Goal: Task Accomplishment & Management: Use online tool/utility

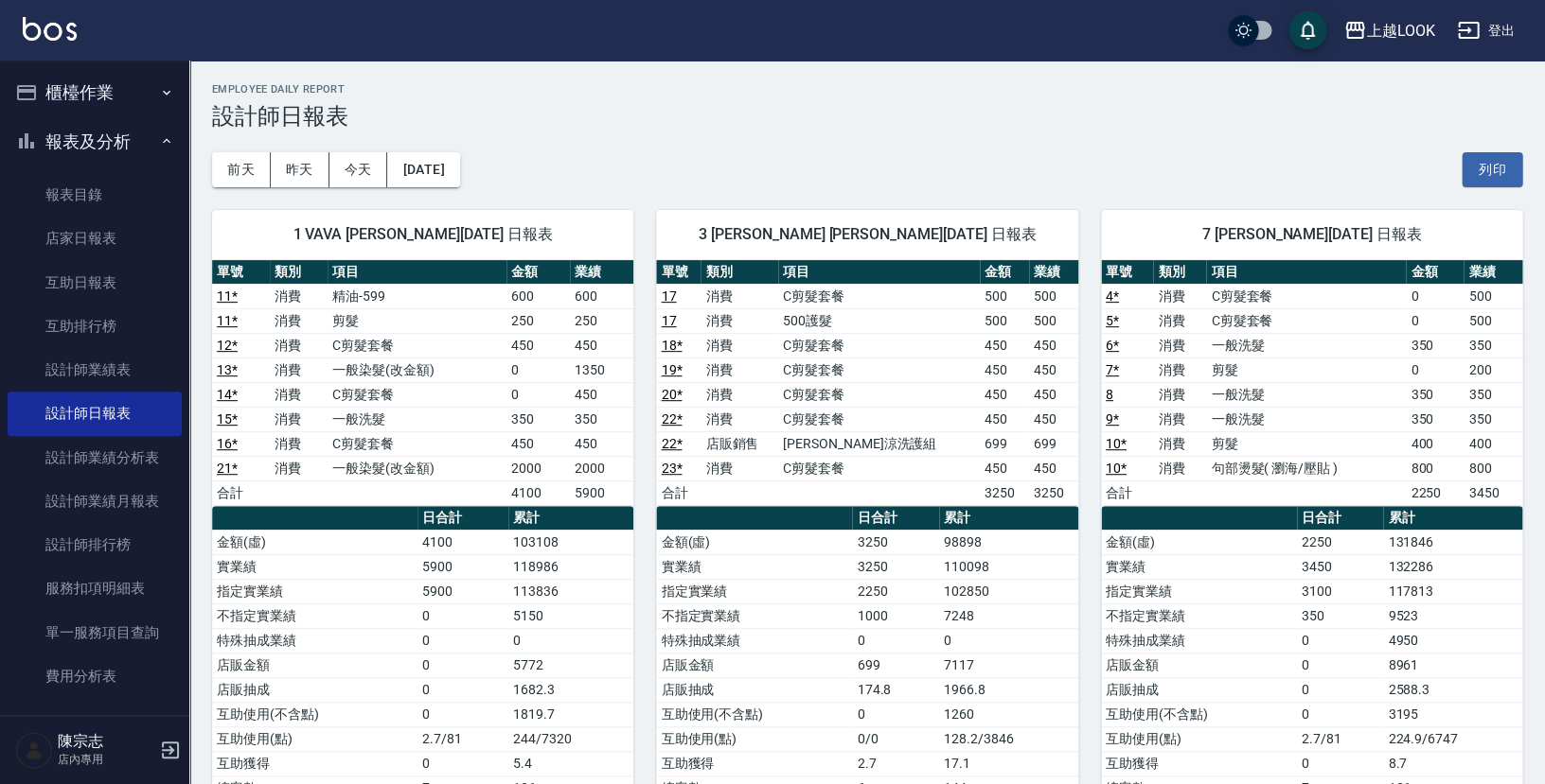
click at [98, 95] on button "櫃檯作業" at bounding box center [95, 92] width 174 height 49
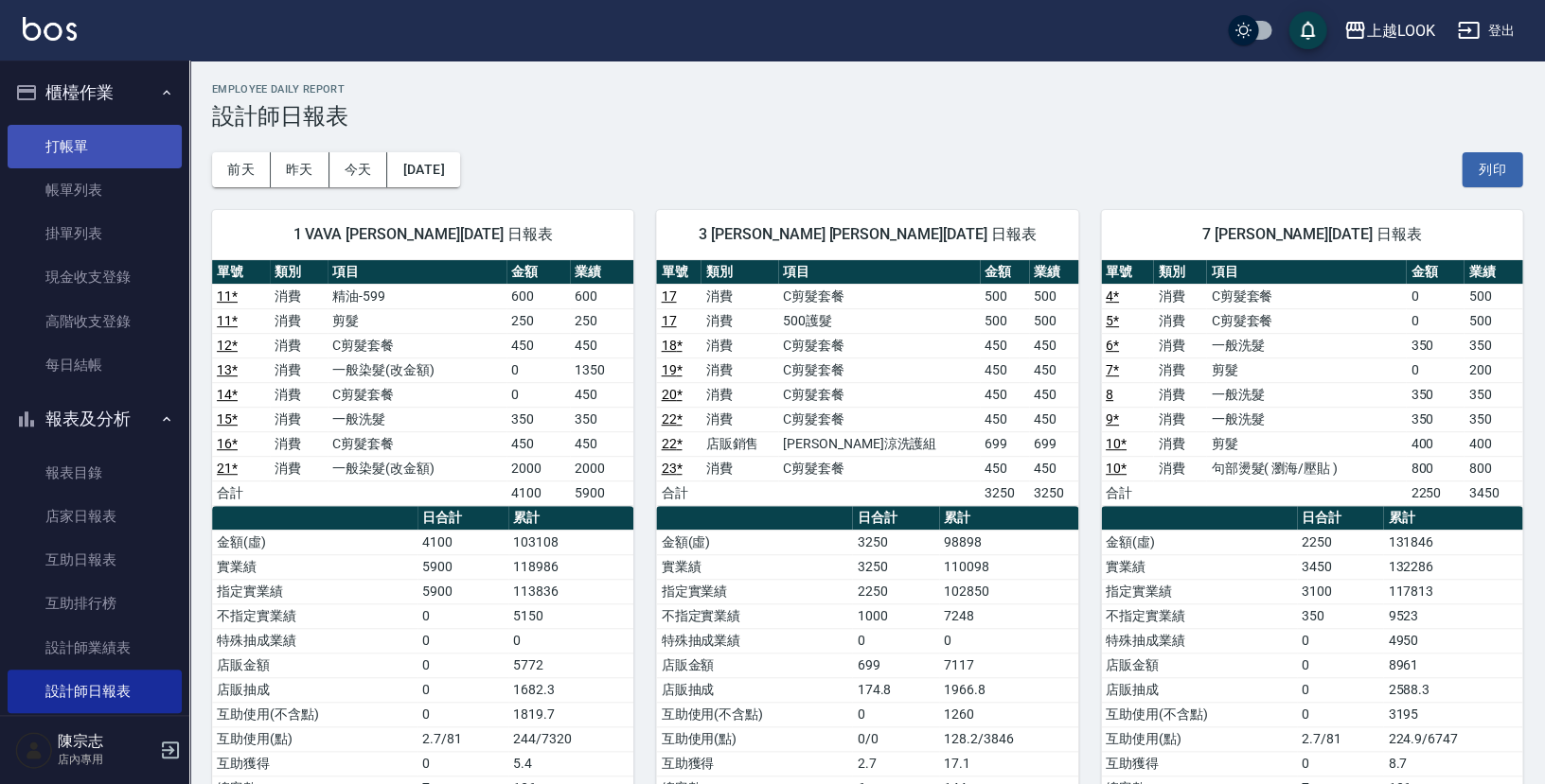
click at [97, 140] on link "打帳單" at bounding box center [95, 147] width 174 height 44
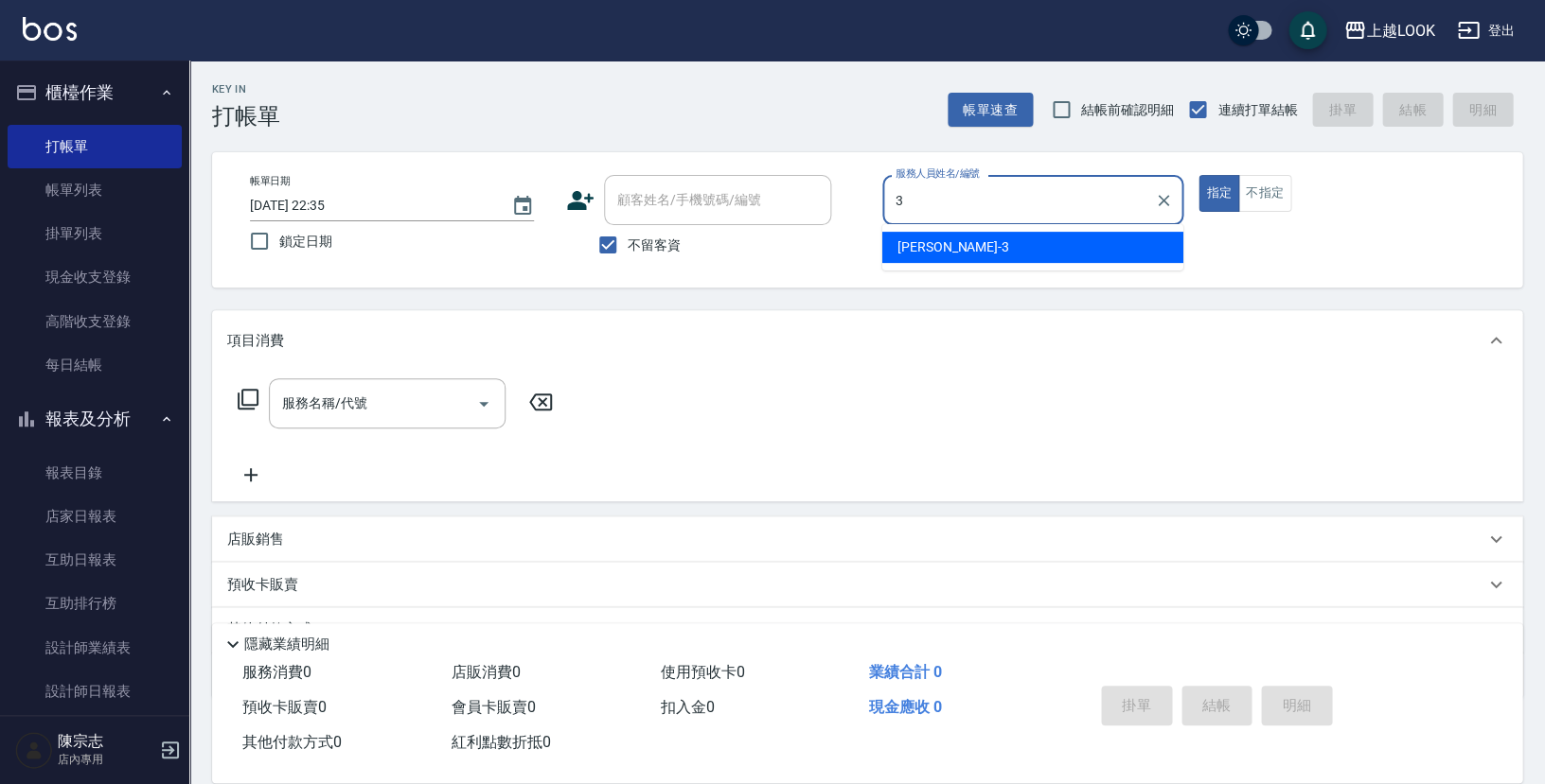
type input "[PERSON_NAME]-3"
type button "true"
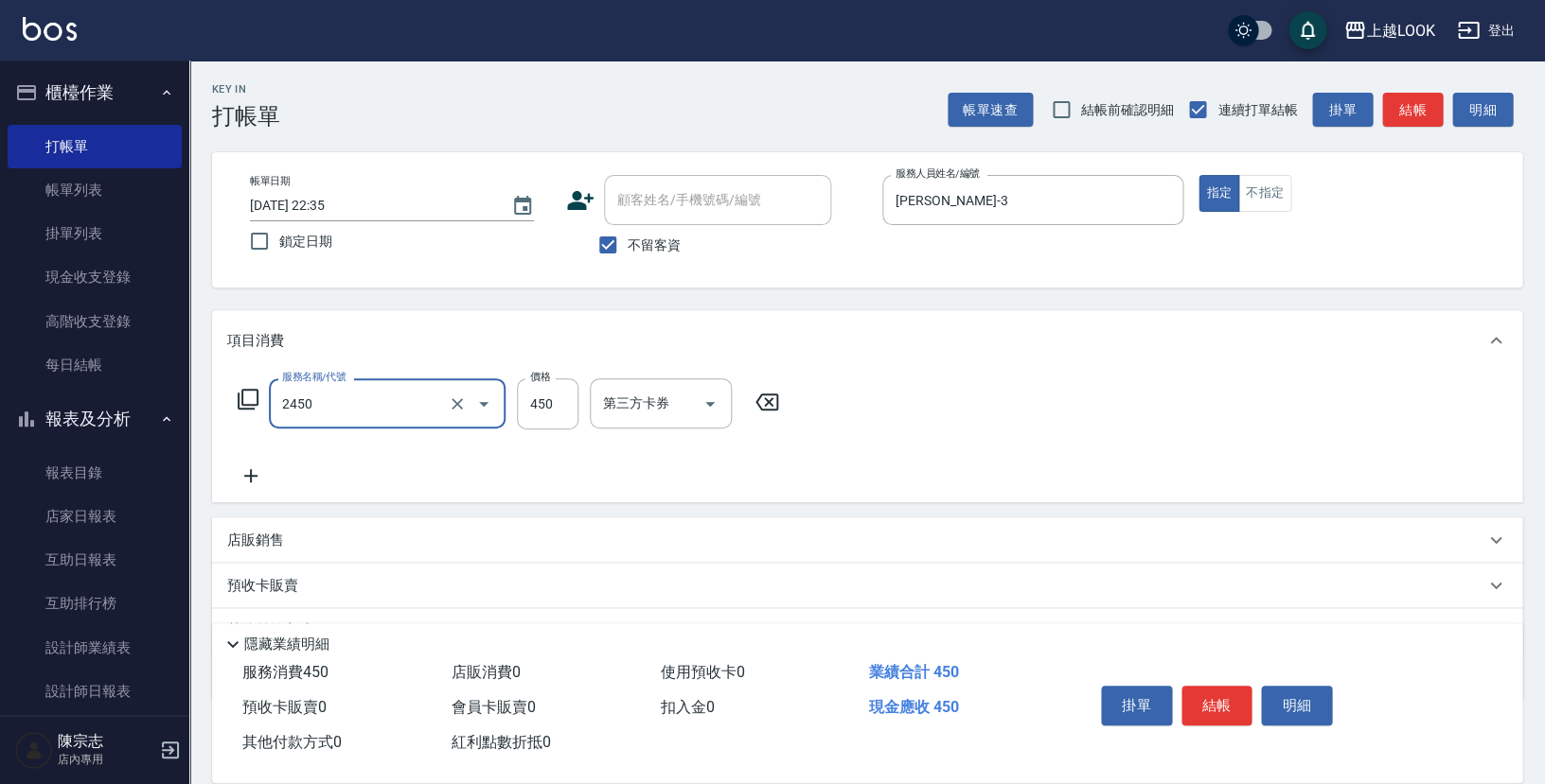
type input "C剪髮套餐(2450)"
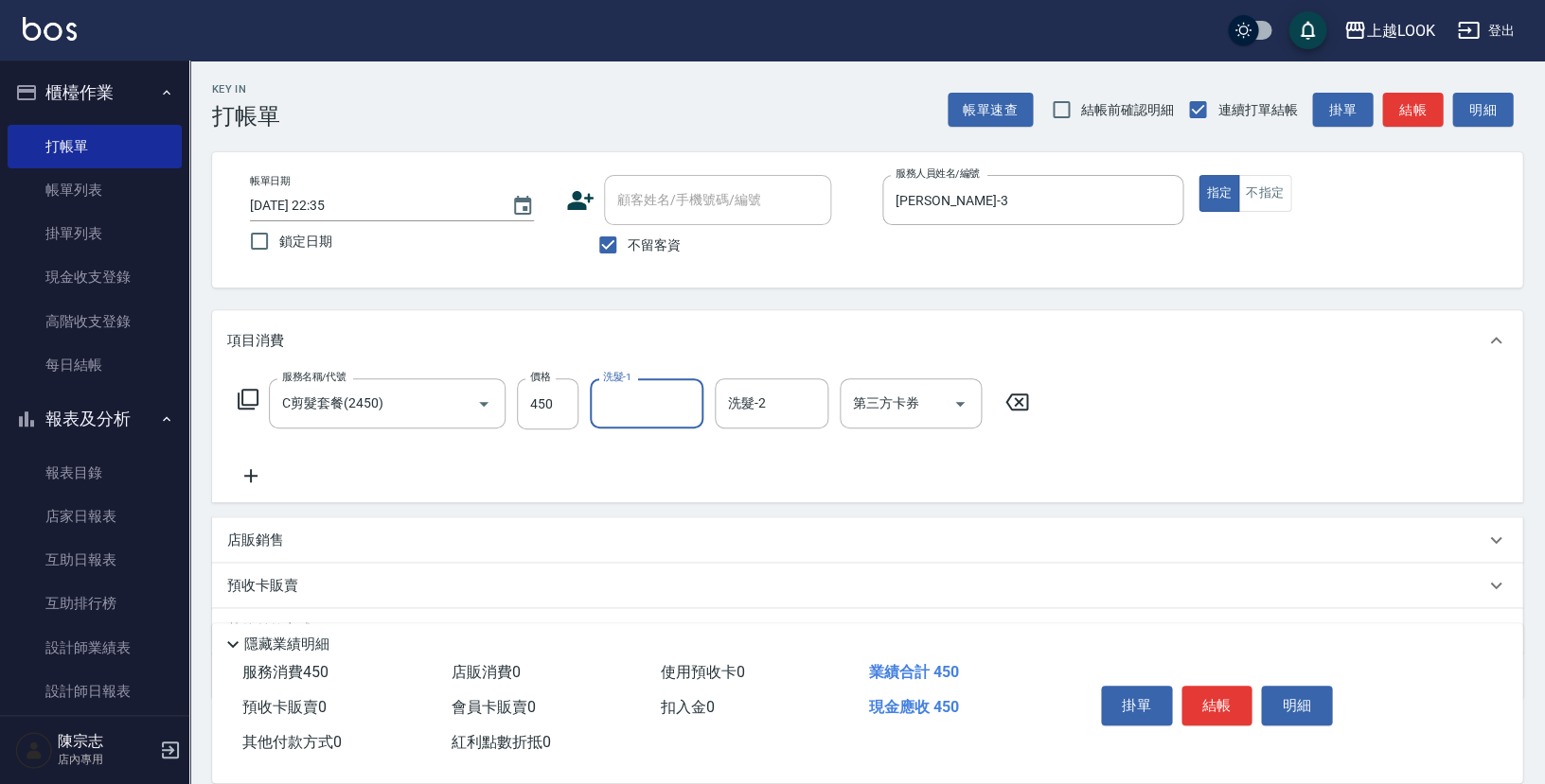
drag, startPoint x: 1227, startPoint y: 699, endPoint x: 1236, endPoint y: 708, distance: 12.7
click at [1226, 700] on button "結帳" at bounding box center [1216, 705] width 71 height 40
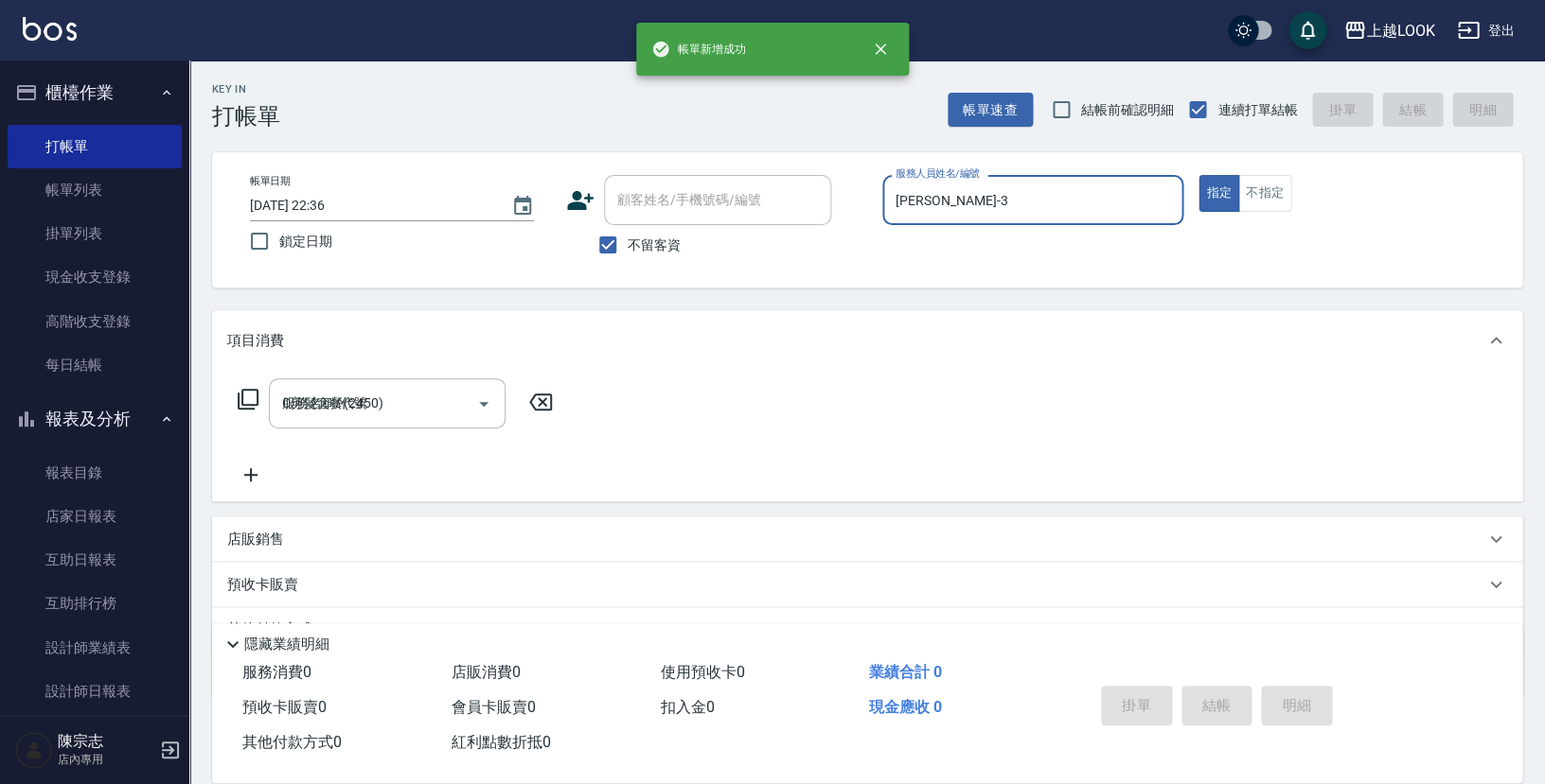
type input "[DATE] 22:36"
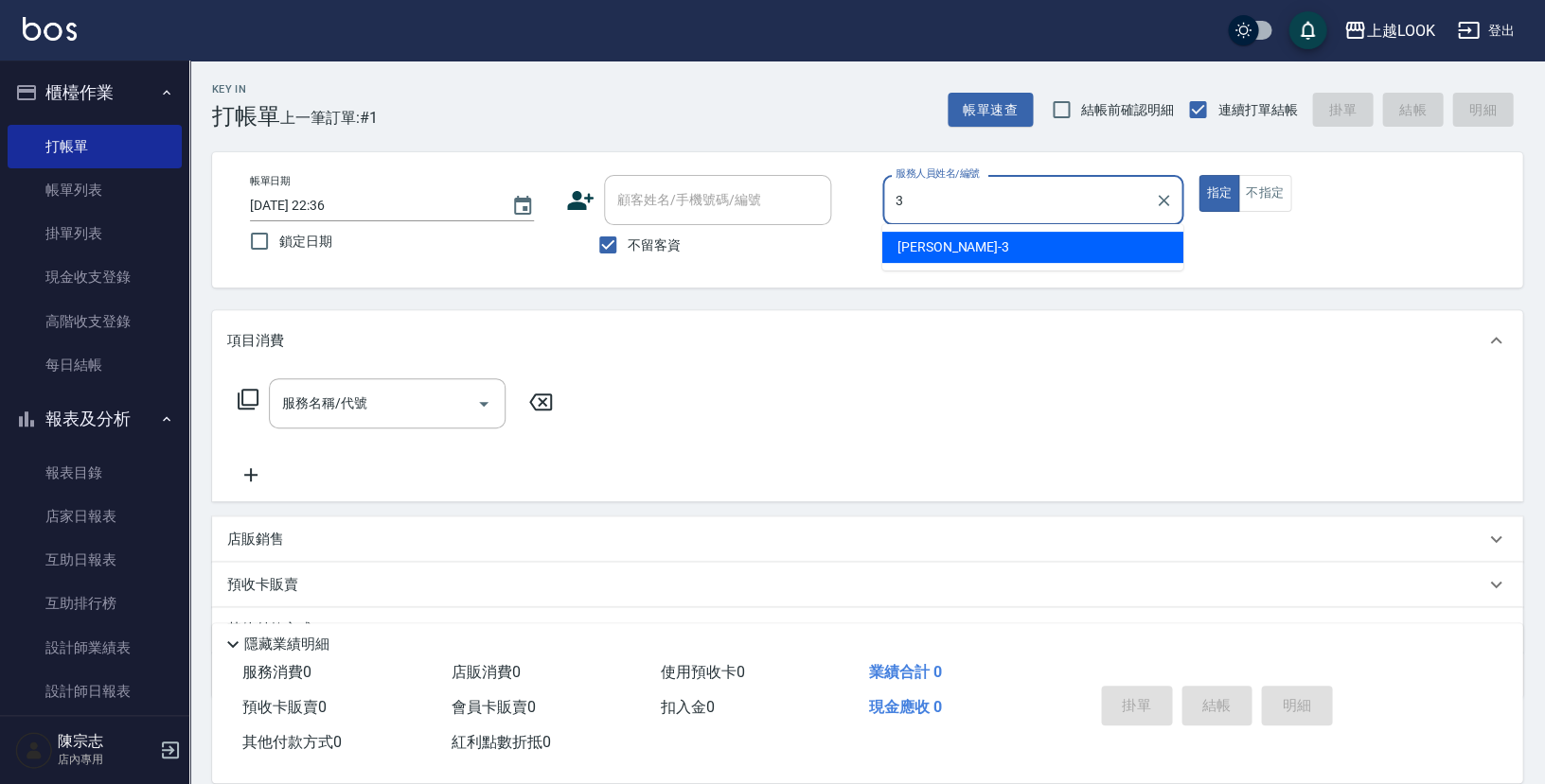
type input "[PERSON_NAME]-3"
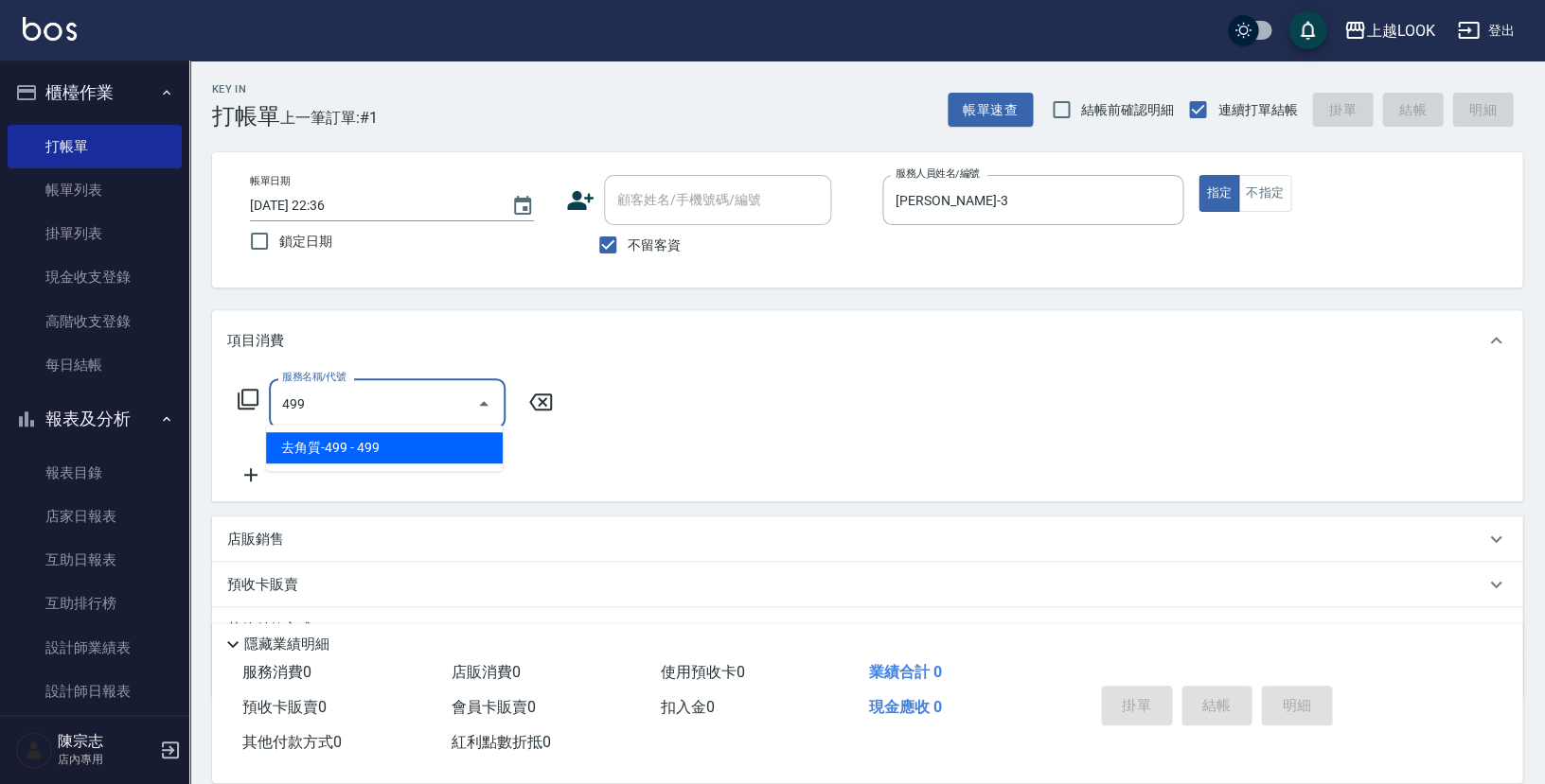
type input "去角質-499(0499)"
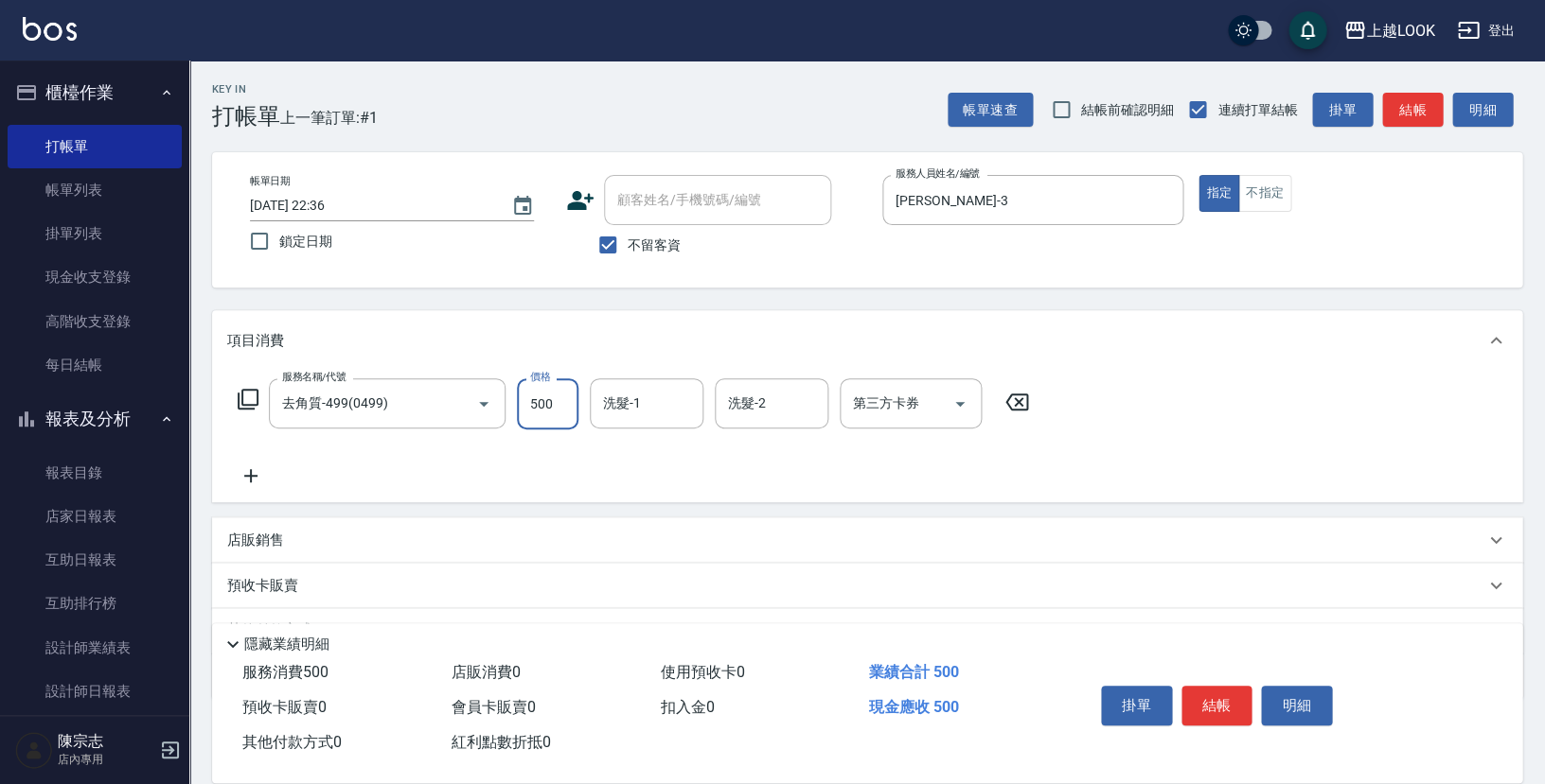
type input "500"
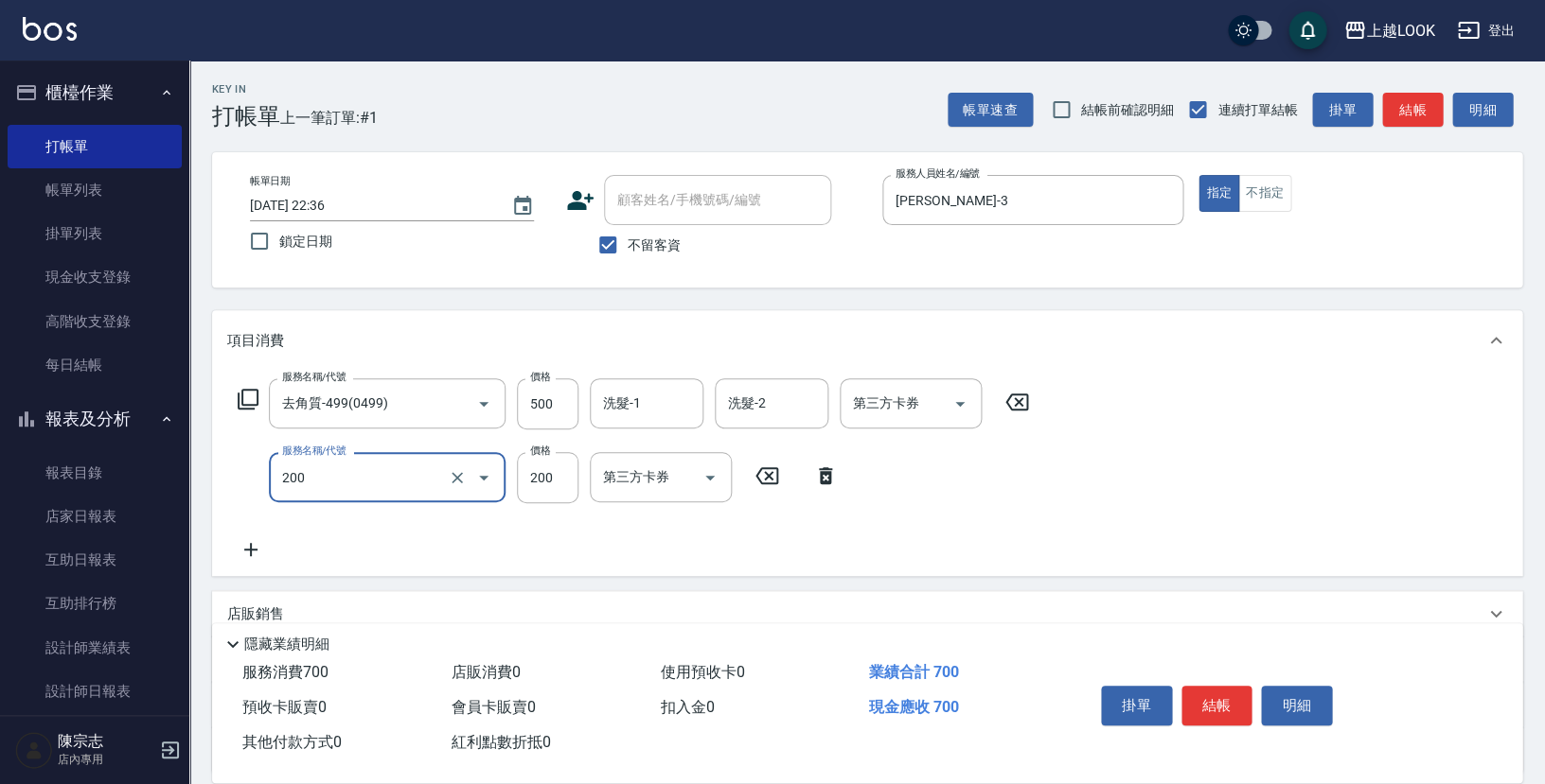
type input "剪髮(200)"
type input "250"
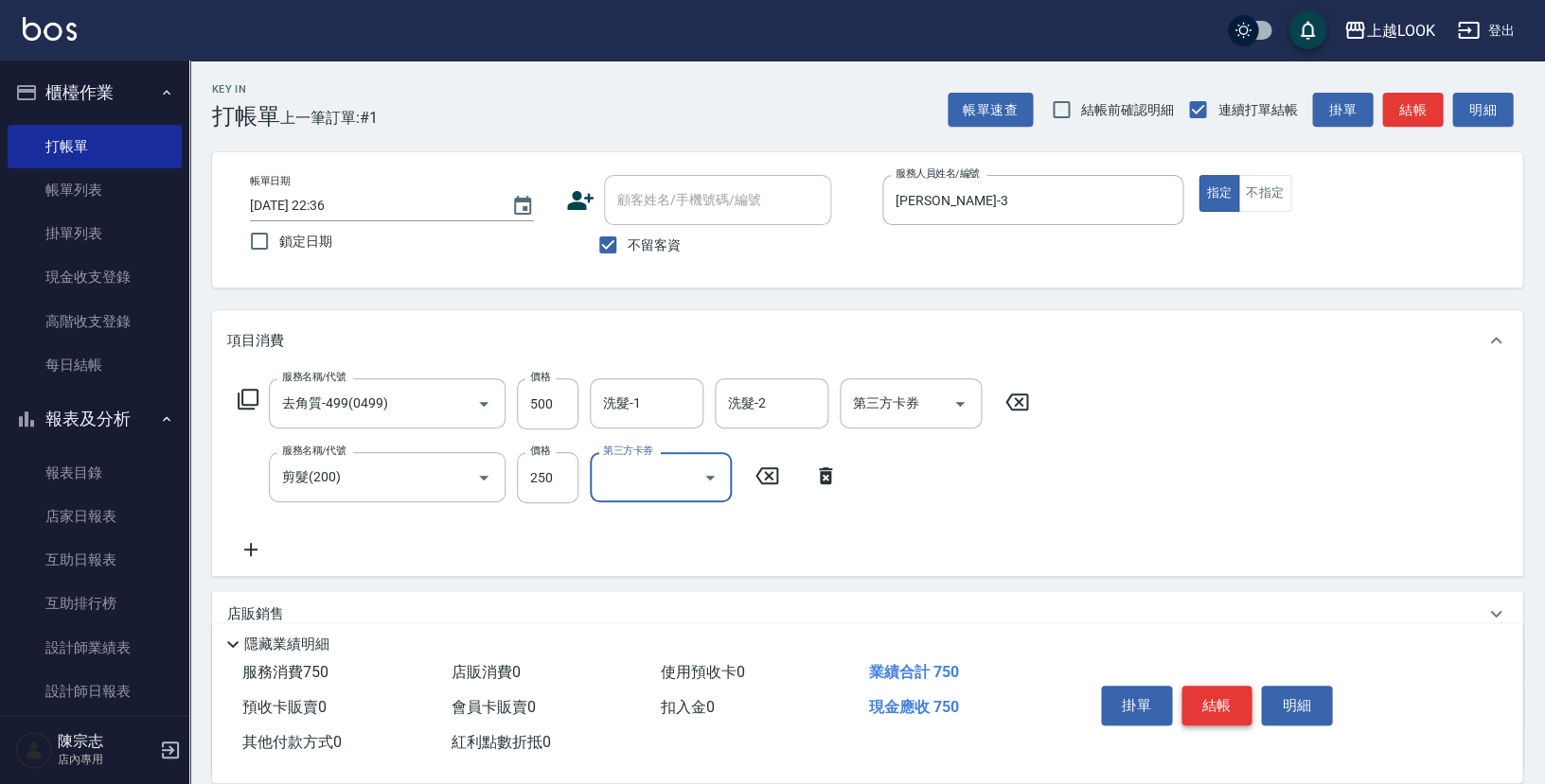
click at [1214, 703] on button "結帳" at bounding box center [1216, 705] width 71 height 40
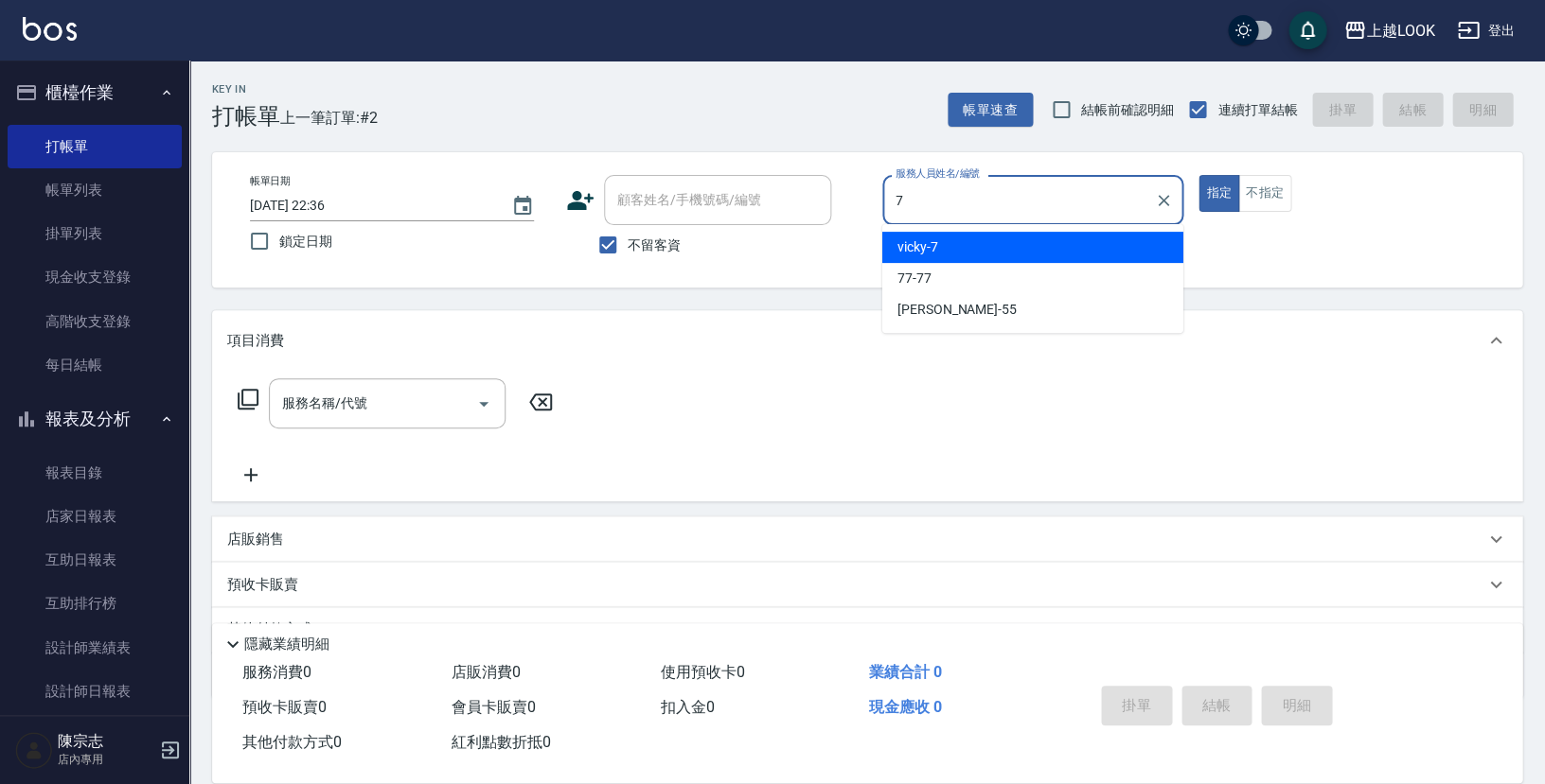
type input "vicky-7"
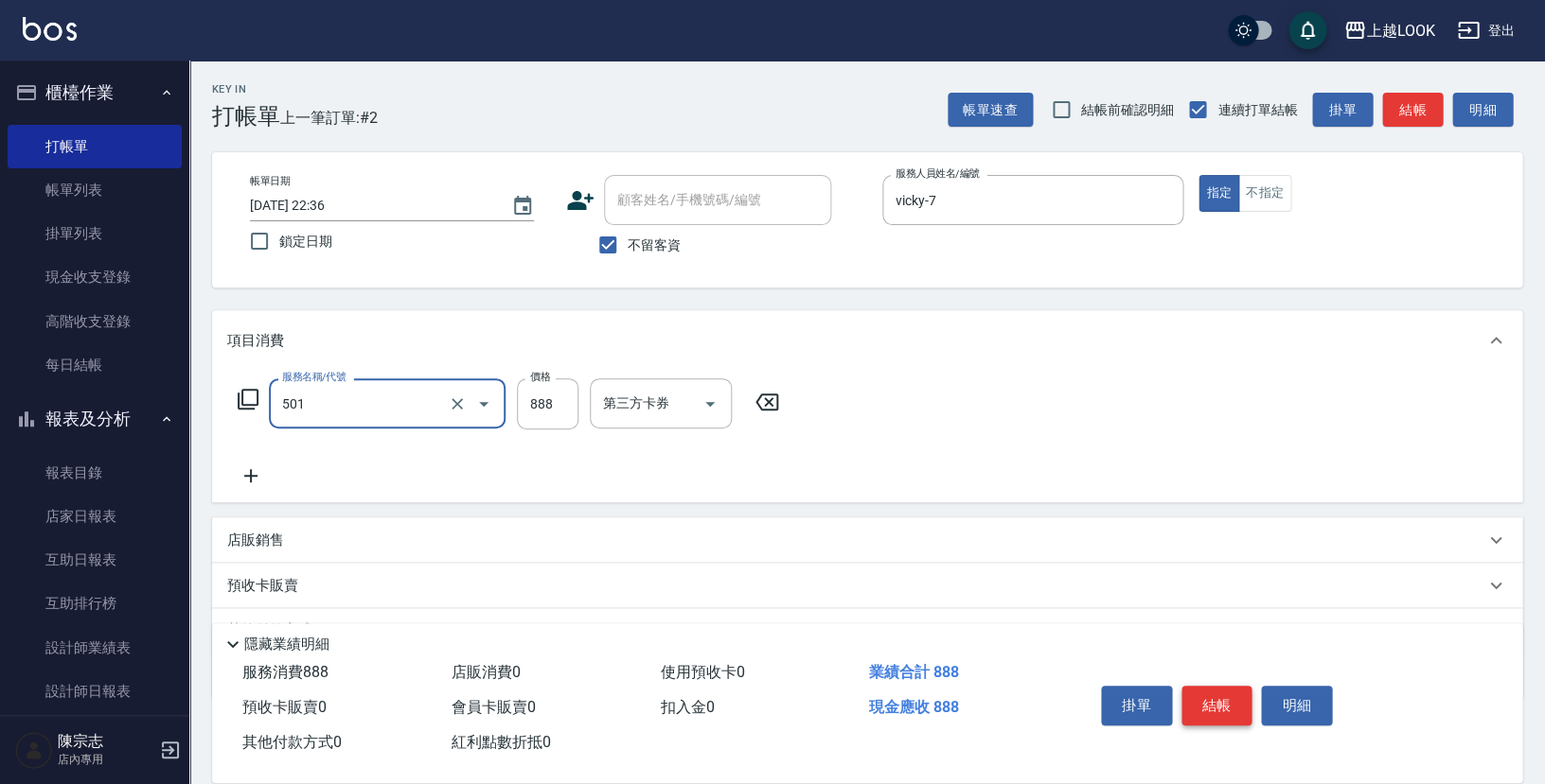
type input "一般染髮(改金額)(501)"
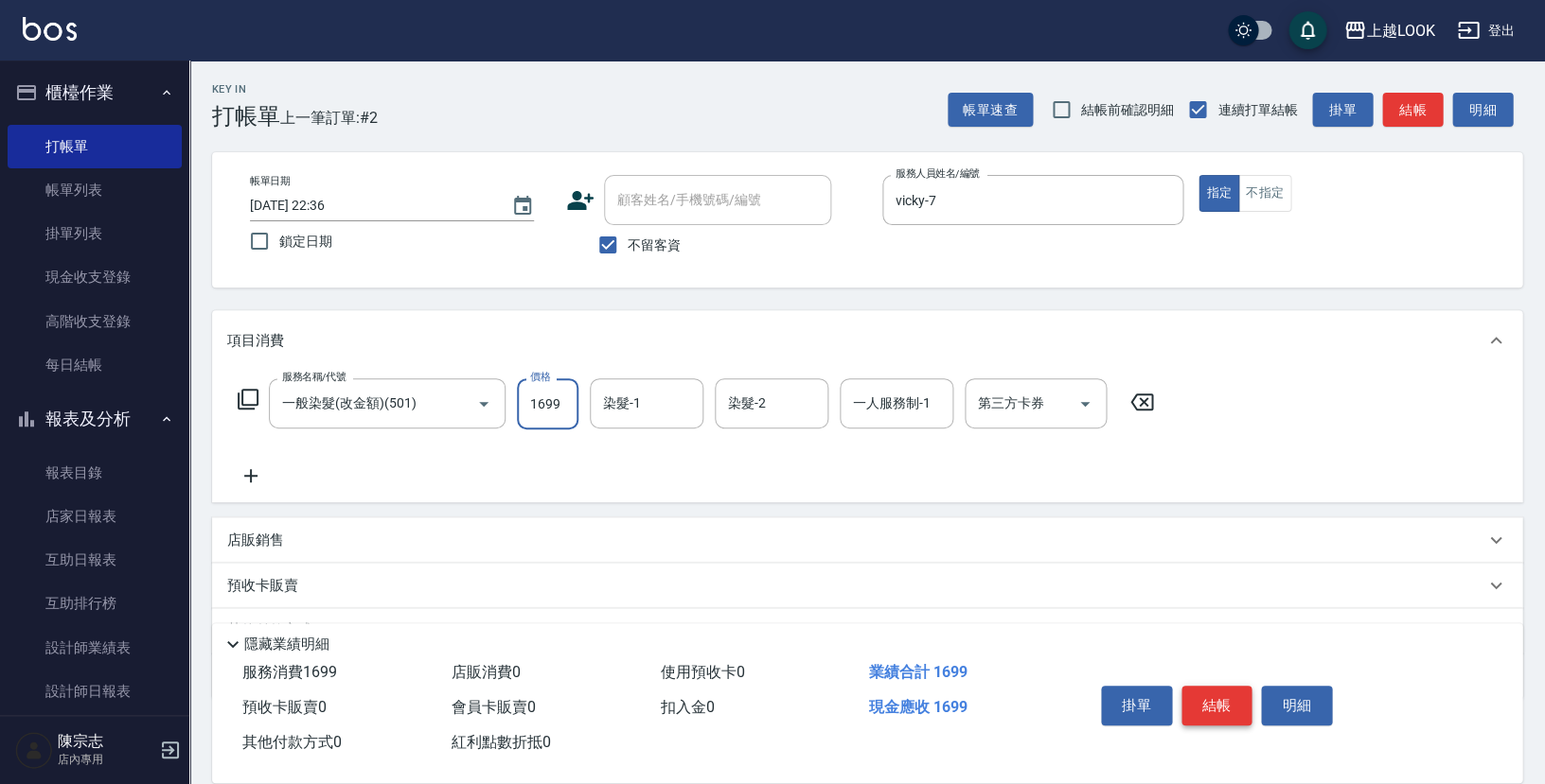
type input "1699"
click at [1214, 699] on button "結帳" at bounding box center [1216, 705] width 71 height 40
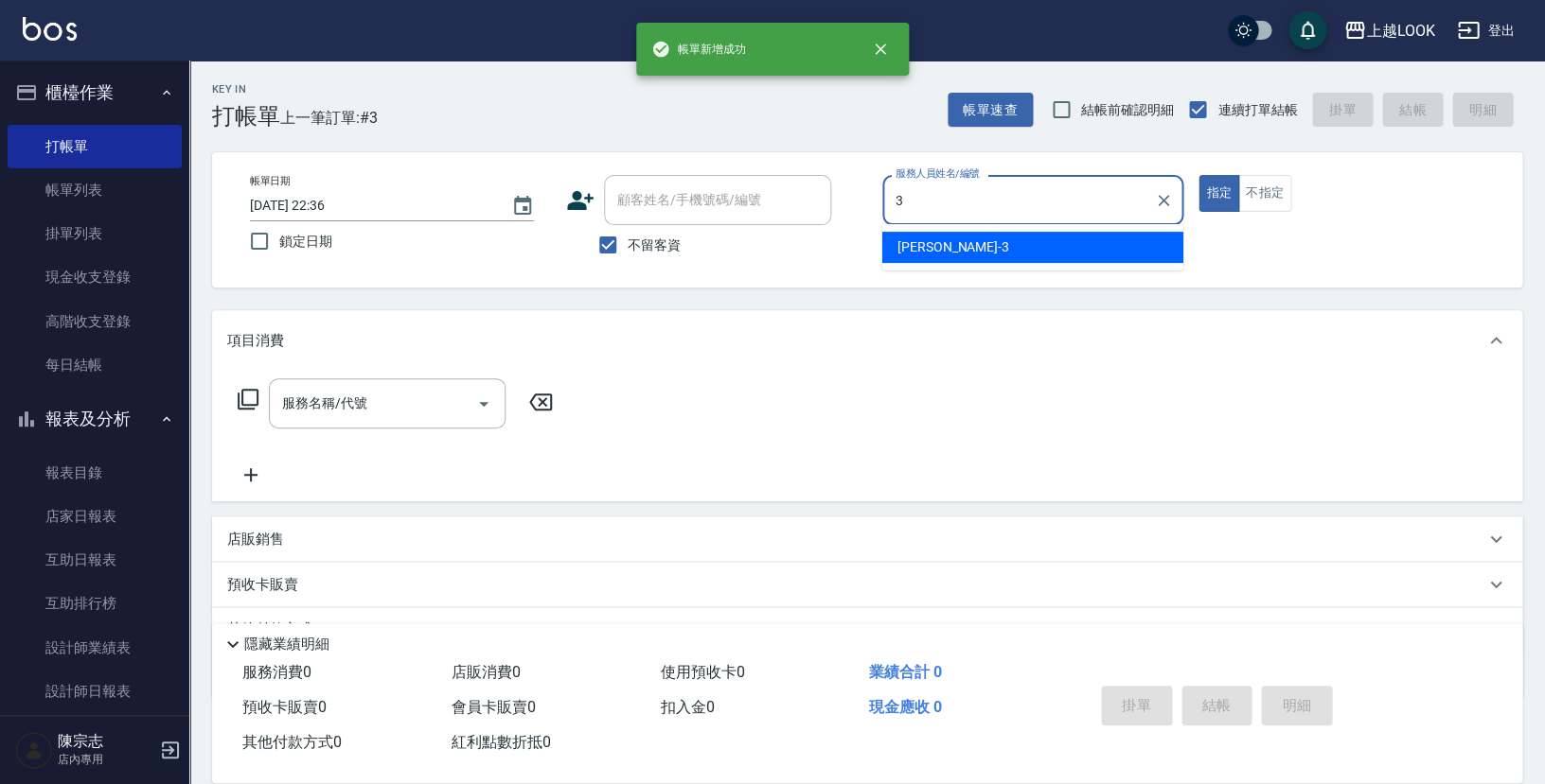
type input "[PERSON_NAME]-3"
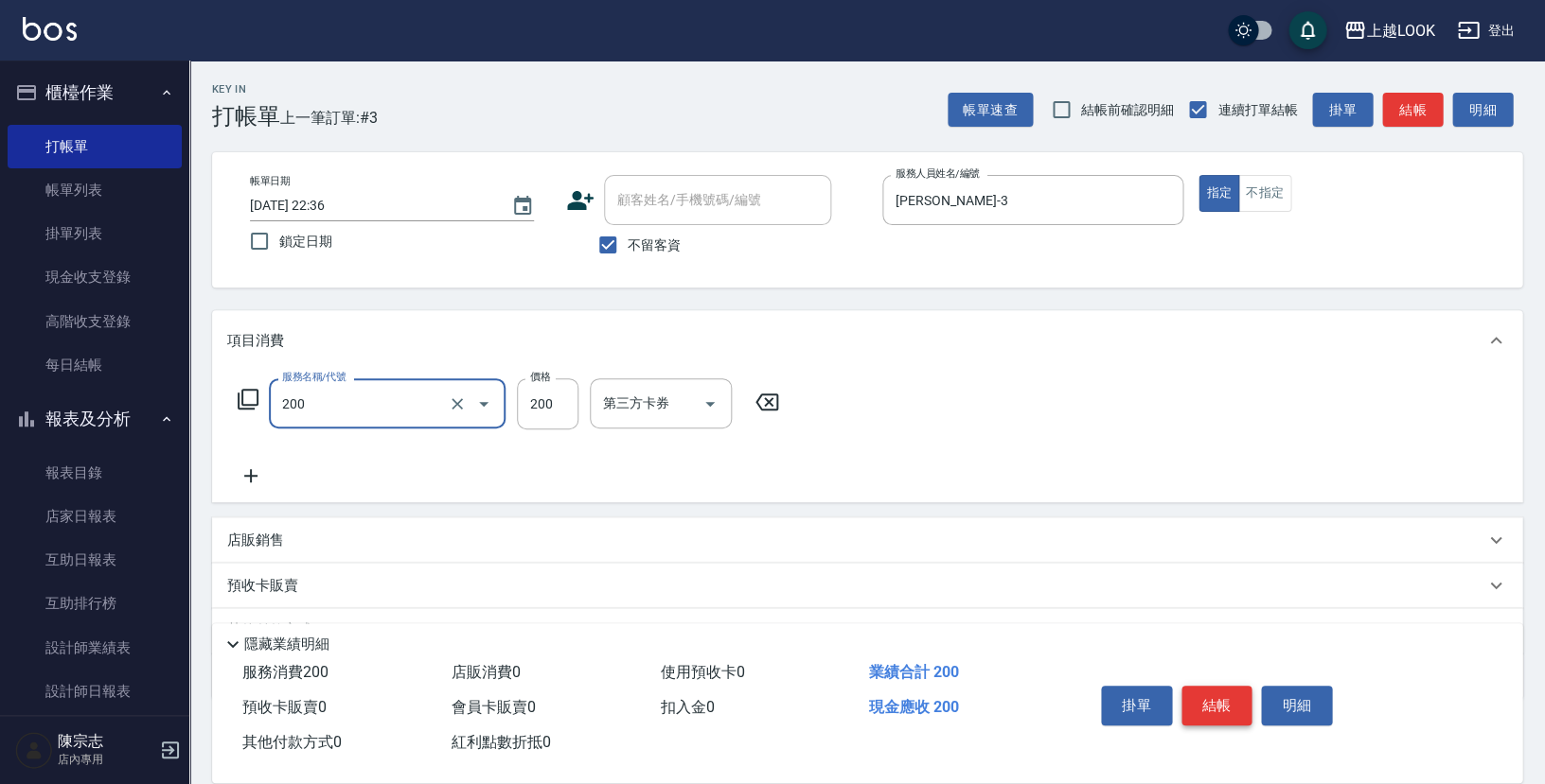
type input "剪髮(200)"
type input "300"
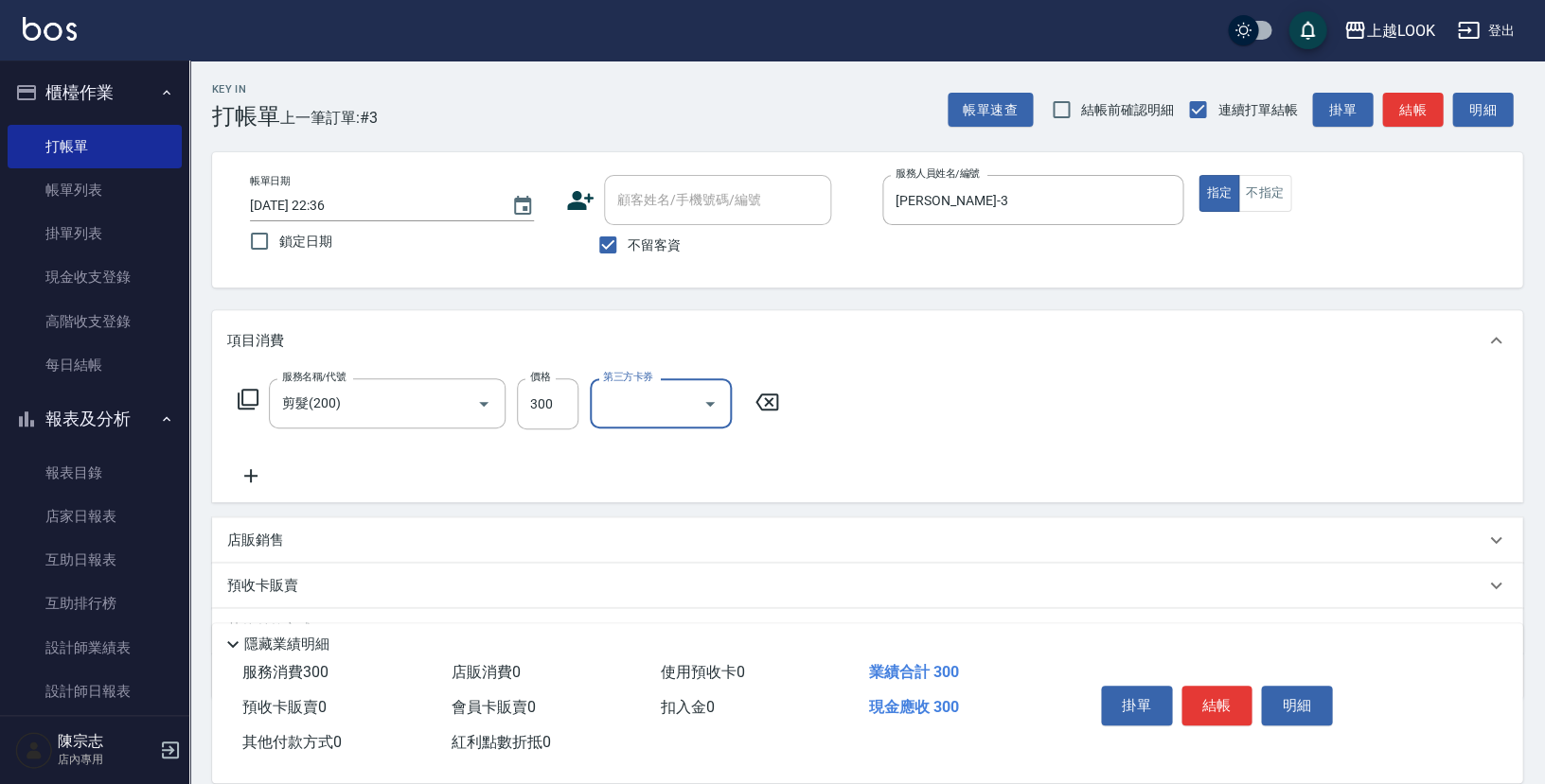
click at [1211, 705] on button "結帳" at bounding box center [1216, 705] width 71 height 40
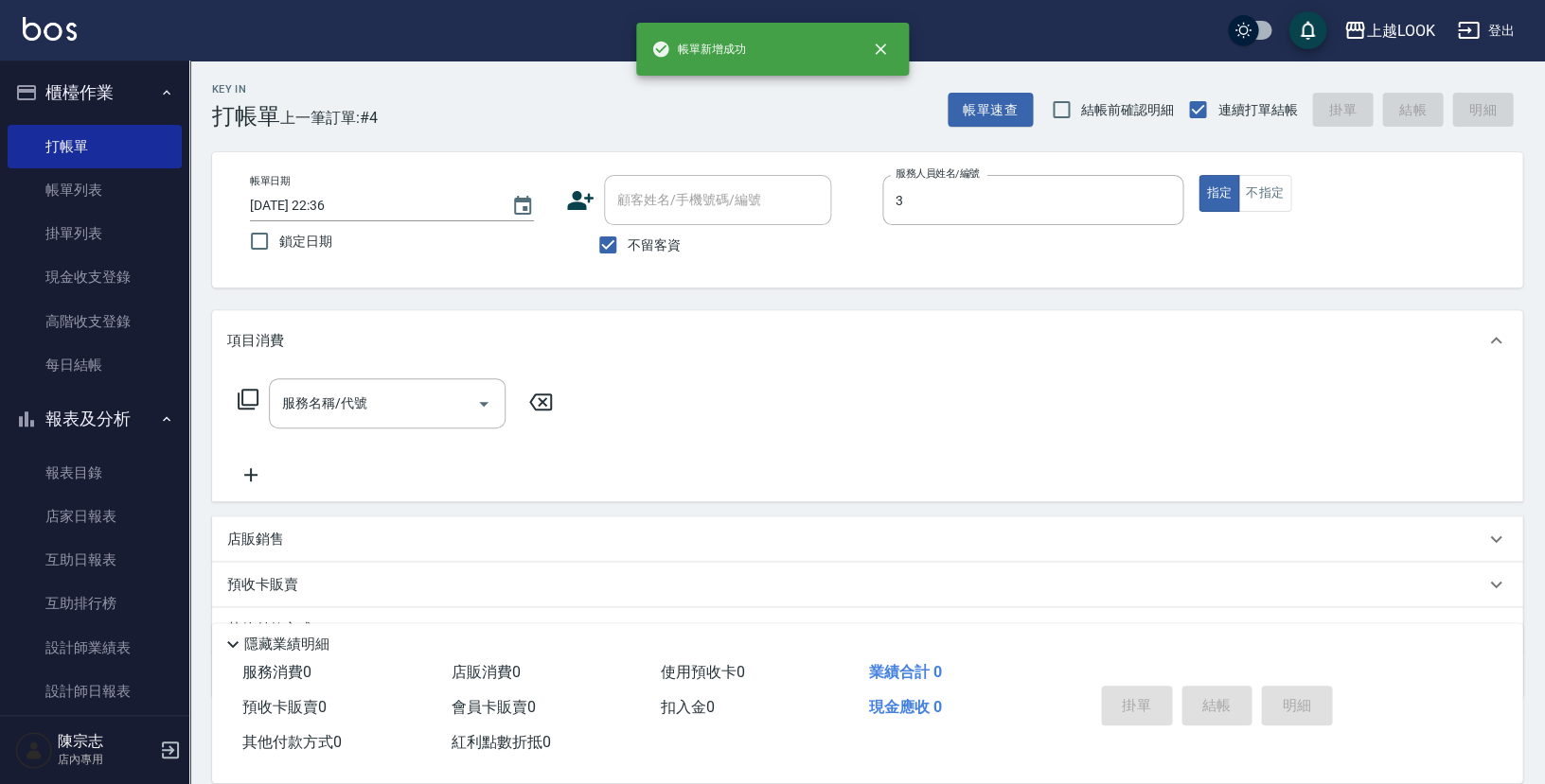
type input "[PERSON_NAME]-3"
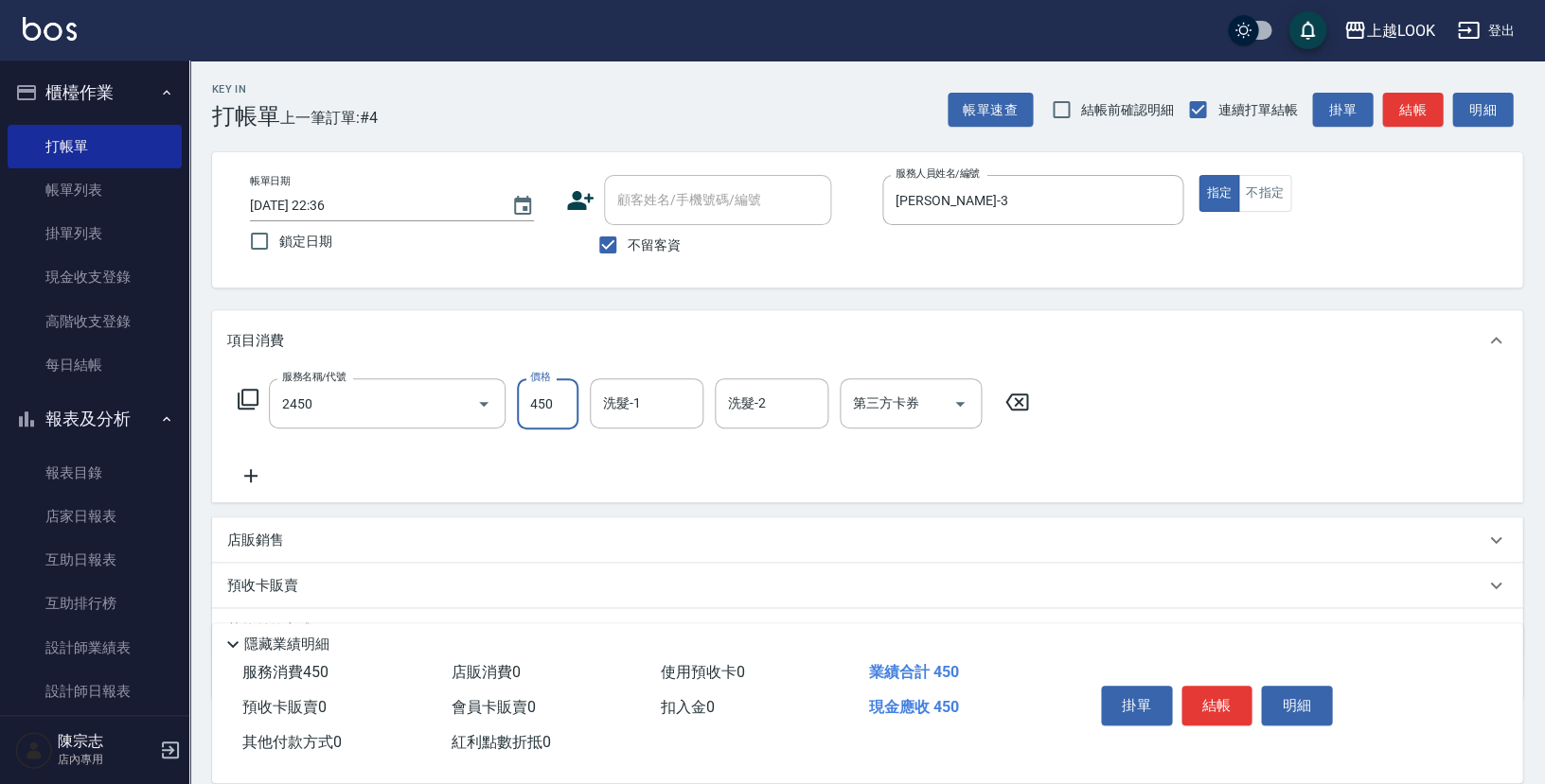
type input "C剪髮套餐(2450)"
click at [1207, 691] on button "結帳" at bounding box center [1216, 705] width 71 height 40
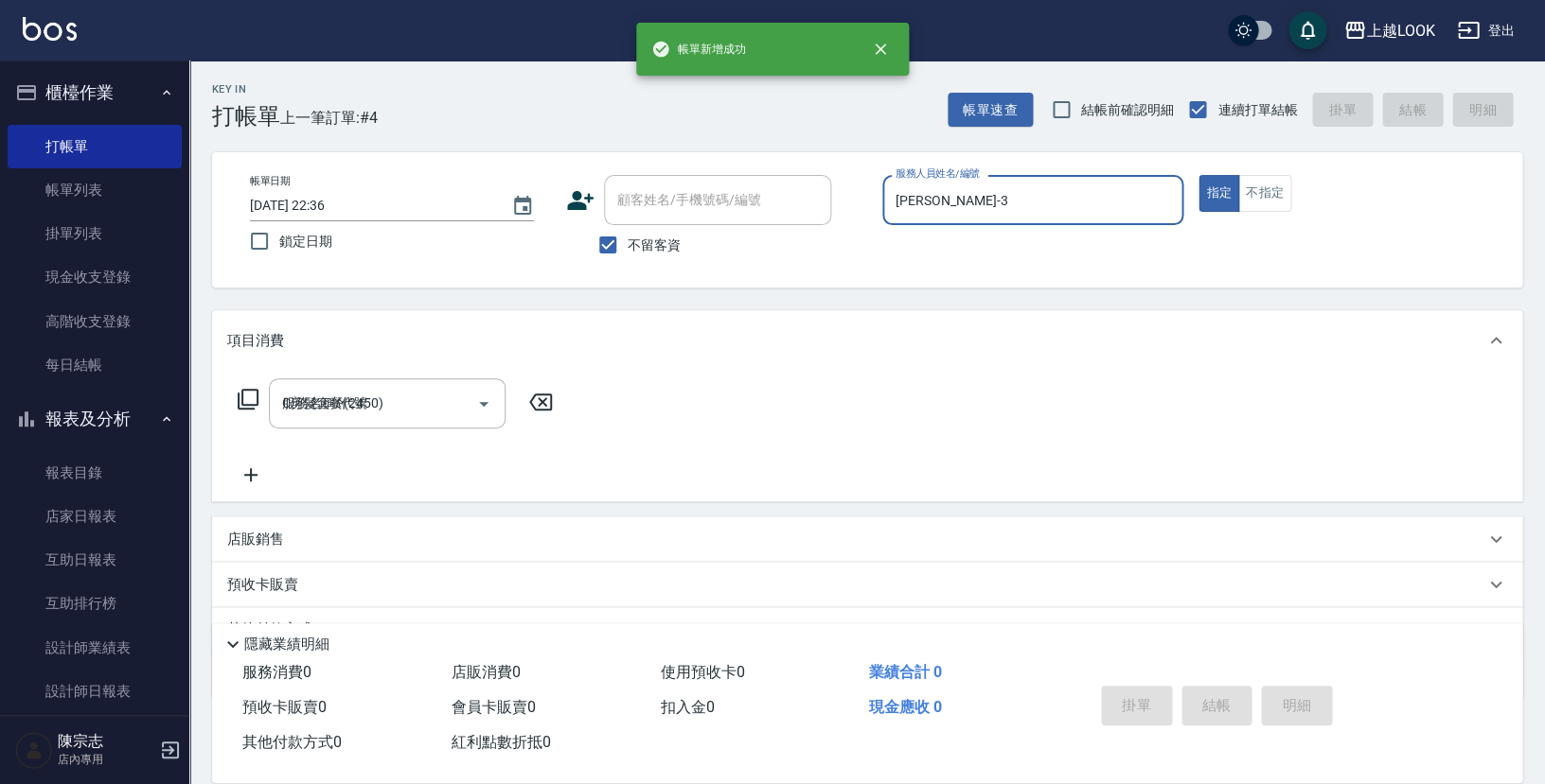
type input "[DATE] 22:37"
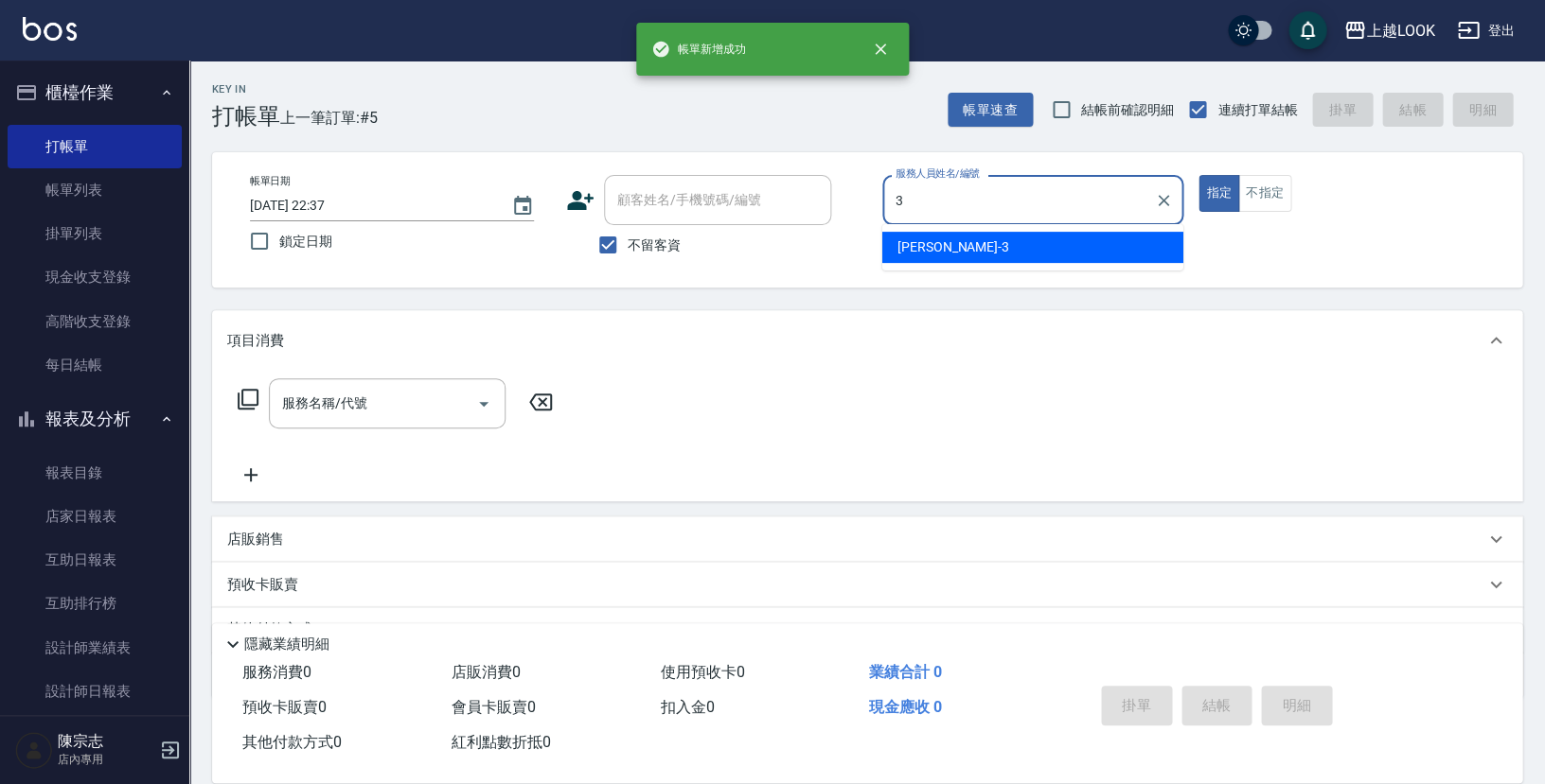
type input "[PERSON_NAME]-3"
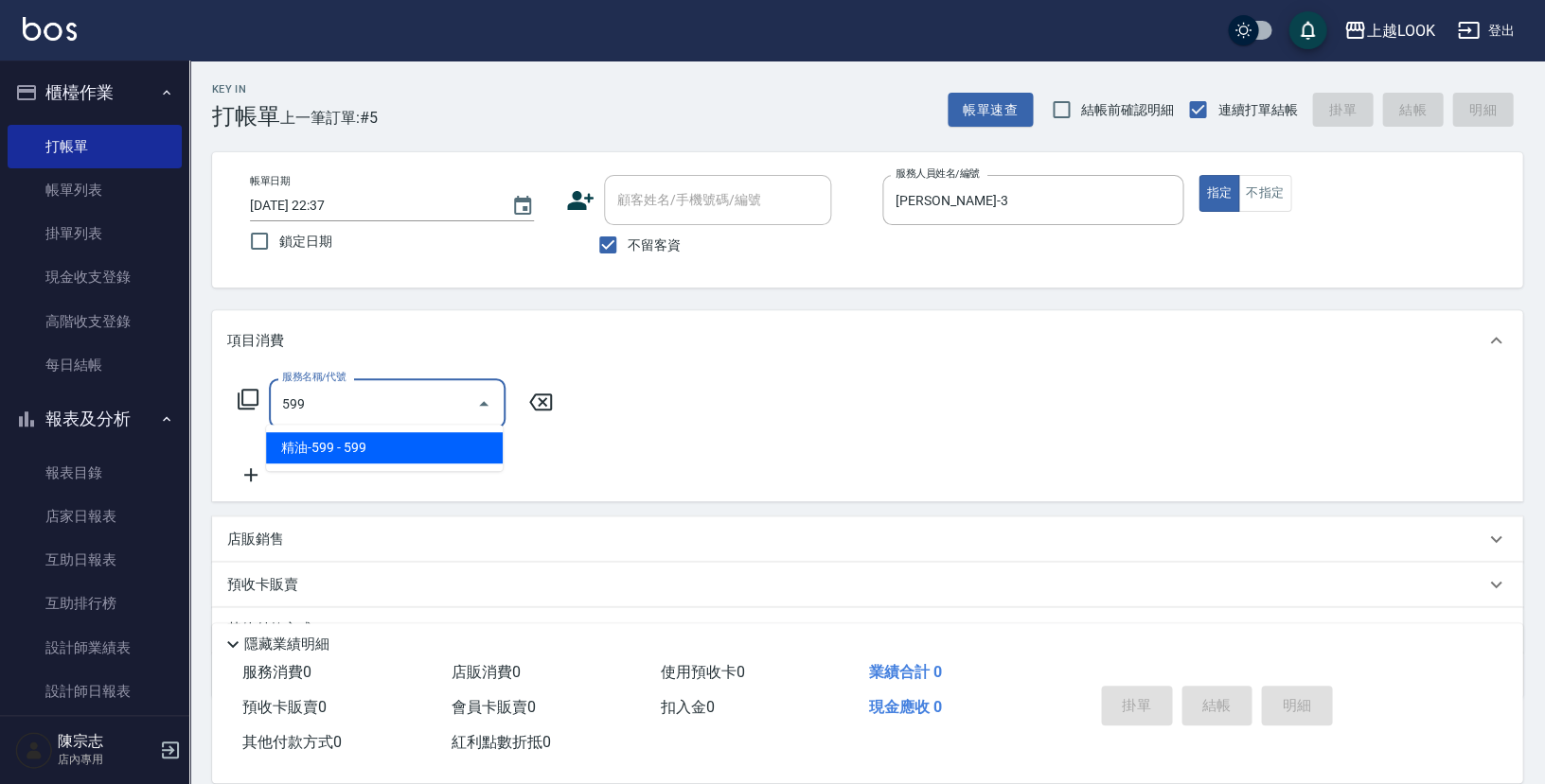
type input "精油-599(0599)"
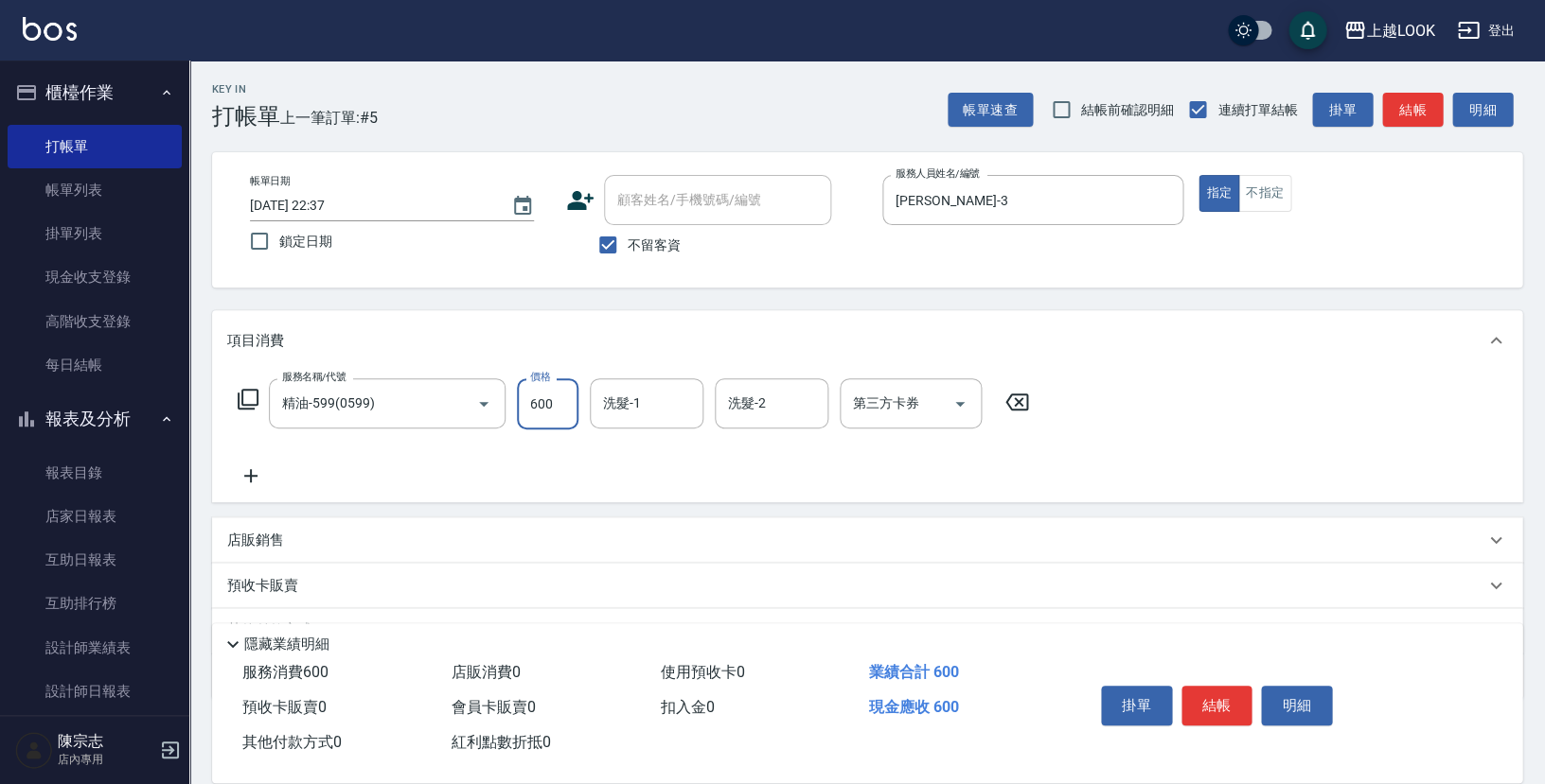
type input "600"
type input "[PERSON_NAME]-100"
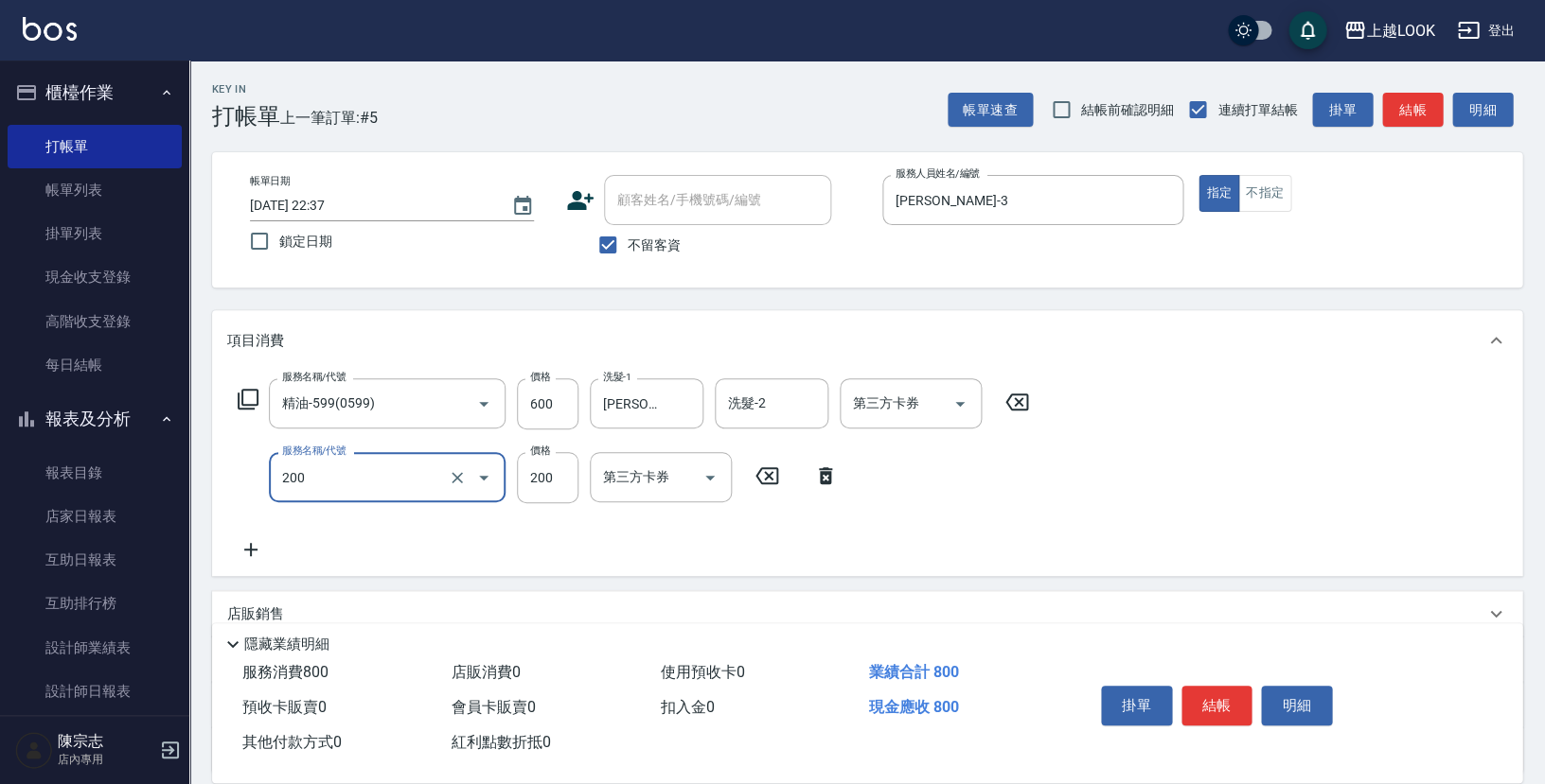
type input "剪髮(200)"
type input "250"
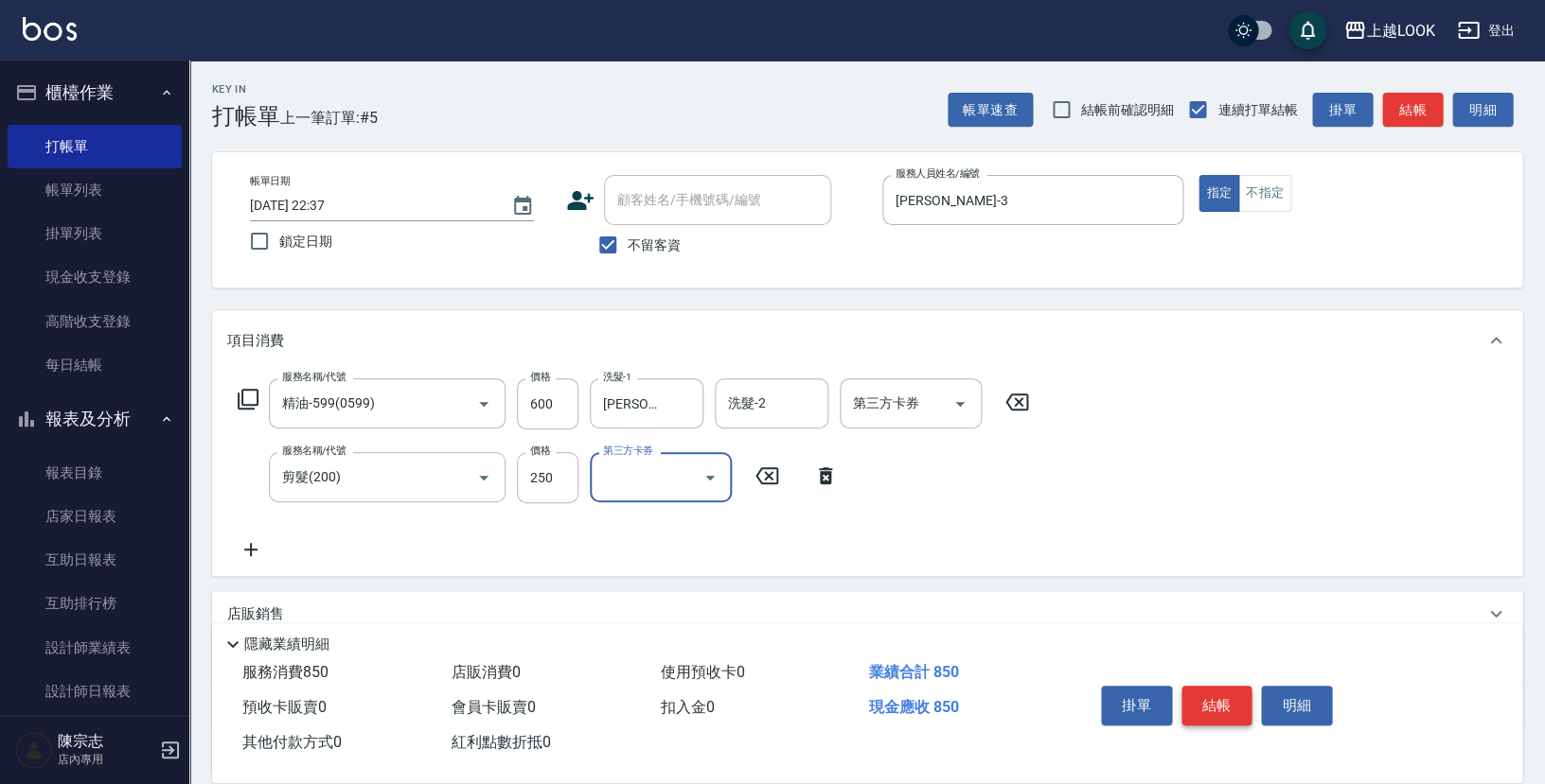
click at [1228, 695] on button "結帳" at bounding box center [1216, 705] width 71 height 40
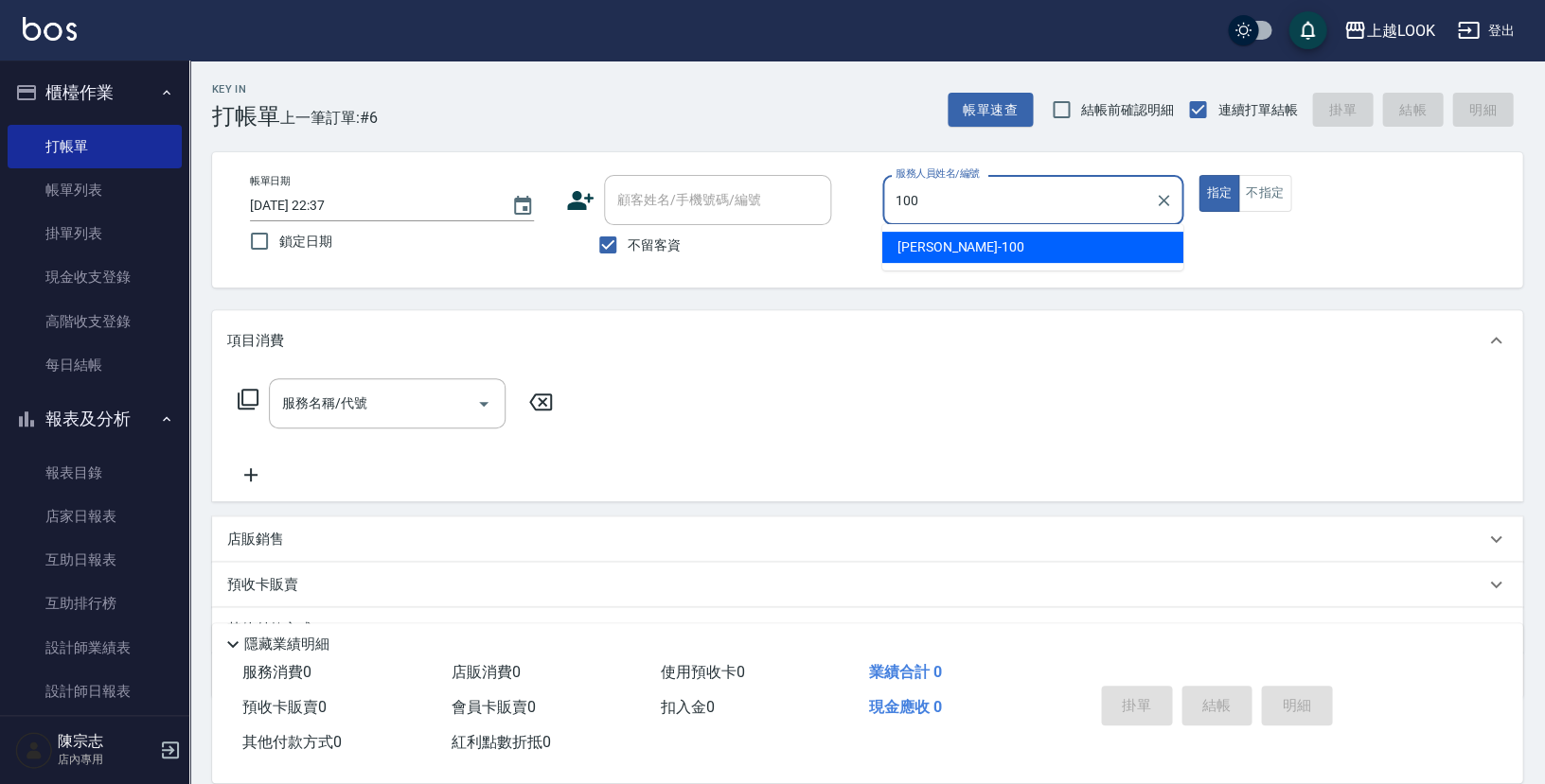
type input "[PERSON_NAME]-100"
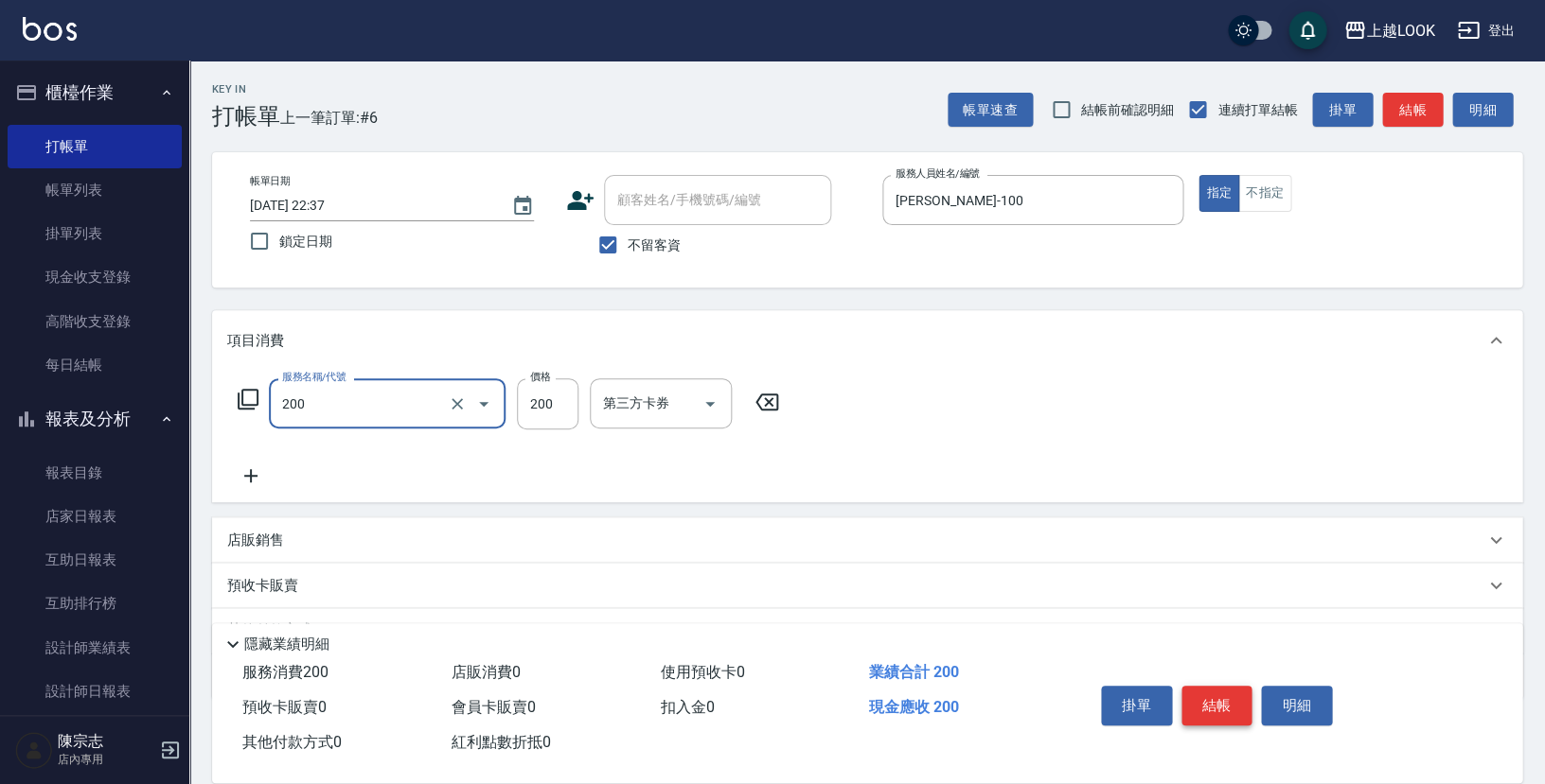
type input "剪髮(200)"
type input "250"
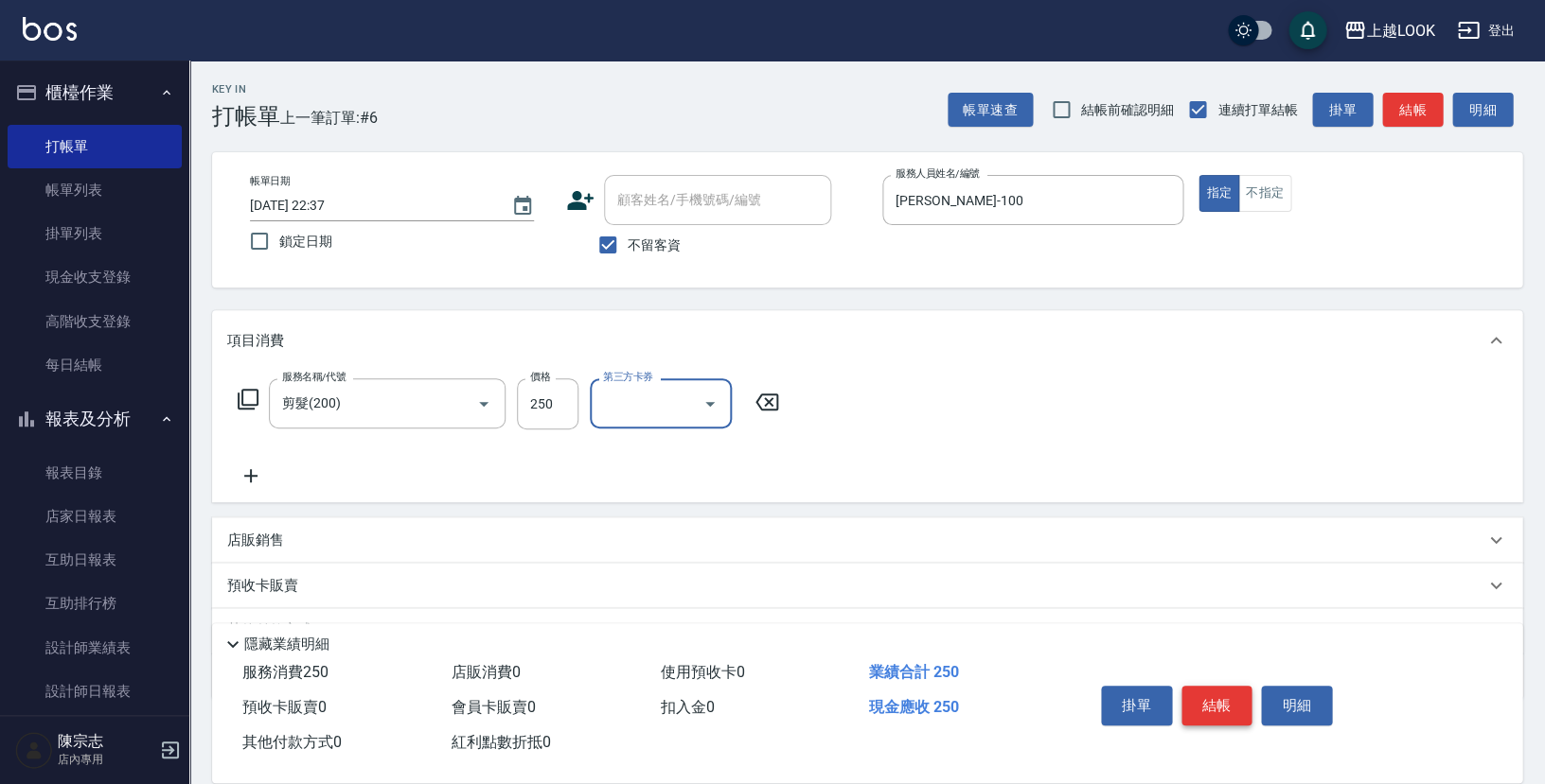
click at [1205, 700] on button "結帳" at bounding box center [1216, 705] width 71 height 40
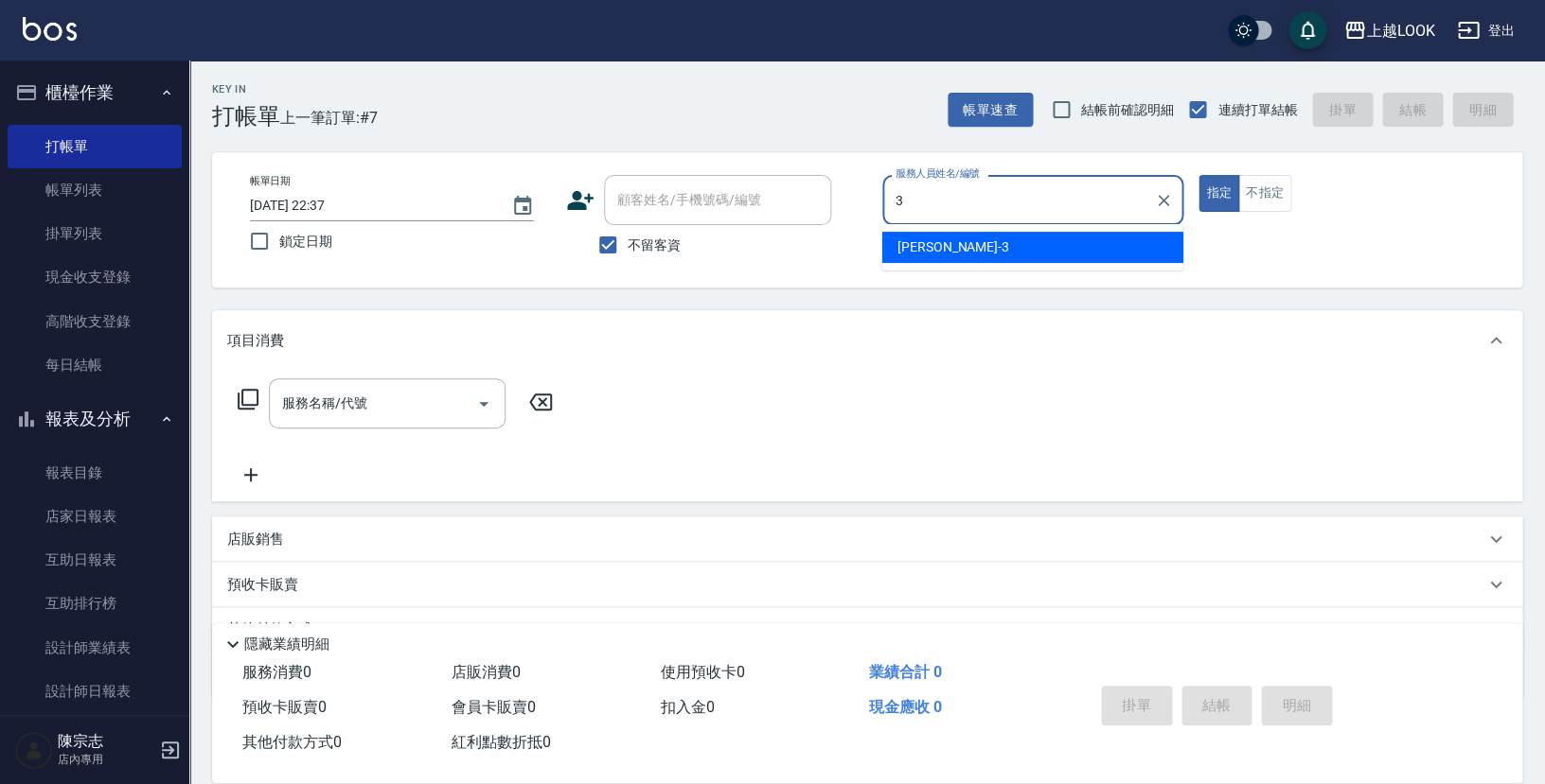
type input "[PERSON_NAME]-3"
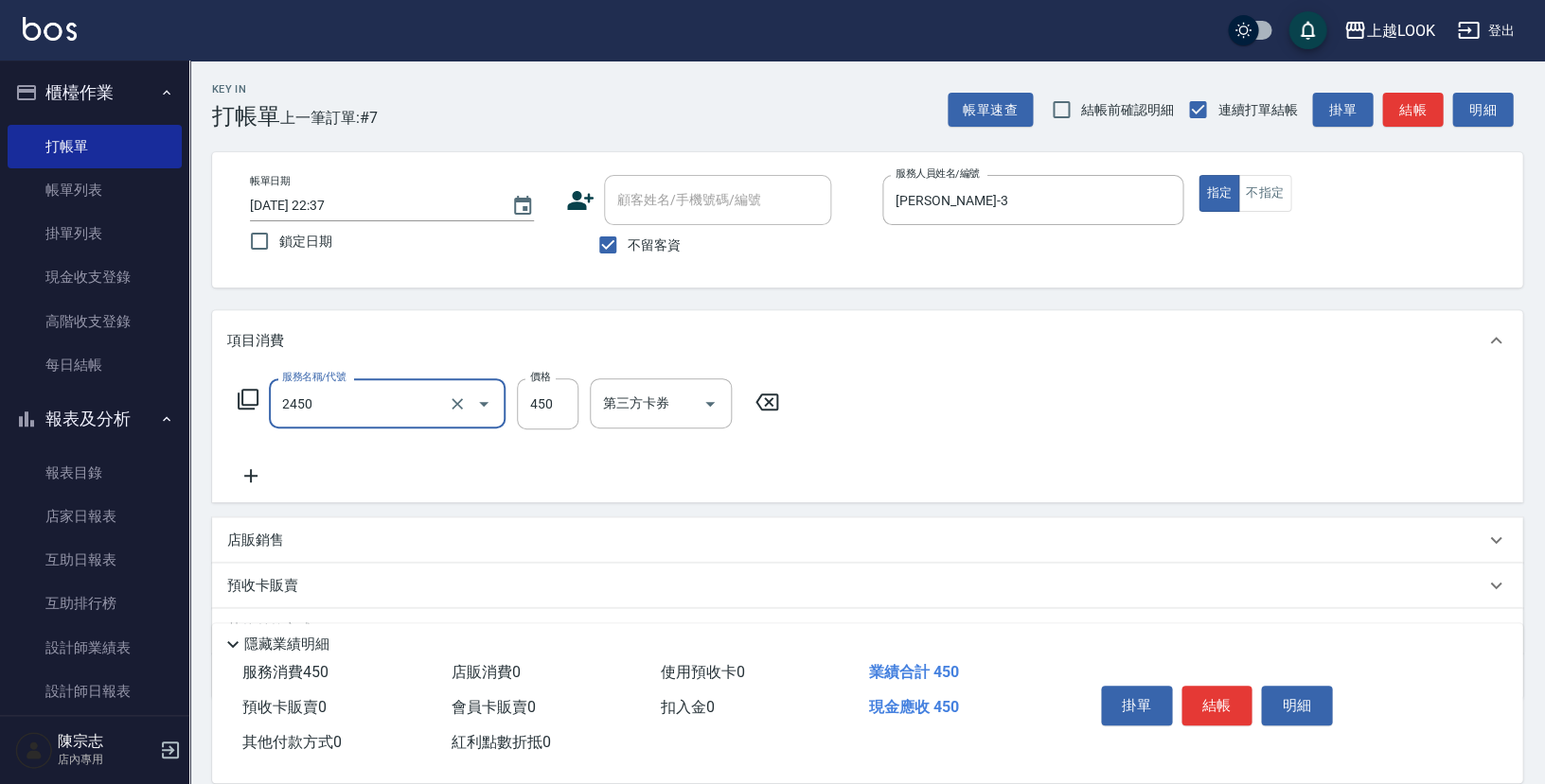
type input "C剪髮套餐(2450)"
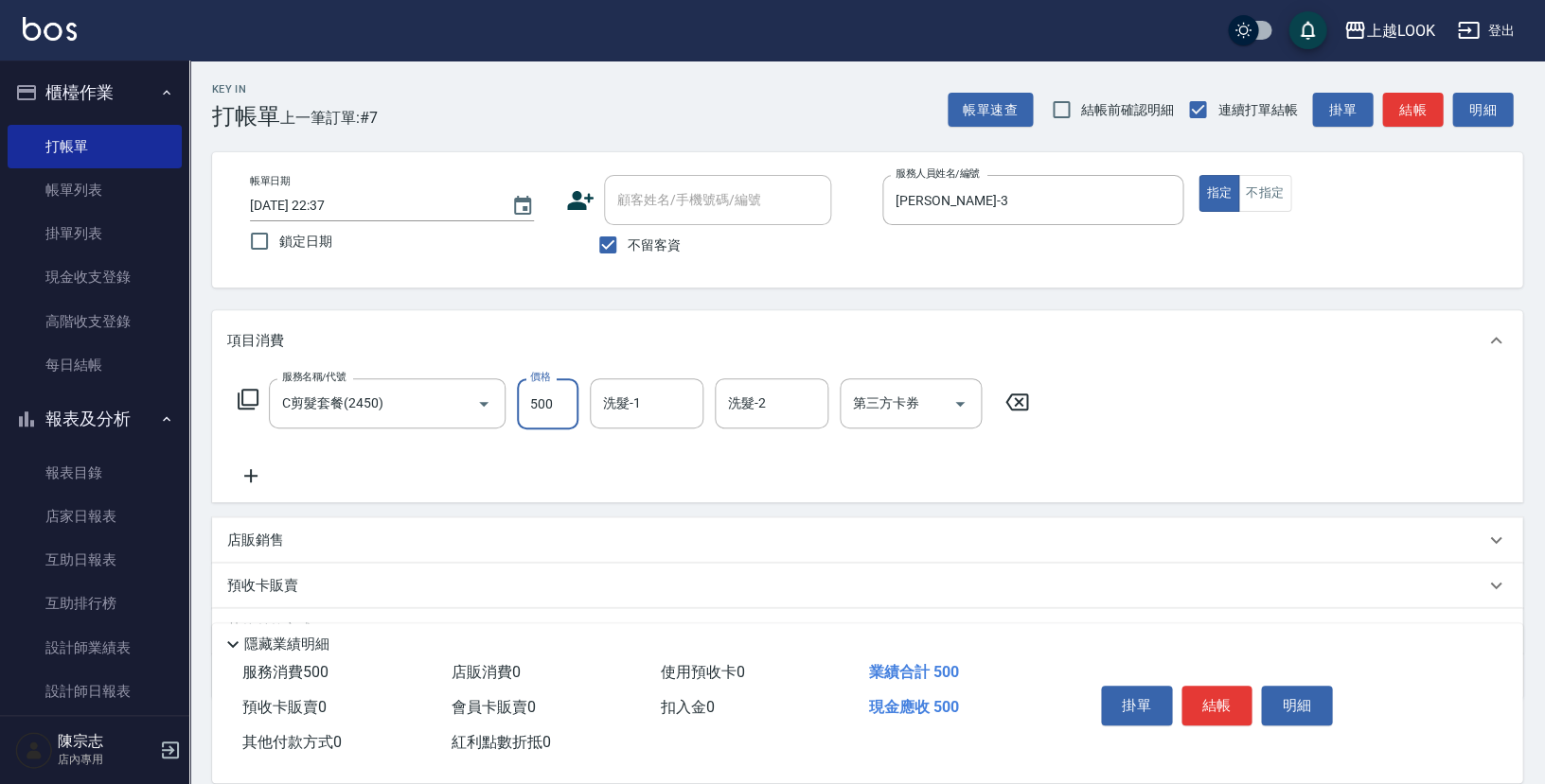
type input "500"
click at [1238, 703] on button "結帳" at bounding box center [1216, 705] width 71 height 40
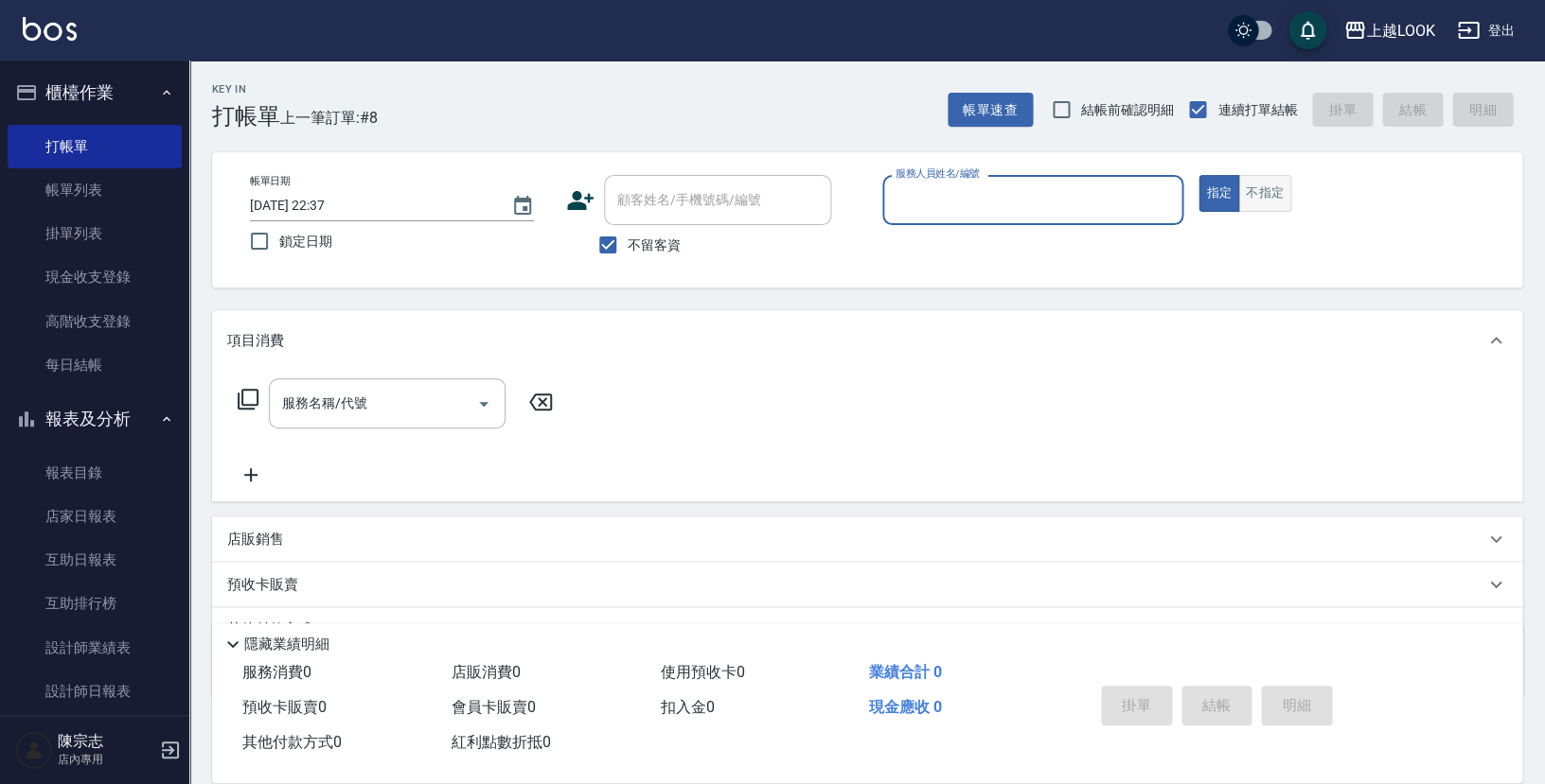
click at [1274, 189] on button "不指定" at bounding box center [1264, 193] width 53 height 37
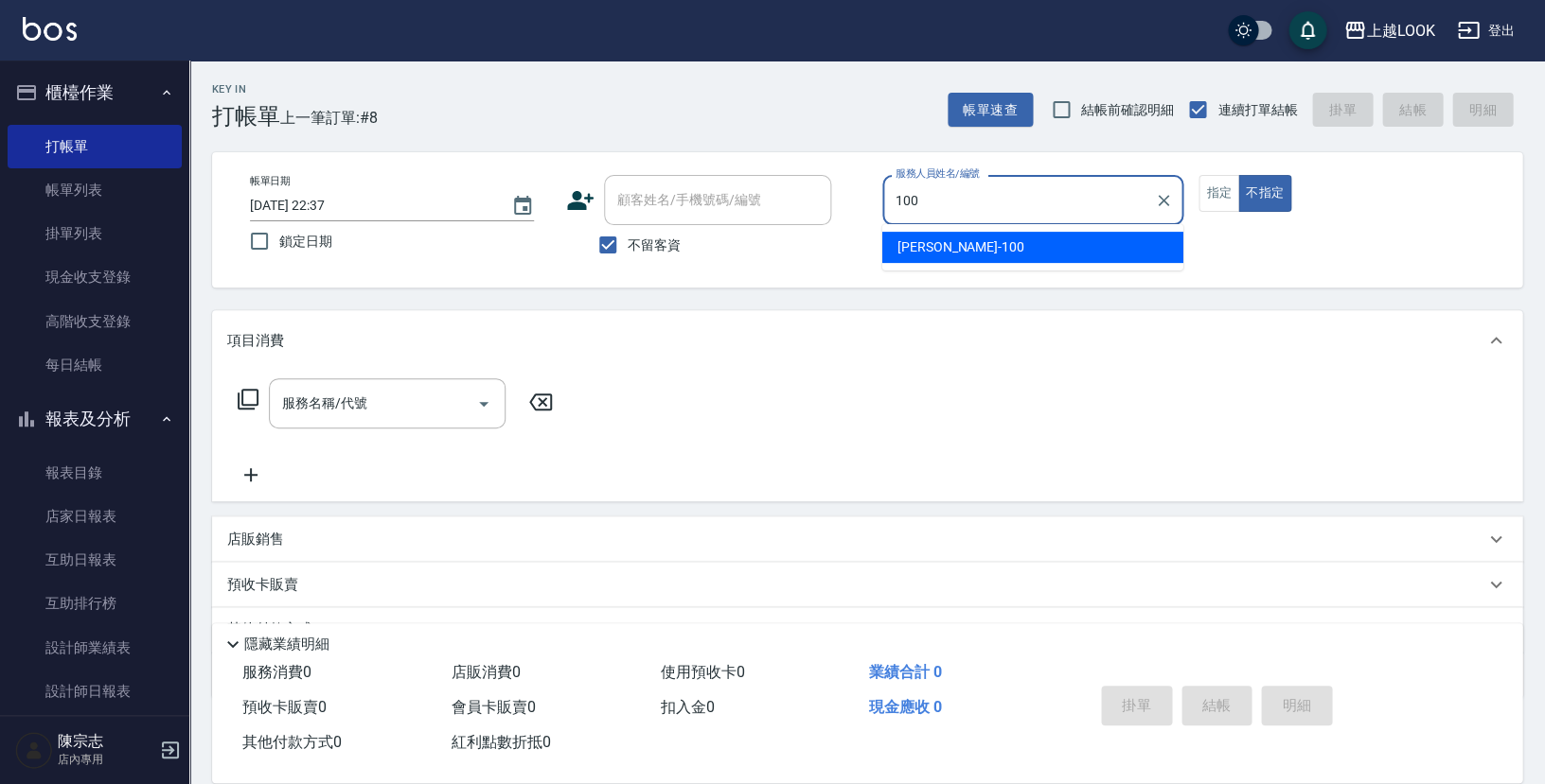
type input "[PERSON_NAME]-100"
type button "false"
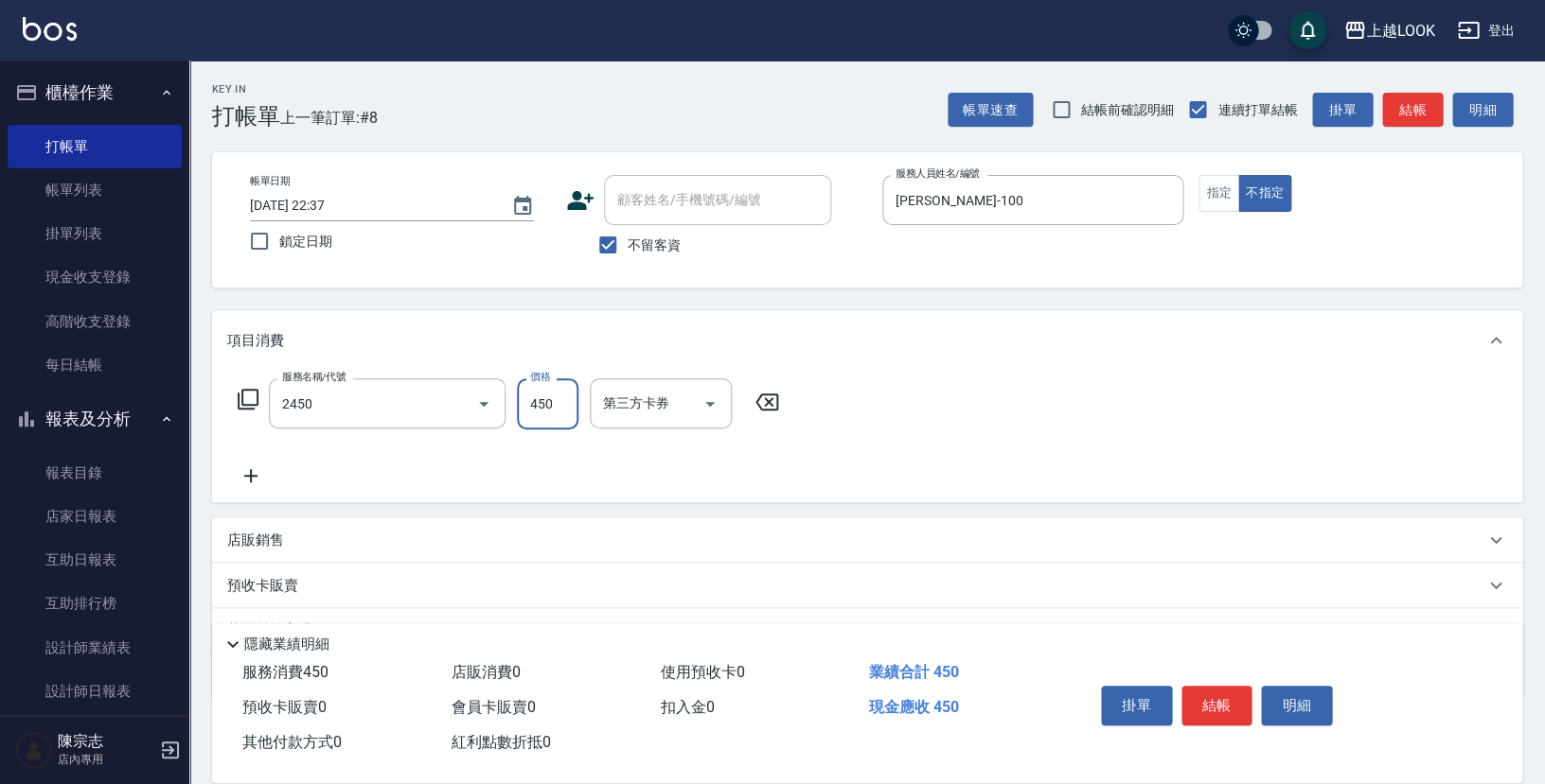
type input "C剪髮套餐(2450)"
click at [1230, 703] on button "結帳" at bounding box center [1216, 705] width 71 height 40
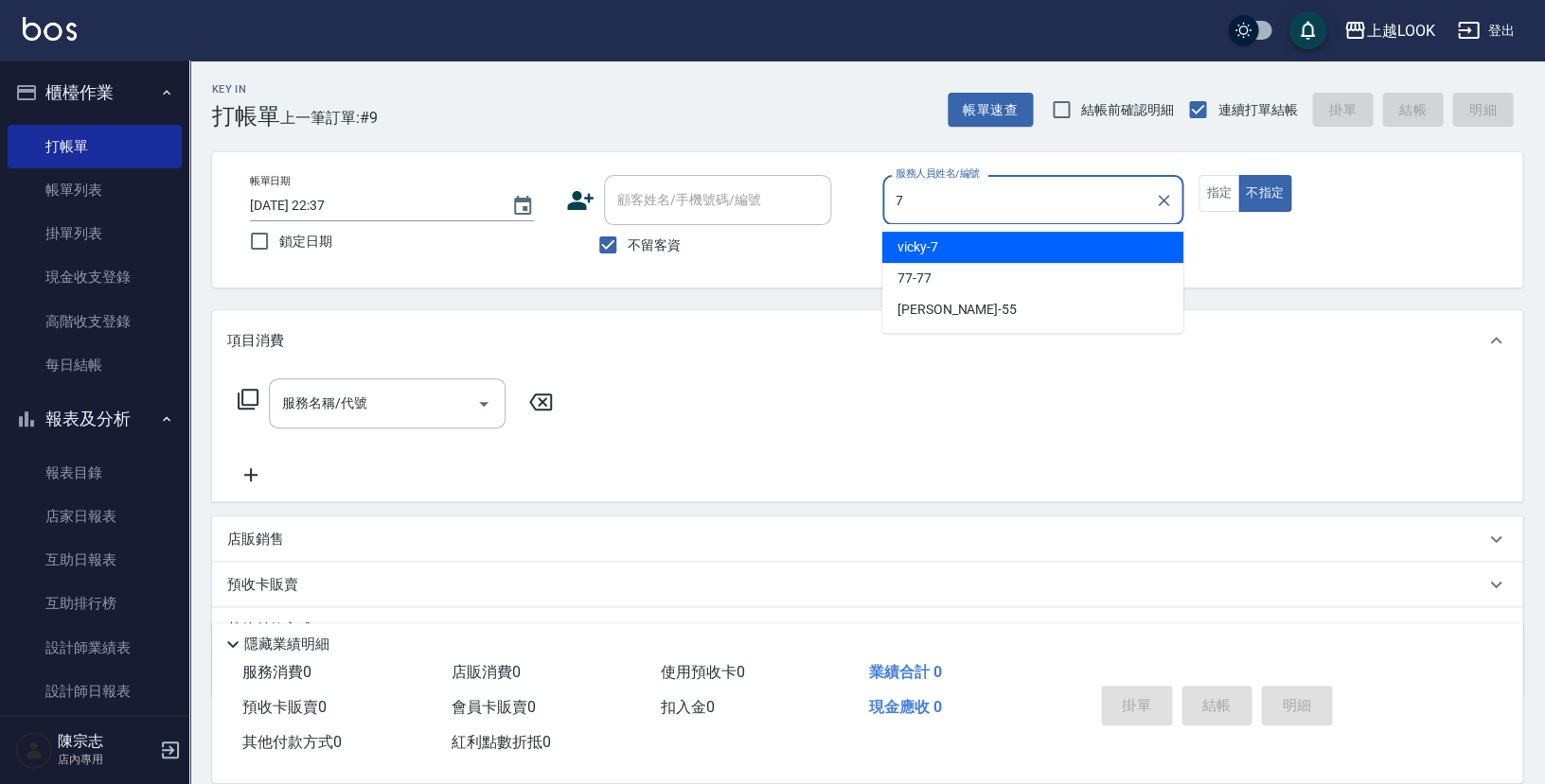
type input "vicky-7"
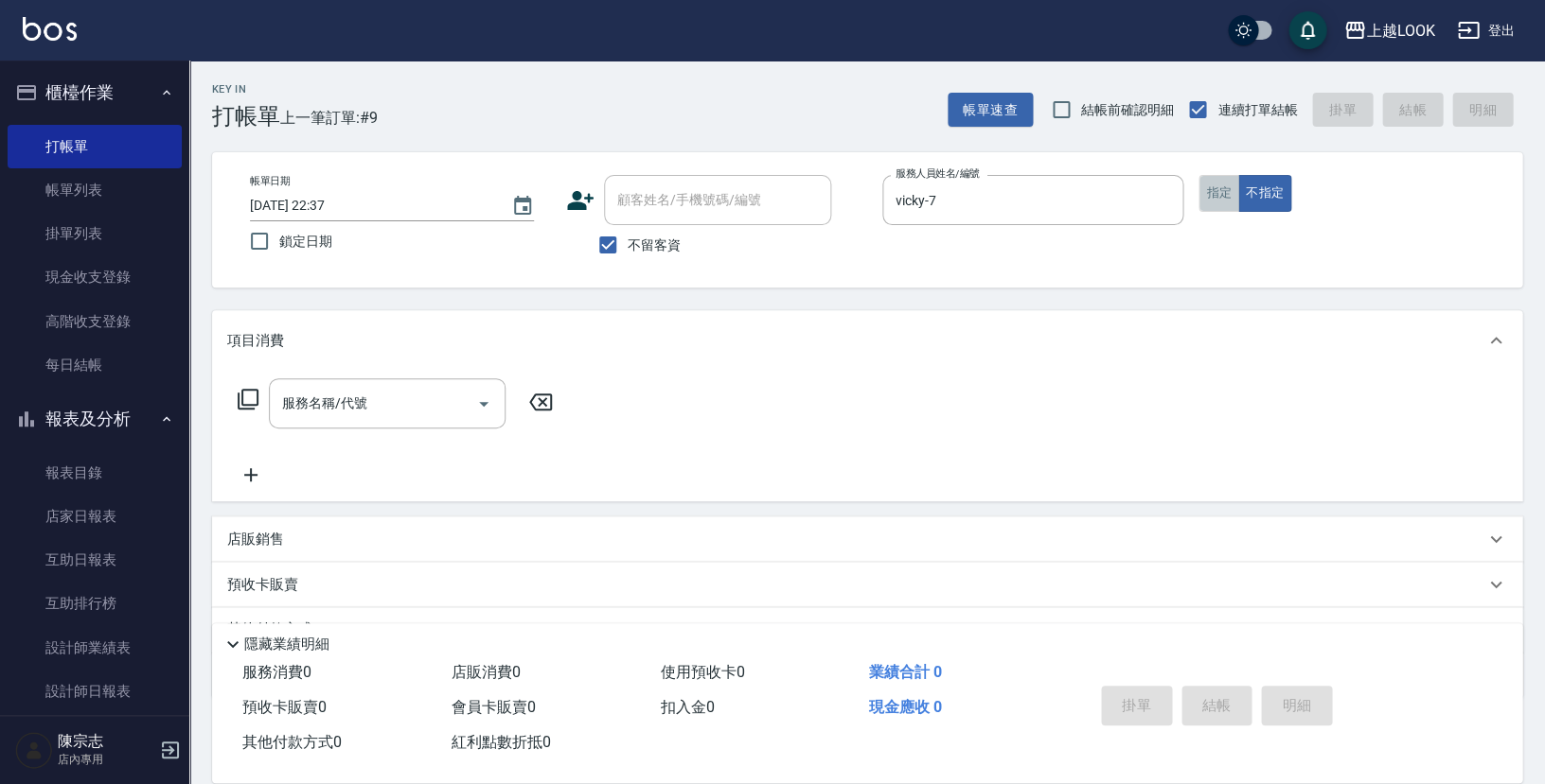
click at [1217, 188] on button "指定" at bounding box center [1218, 193] width 41 height 37
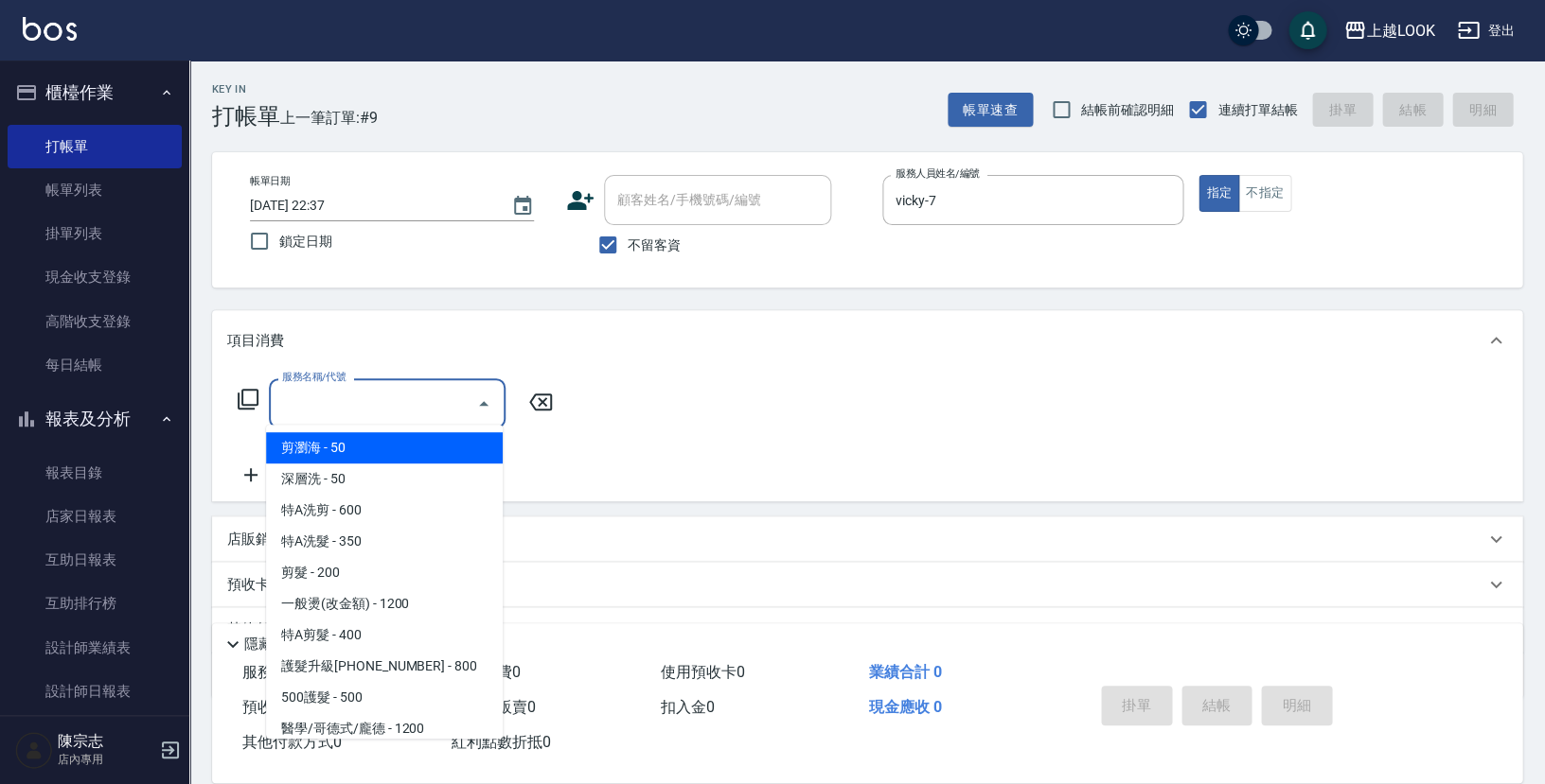
click at [380, 403] on input "服務名稱/代號" at bounding box center [373, 403] width 191 height 33
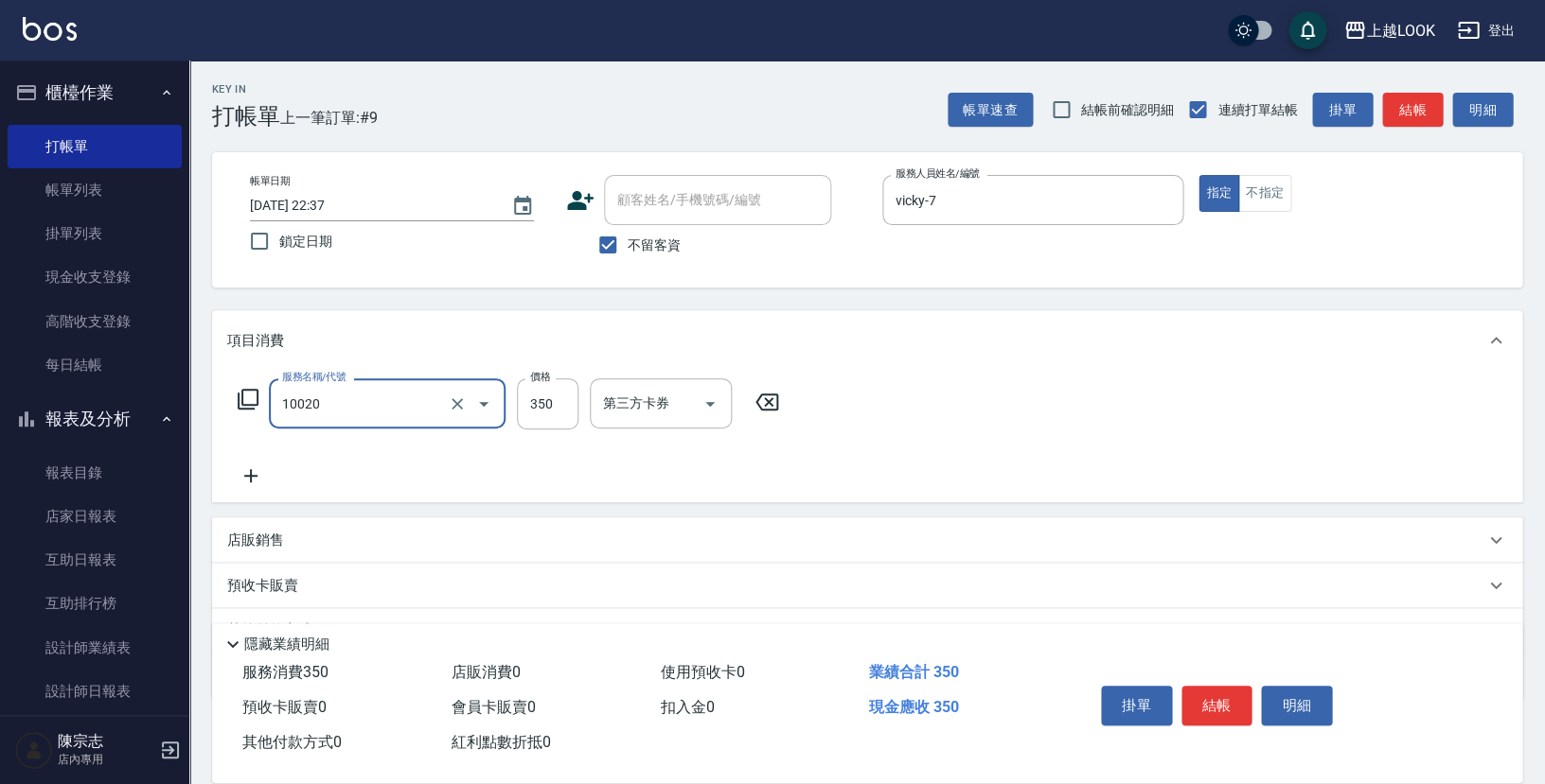
type input "淨化350洗(10020)"
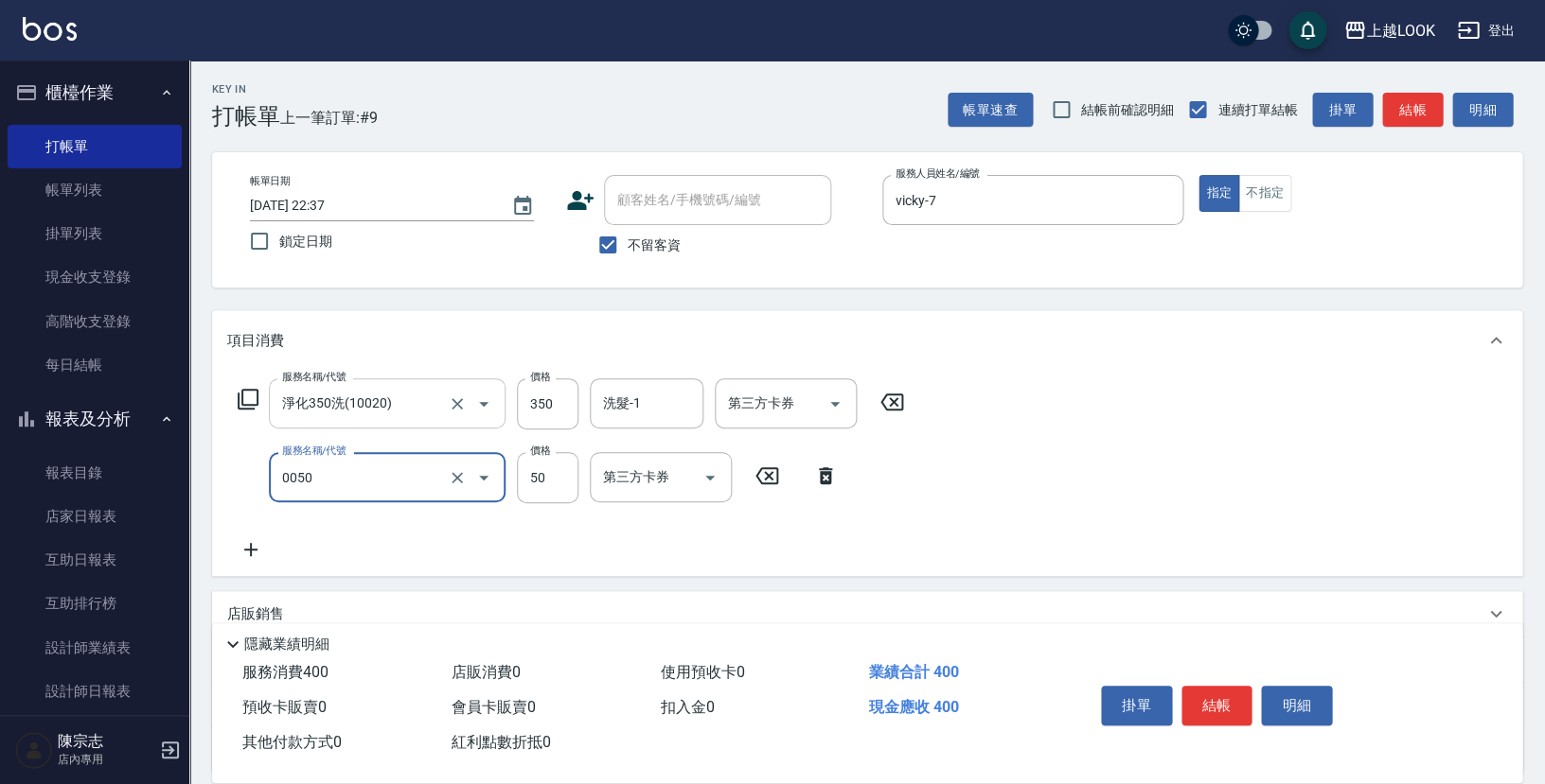
type input "剪瀏海(0050)"
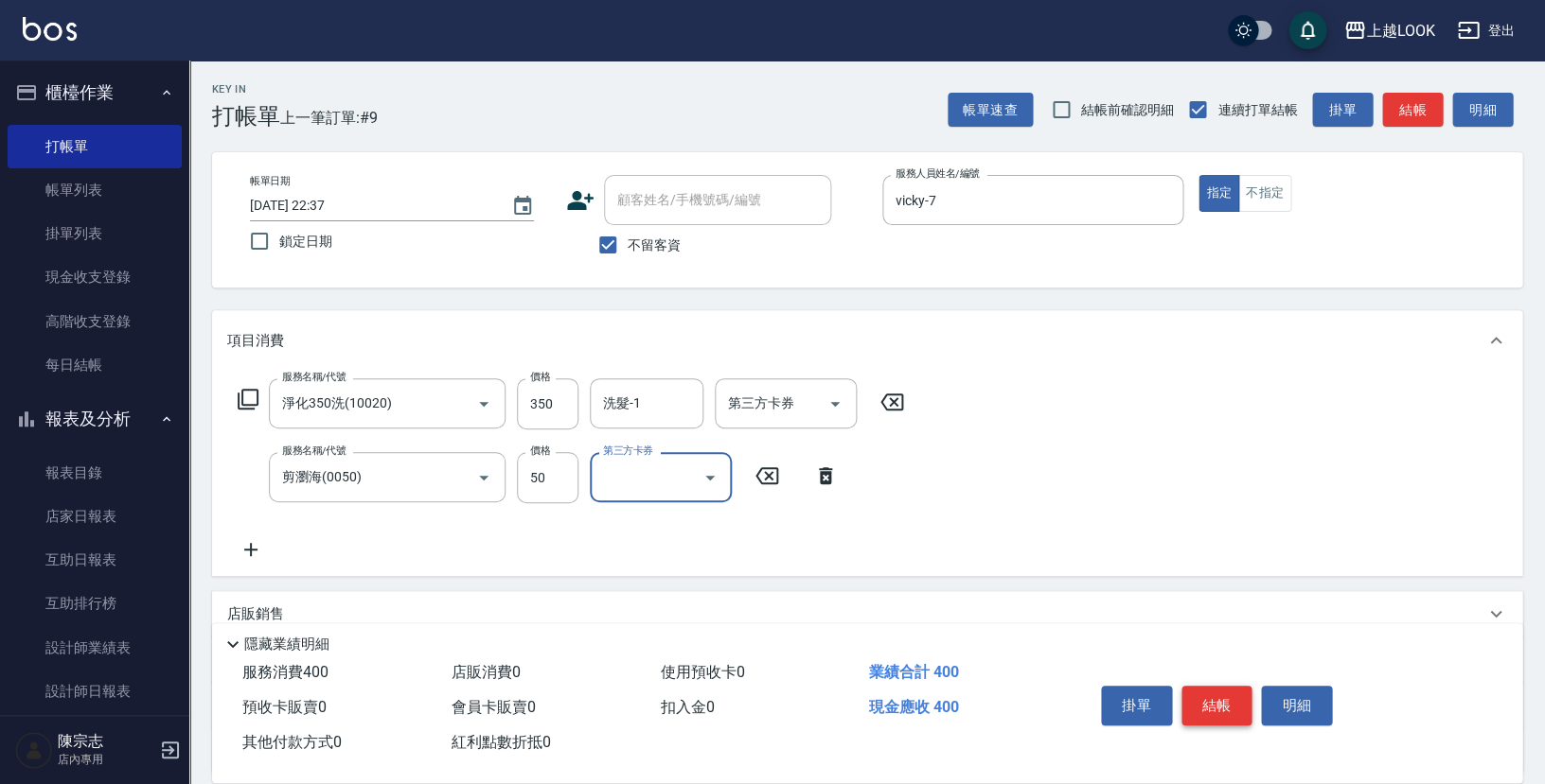
click at [1230, 700] on button "結帳" at bounding box center [1216, 705] width 71 height 40
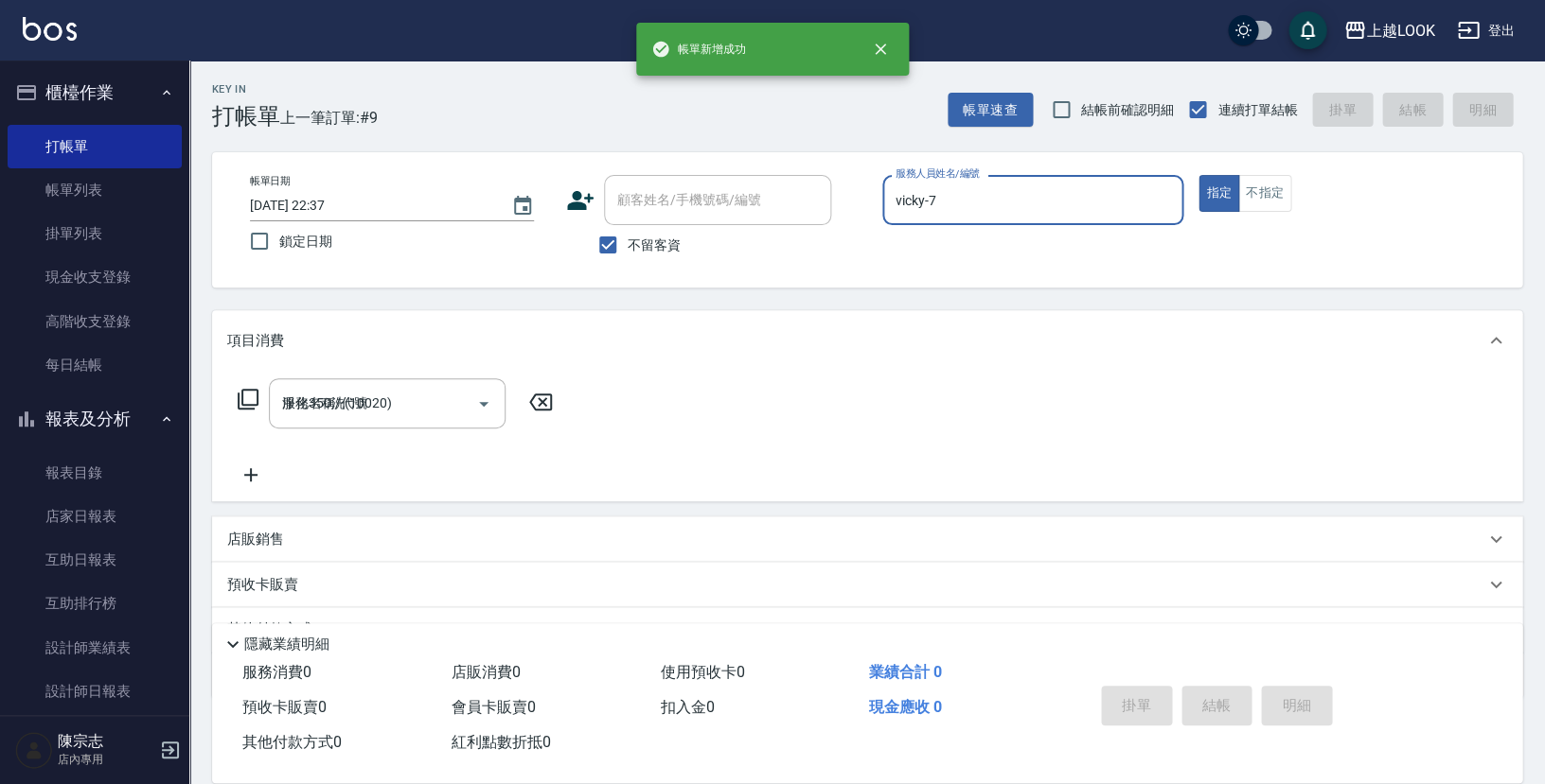
type input "[DATE] 22:38"
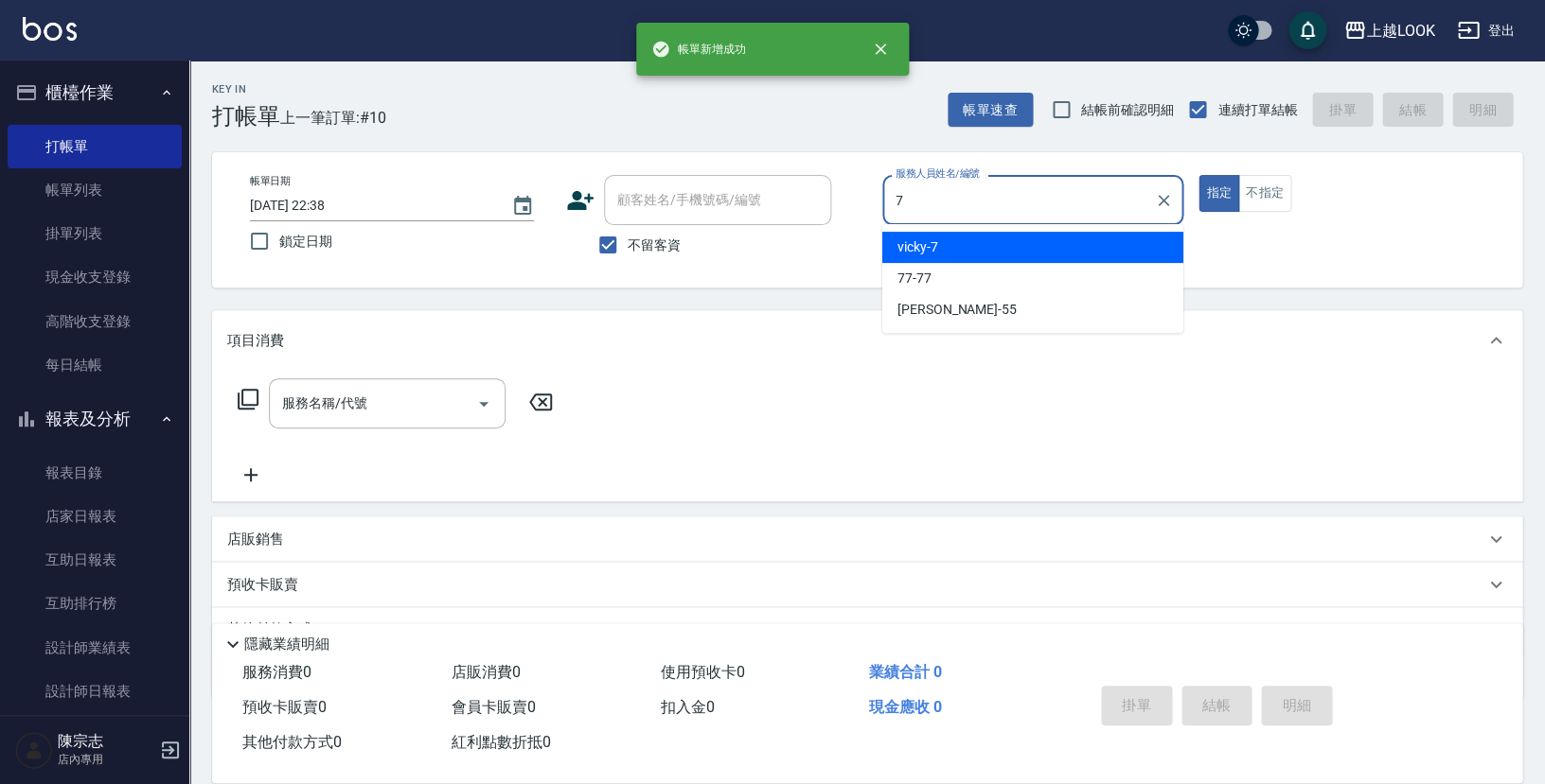
type input "vicky-7"
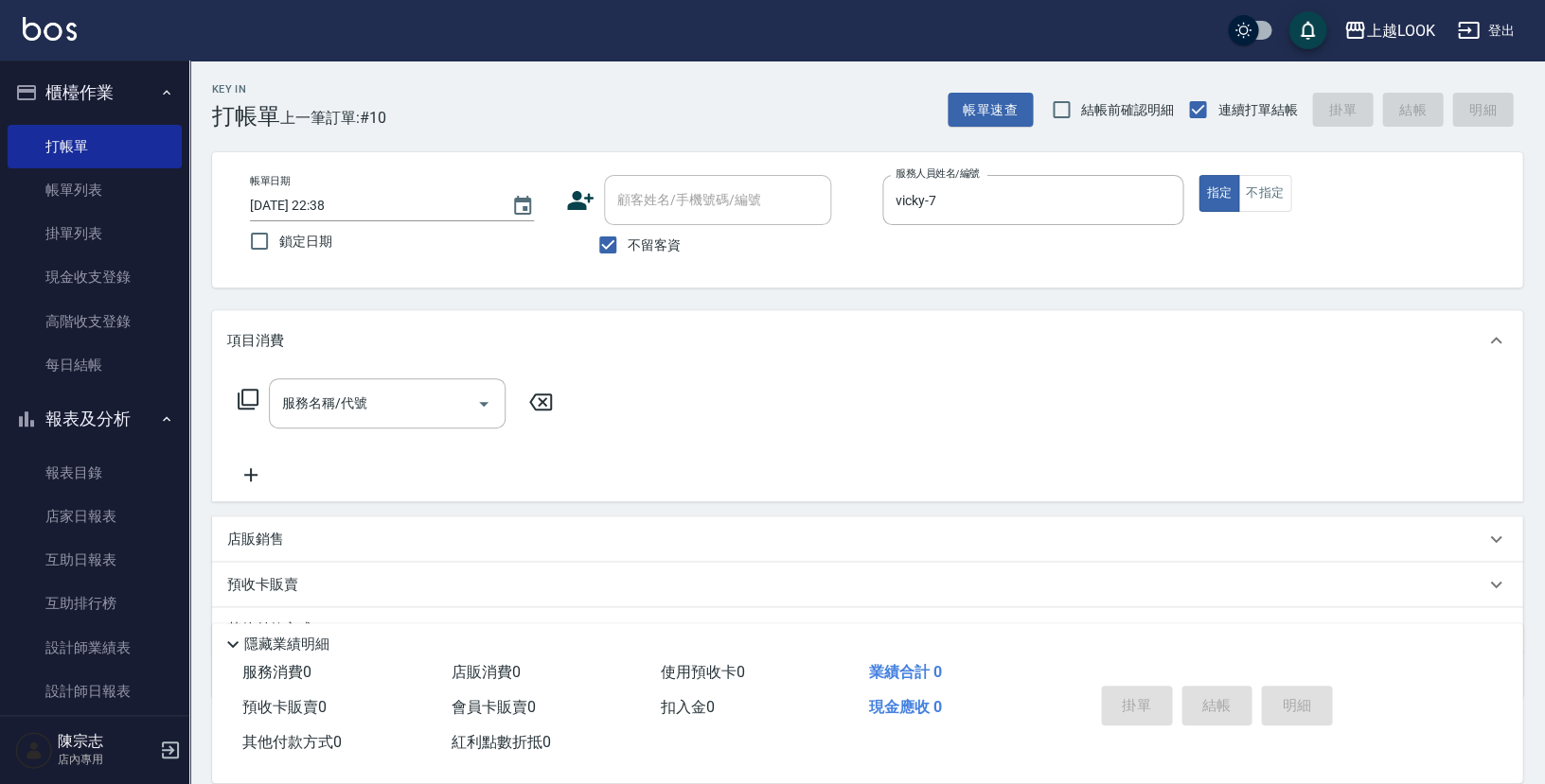
click at [246, 393] on icon at bounding box center [248, 399] width 23 height 23
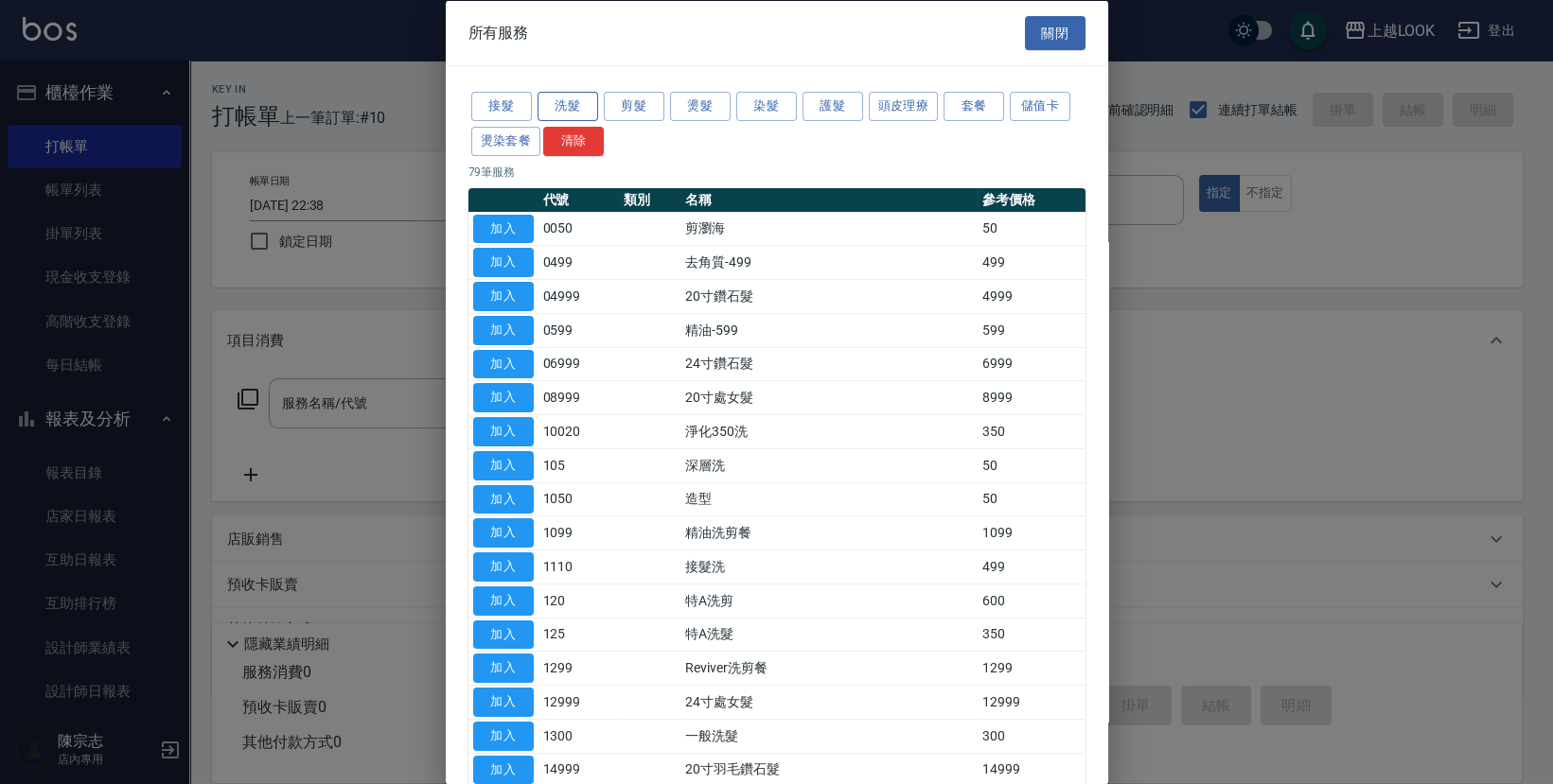
click at [581, 101] on button "洗髮" at bounding box center [567, 105] width 61 height 29
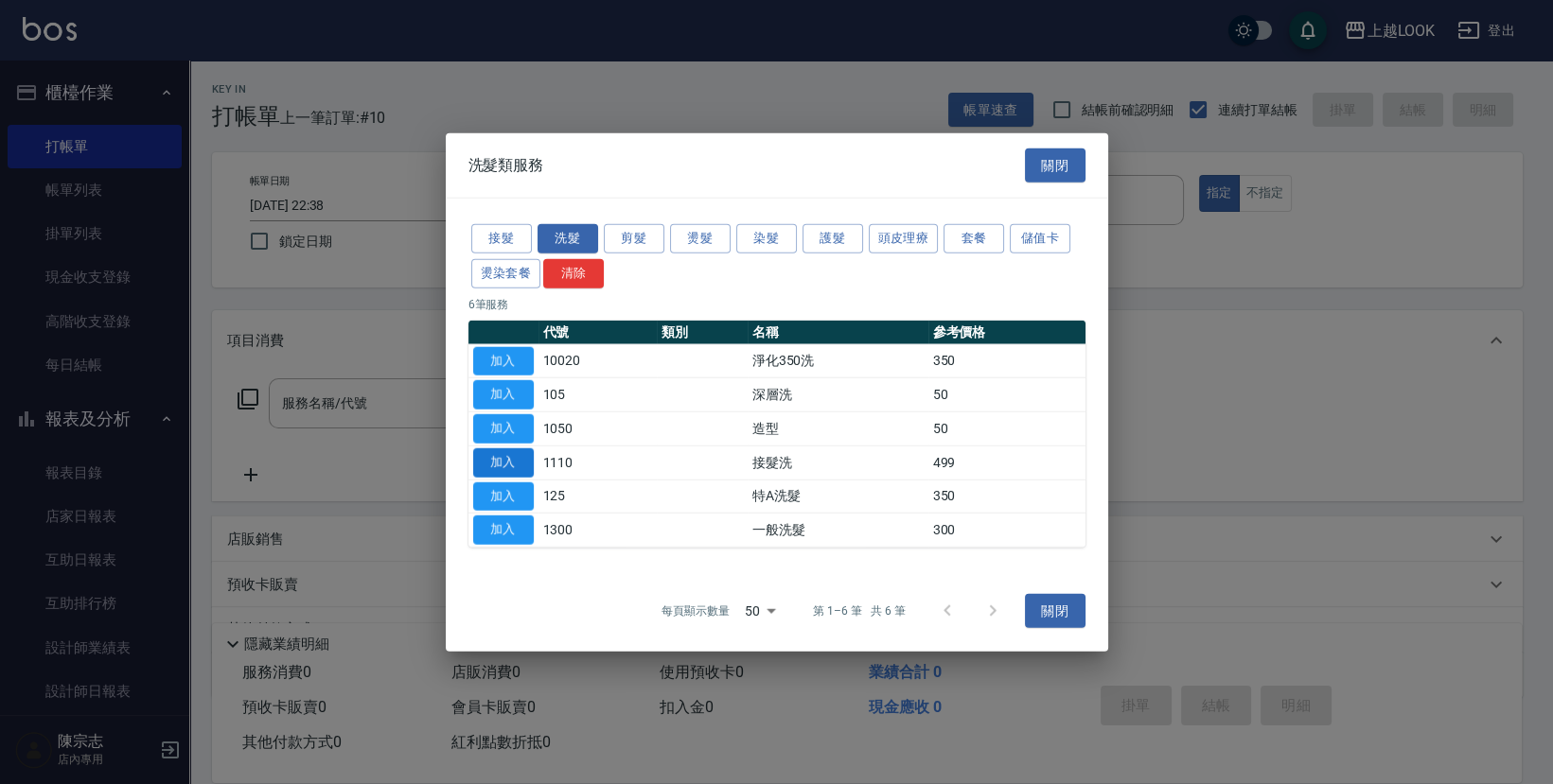
click at [510, 458] on button "加入" at bounding box center [503, 462] width 61 height 29
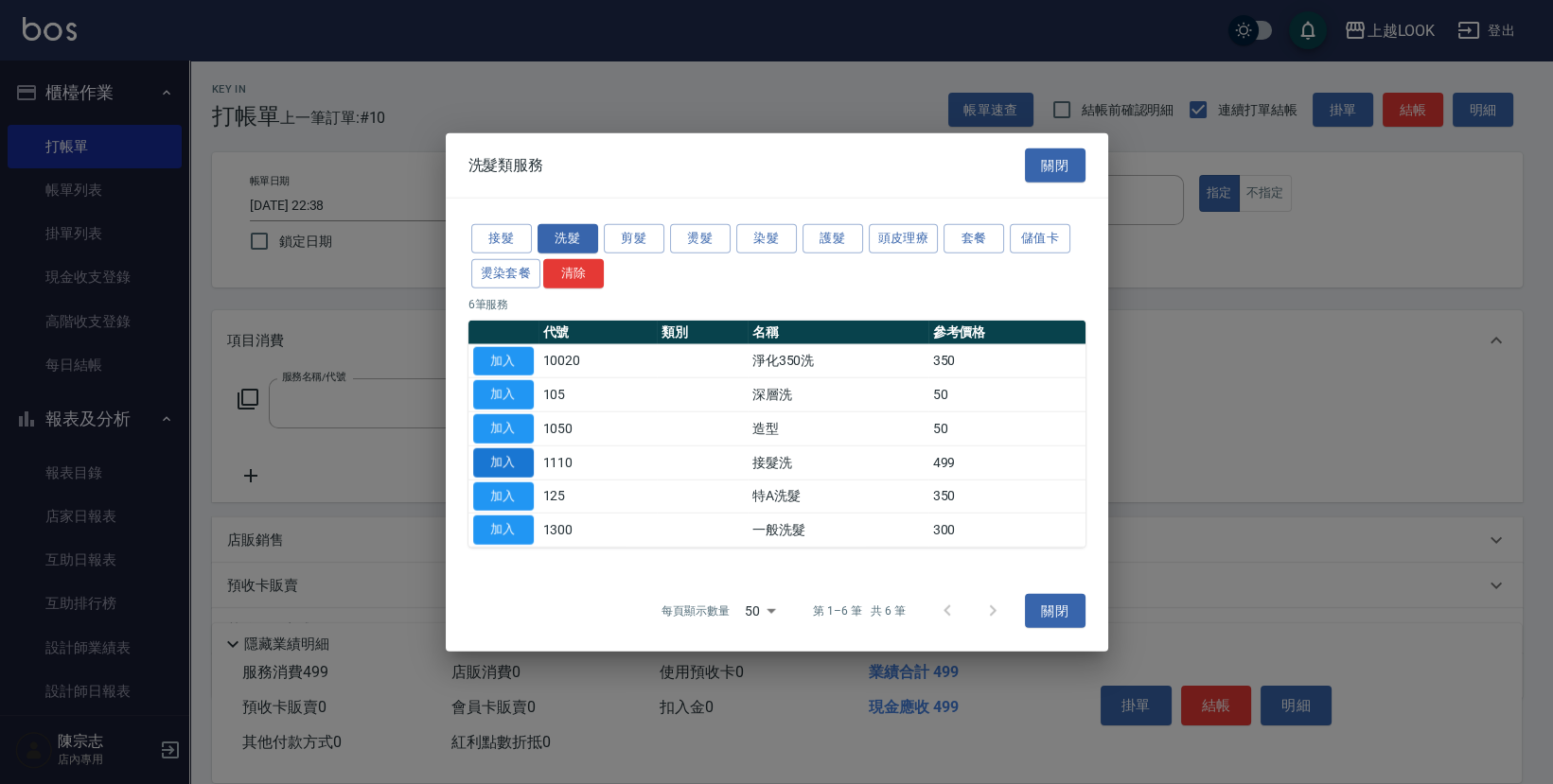
type input "接髮洗(1110)"
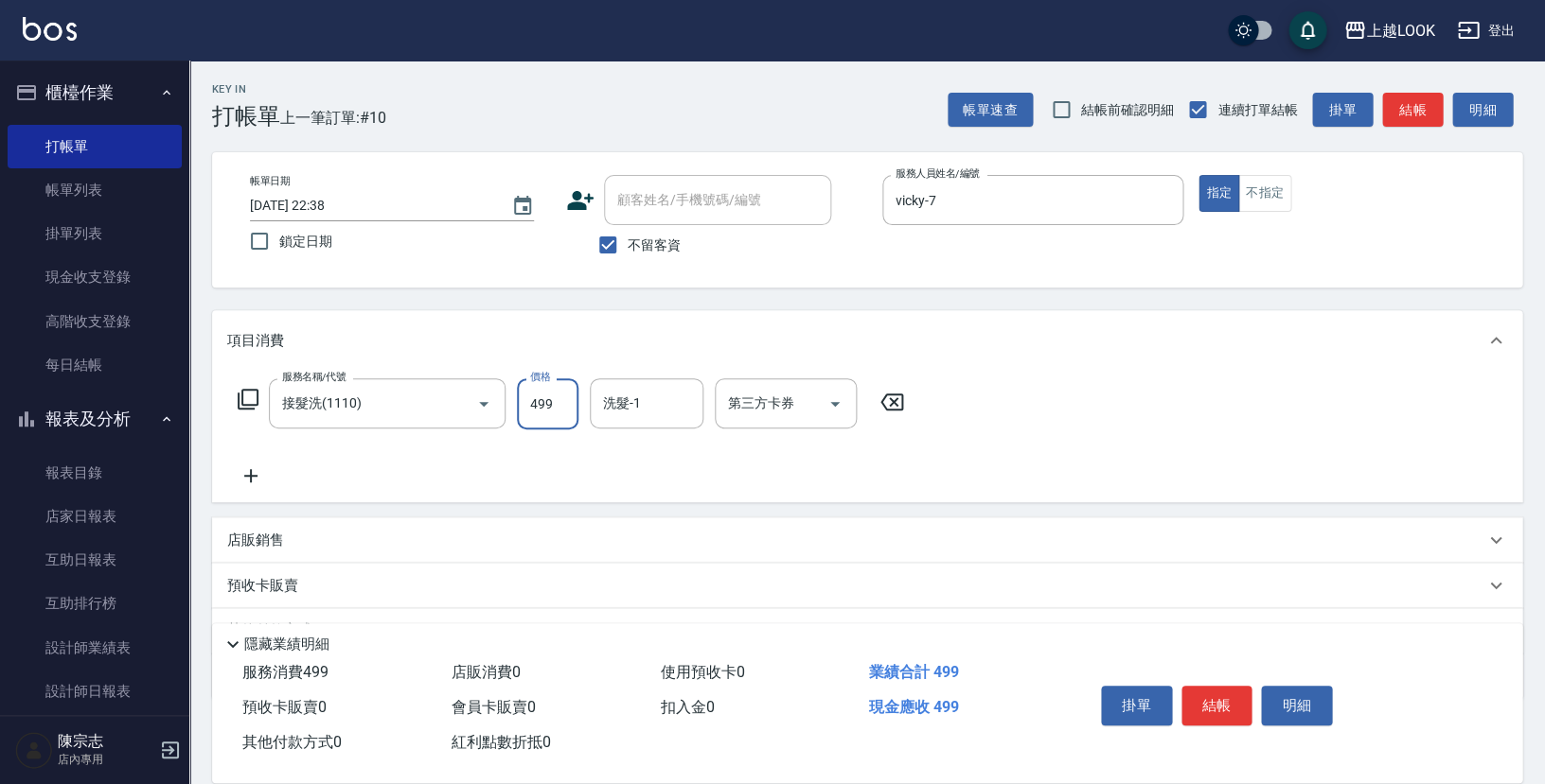
click at [551, 404] on input "499" at bounding box center [548, 403] width 62 height 51
type input "500"
click at [1217, 705] on button "結帳" at bounding box center [1216, 705] width 71 height 40
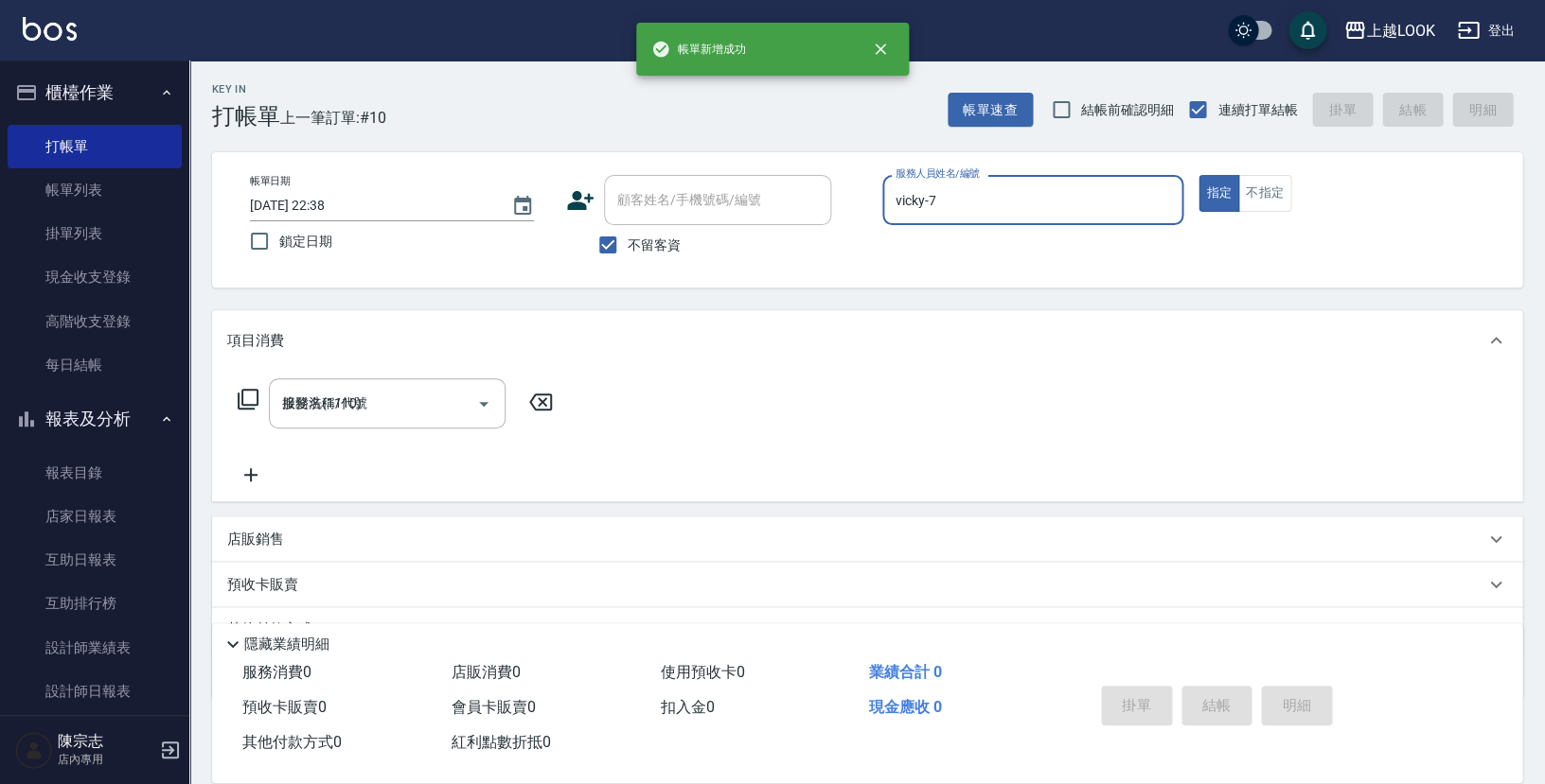
type input "[DATE] 22:39"
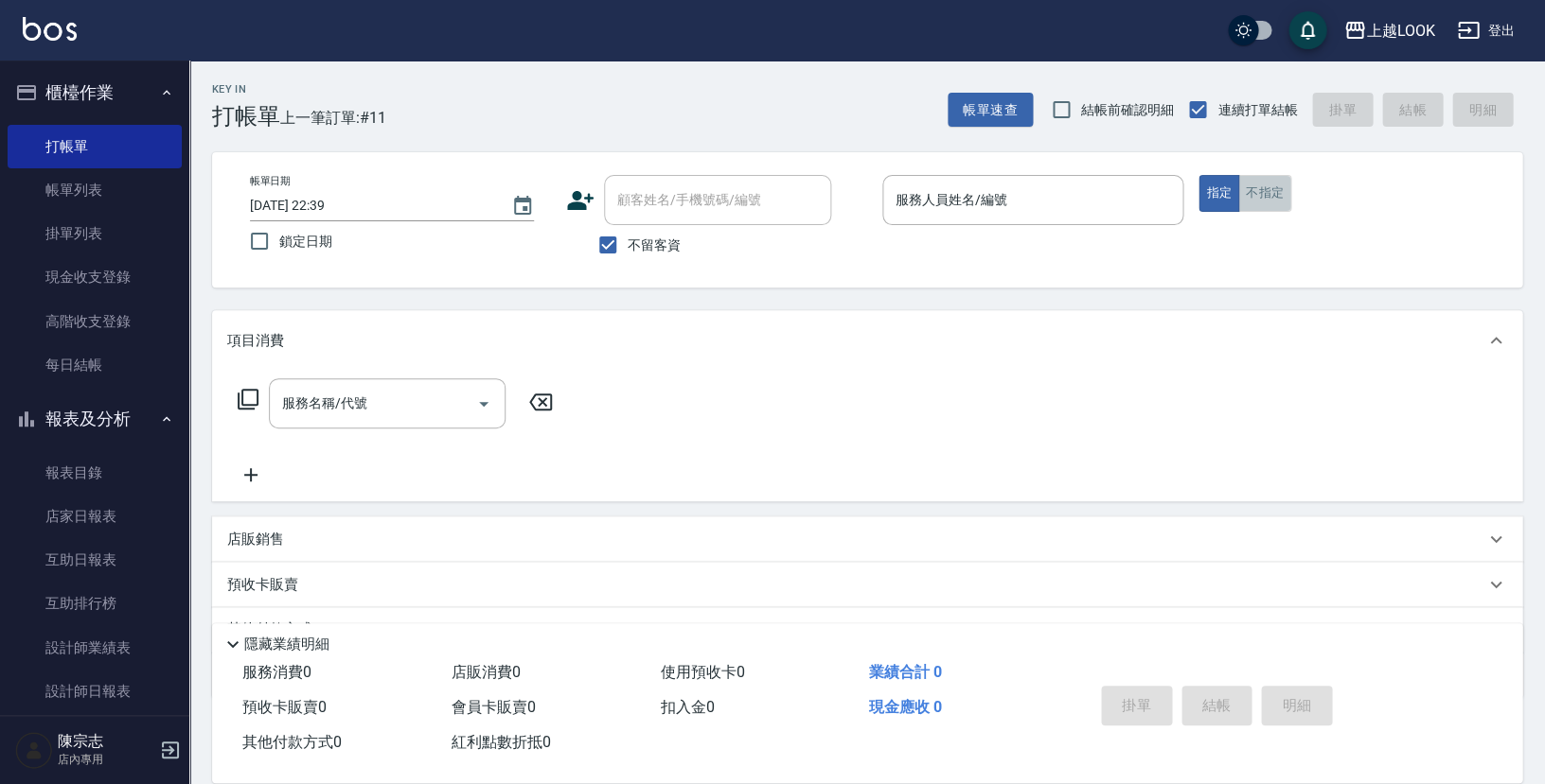
click at [1276, 193] on button "不指定" at bounding box center [1264, 193] width 53 height 37
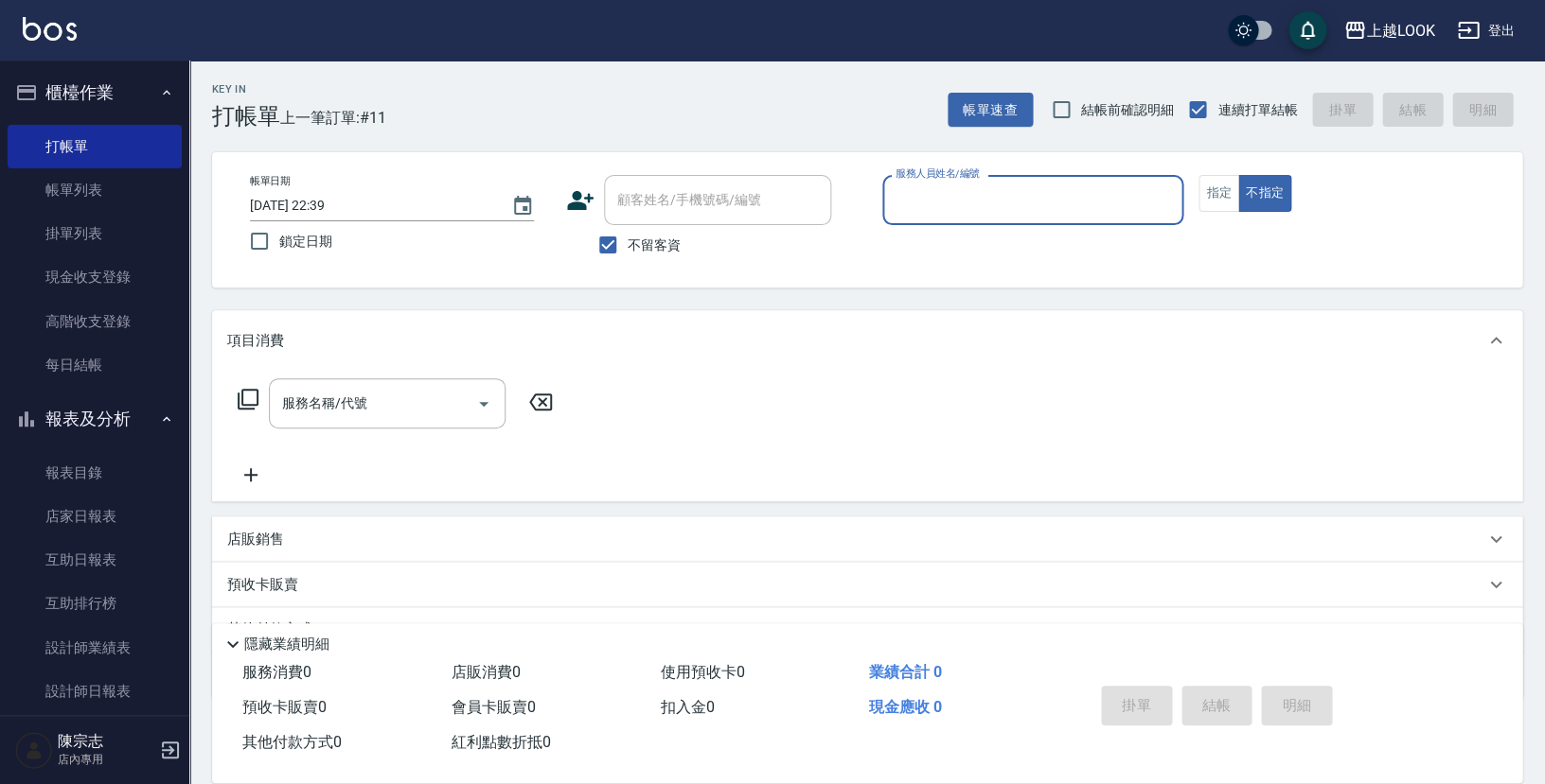
click at [1052, 202] on input "服務人員姓名/編號" at bounding box center [1032, 199] width 284 height 33
type input "[PERSON_NAME]-100"
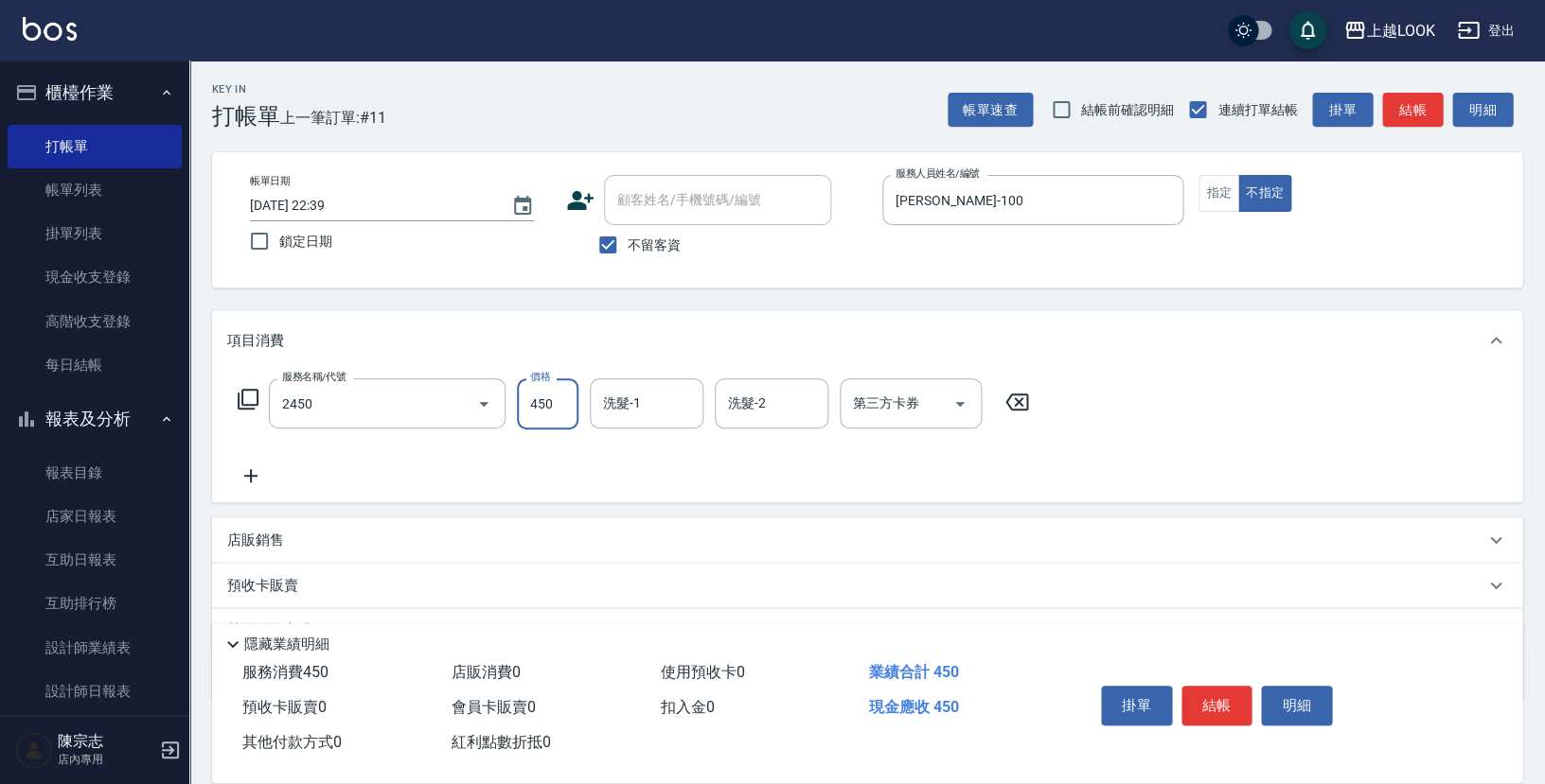
type input "C剪髮套餐(2450)"
click at [1225, 708] on button "結帳" at bounding box center [1216, 705] width 71 height 40
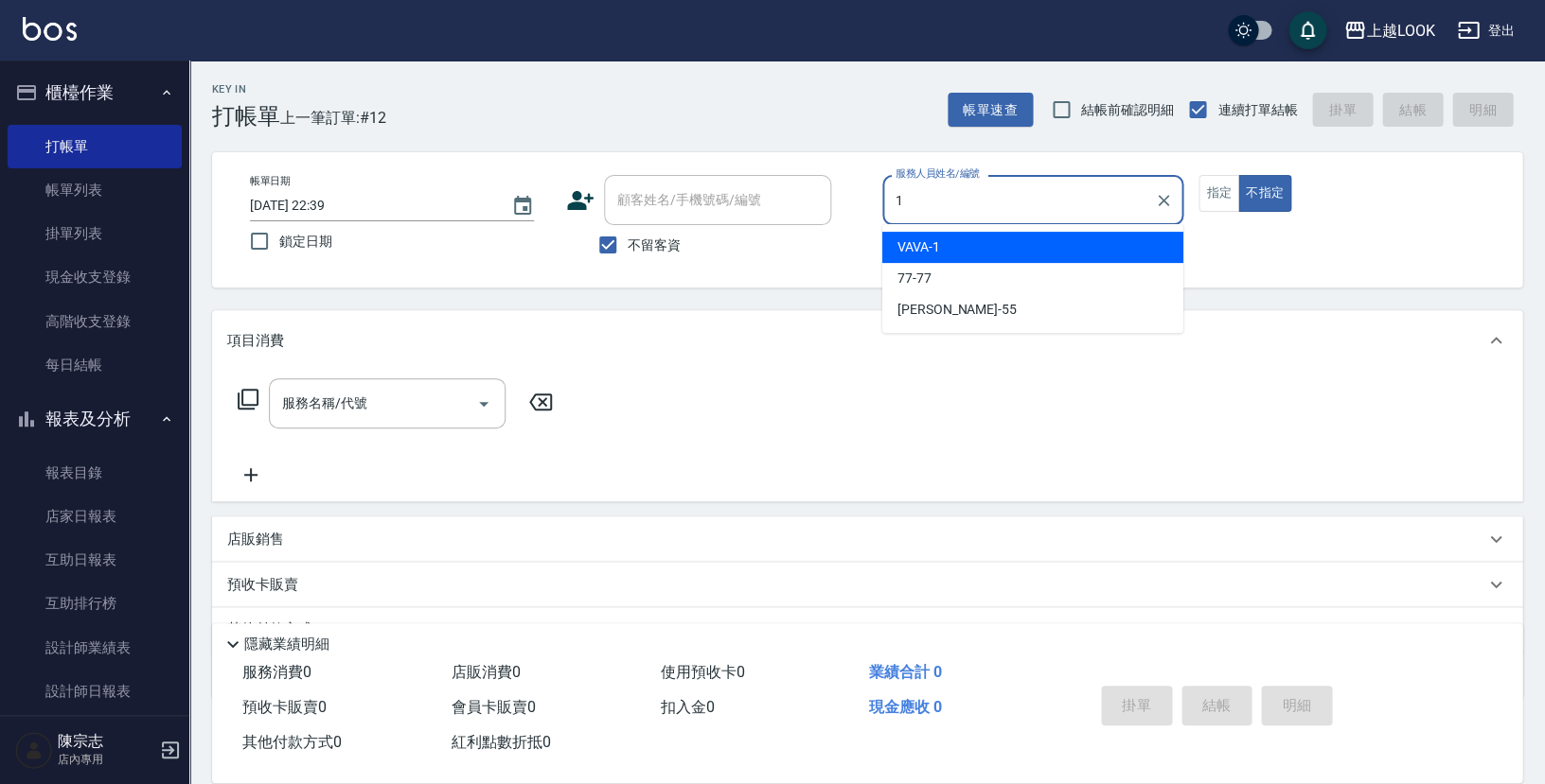
type input "VAVA-1"
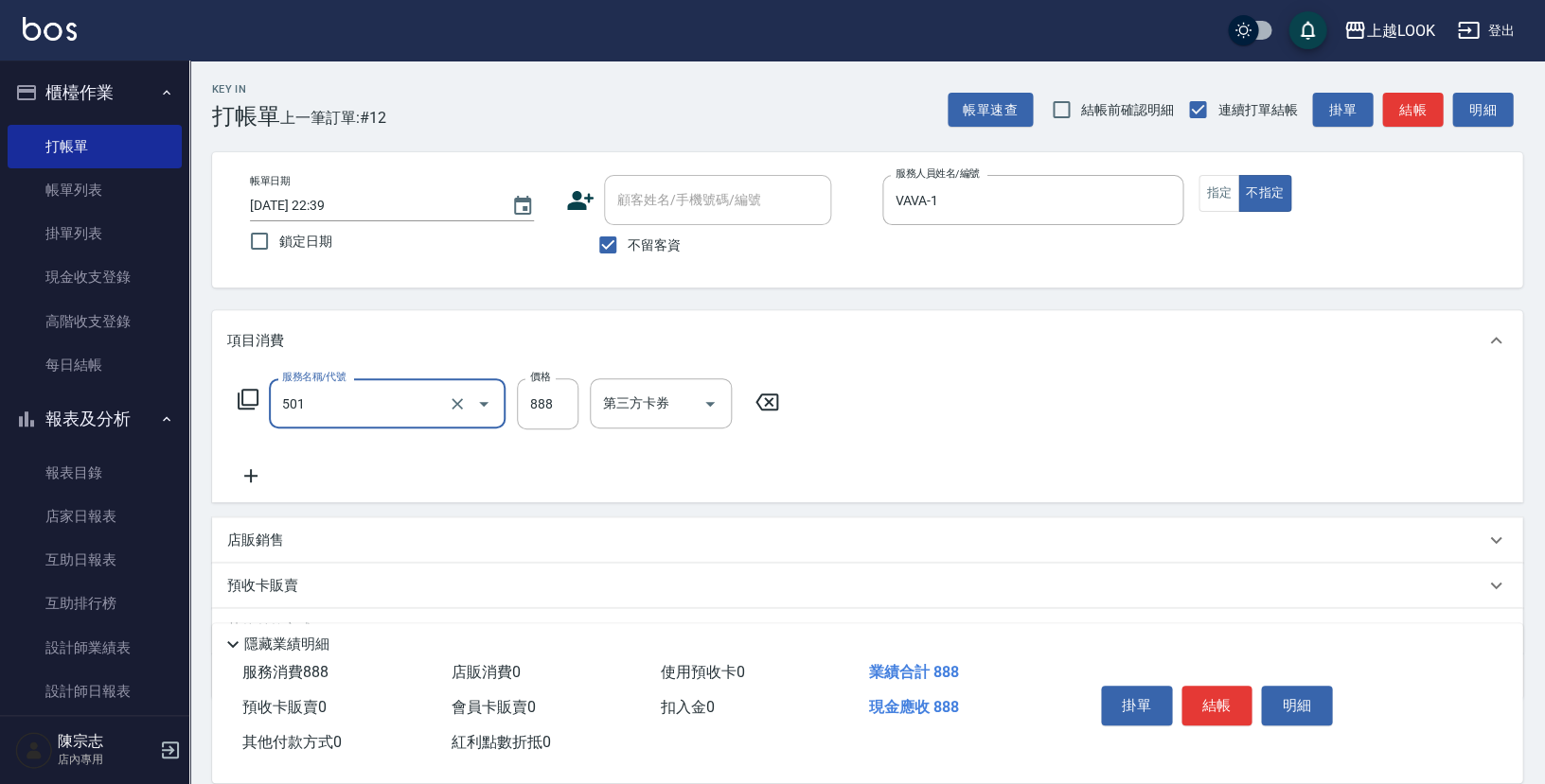
type input "一般染髮(改金額)(501)"
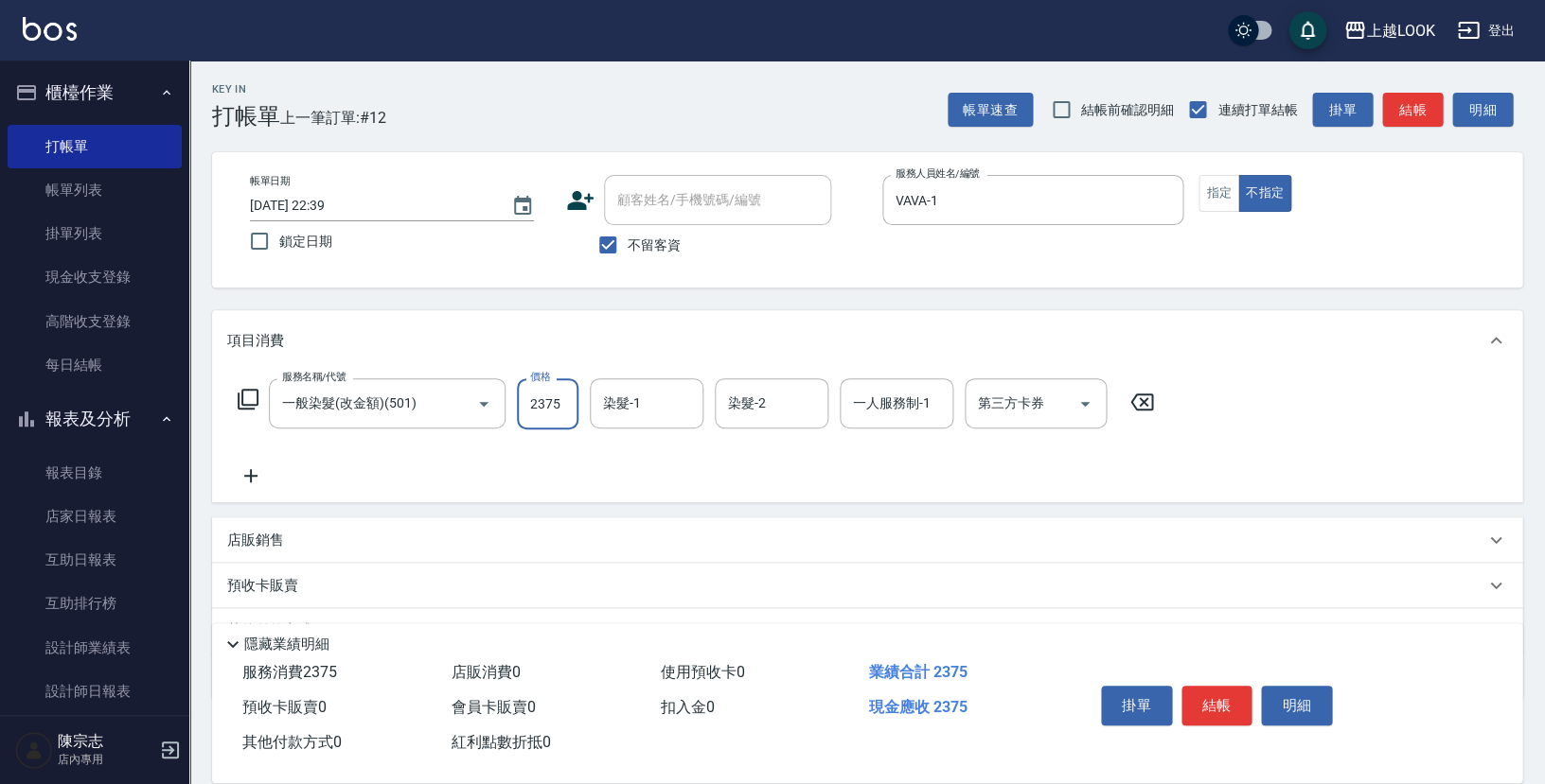
type input "2375"
click at [252, 395] on icon at bounding box center [248, 399] width 23 height 23
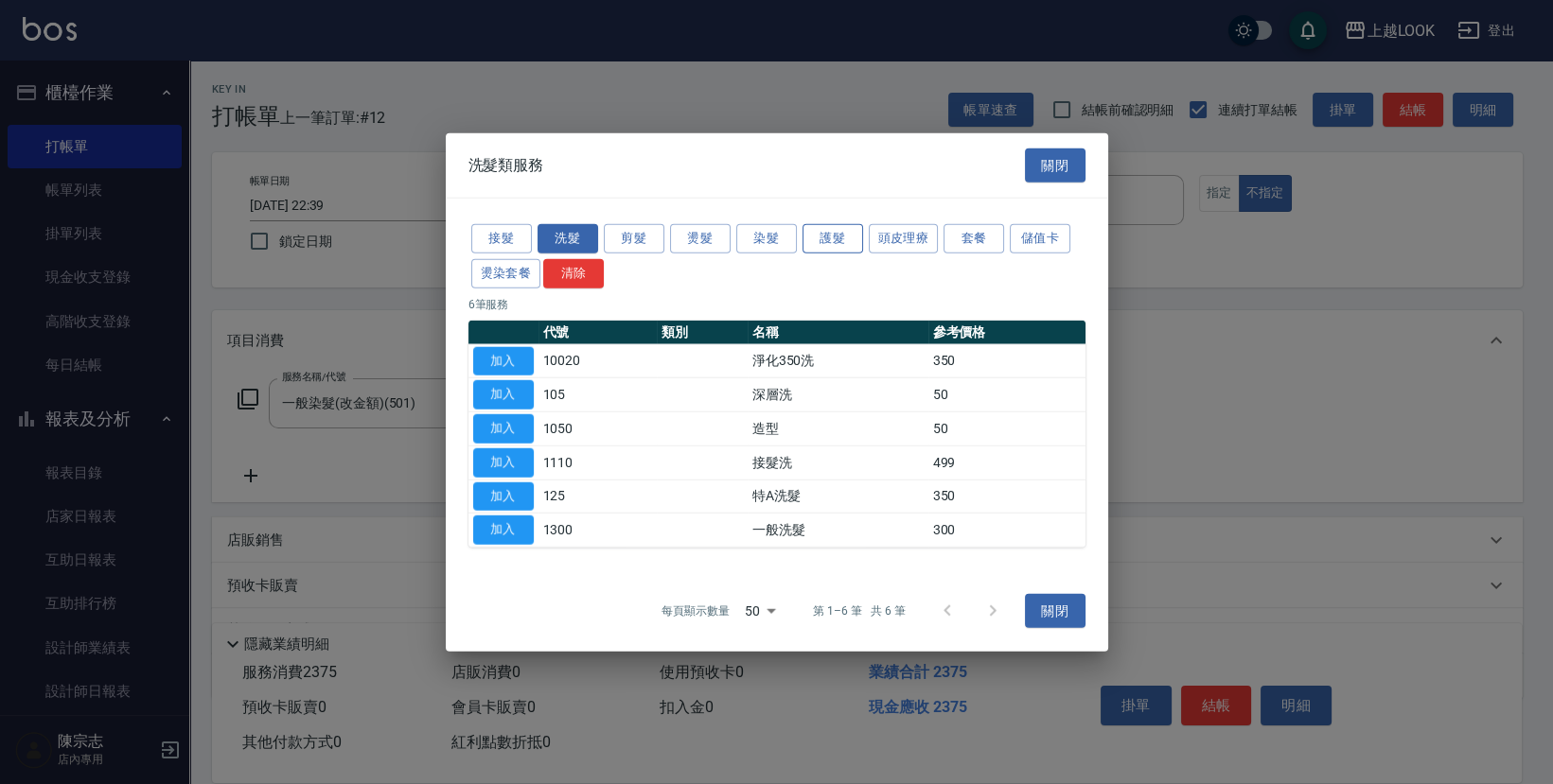
click at [811, 239] on button "護髮" at bounding box center [832, 238] width 61 height 29
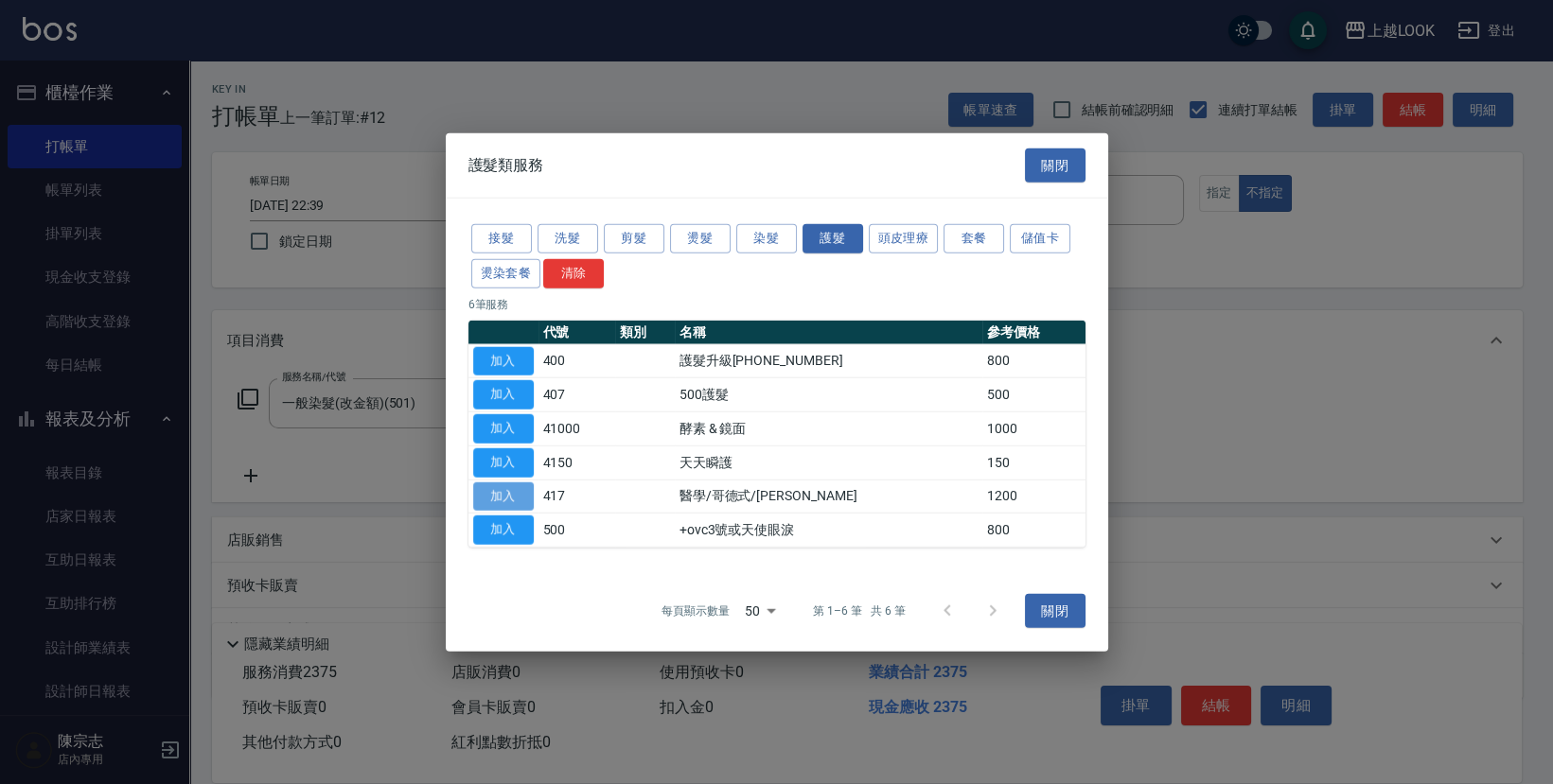
click at [512, 490] on button "加入" at bounding box center [503, 495] width 61 height 29
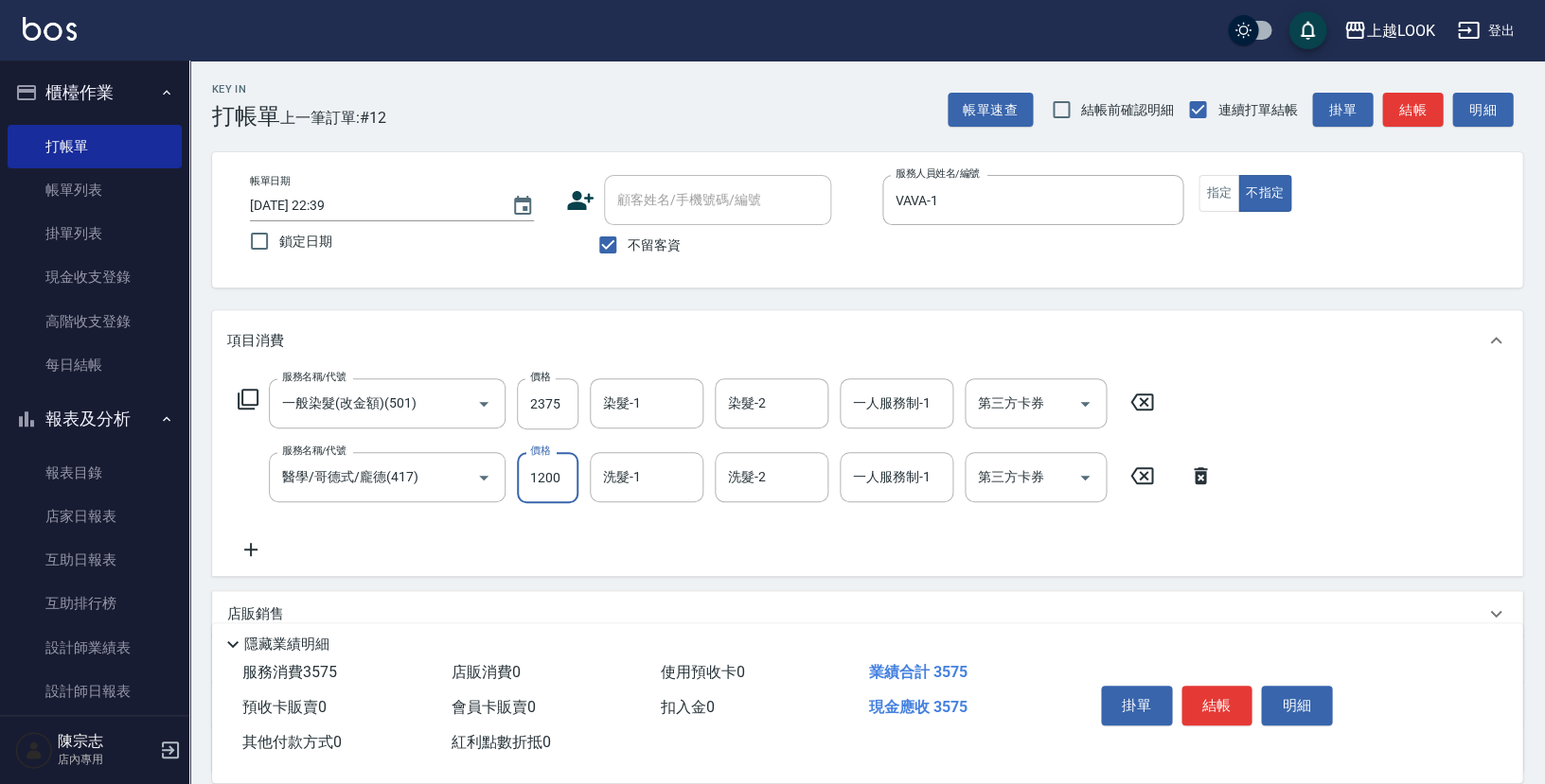
click at [568, 470] on input "1200" at bounding box center [548, 478] width 62 height 51
type input "1500"
click at [1090, 398] on icon "Open" at bounding box center [1084, 404] width 23 height 23
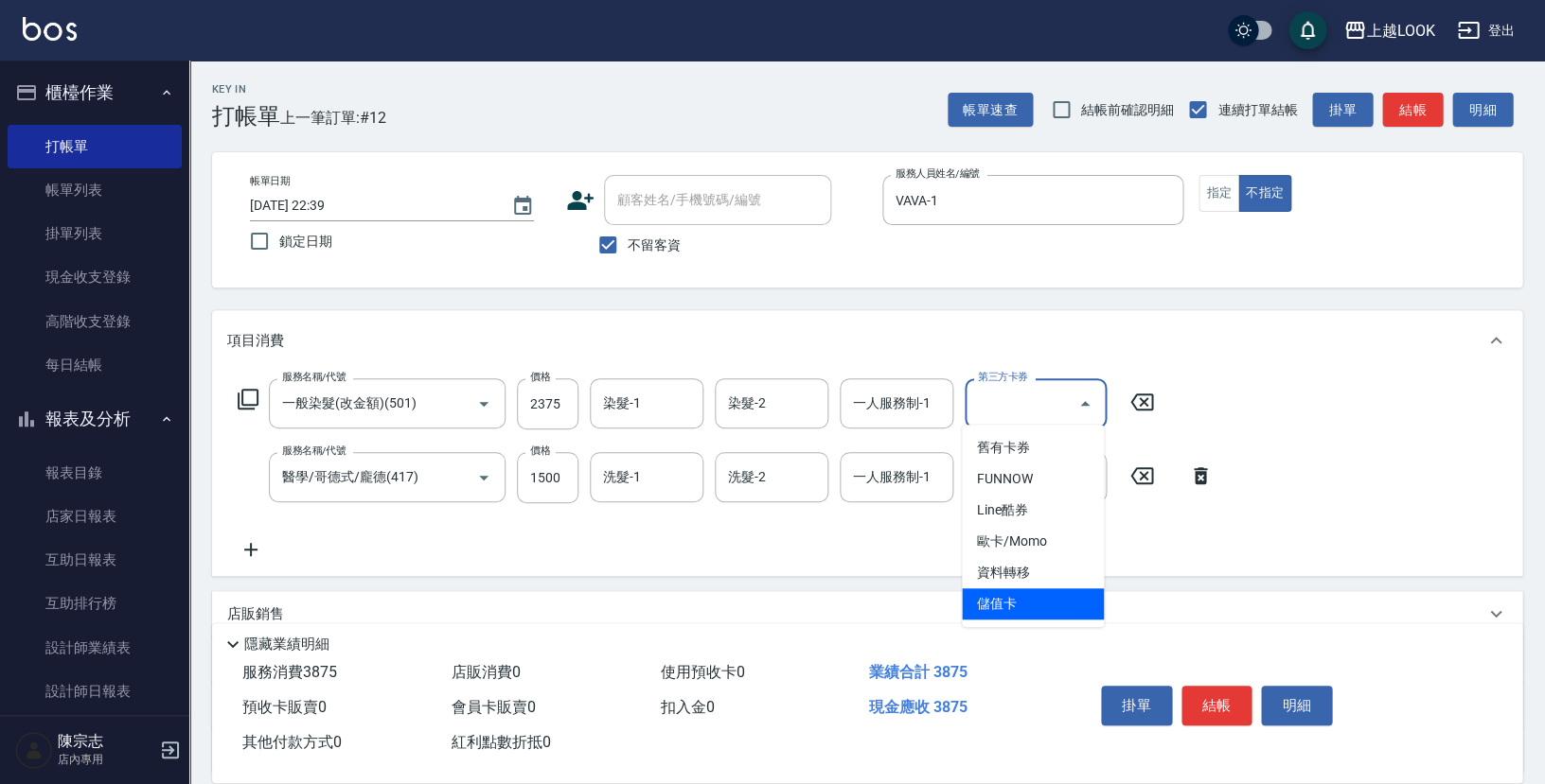
click at [1028, 599] on span "儲值卡" at bounding box center [1032, 603] width 142 height 31
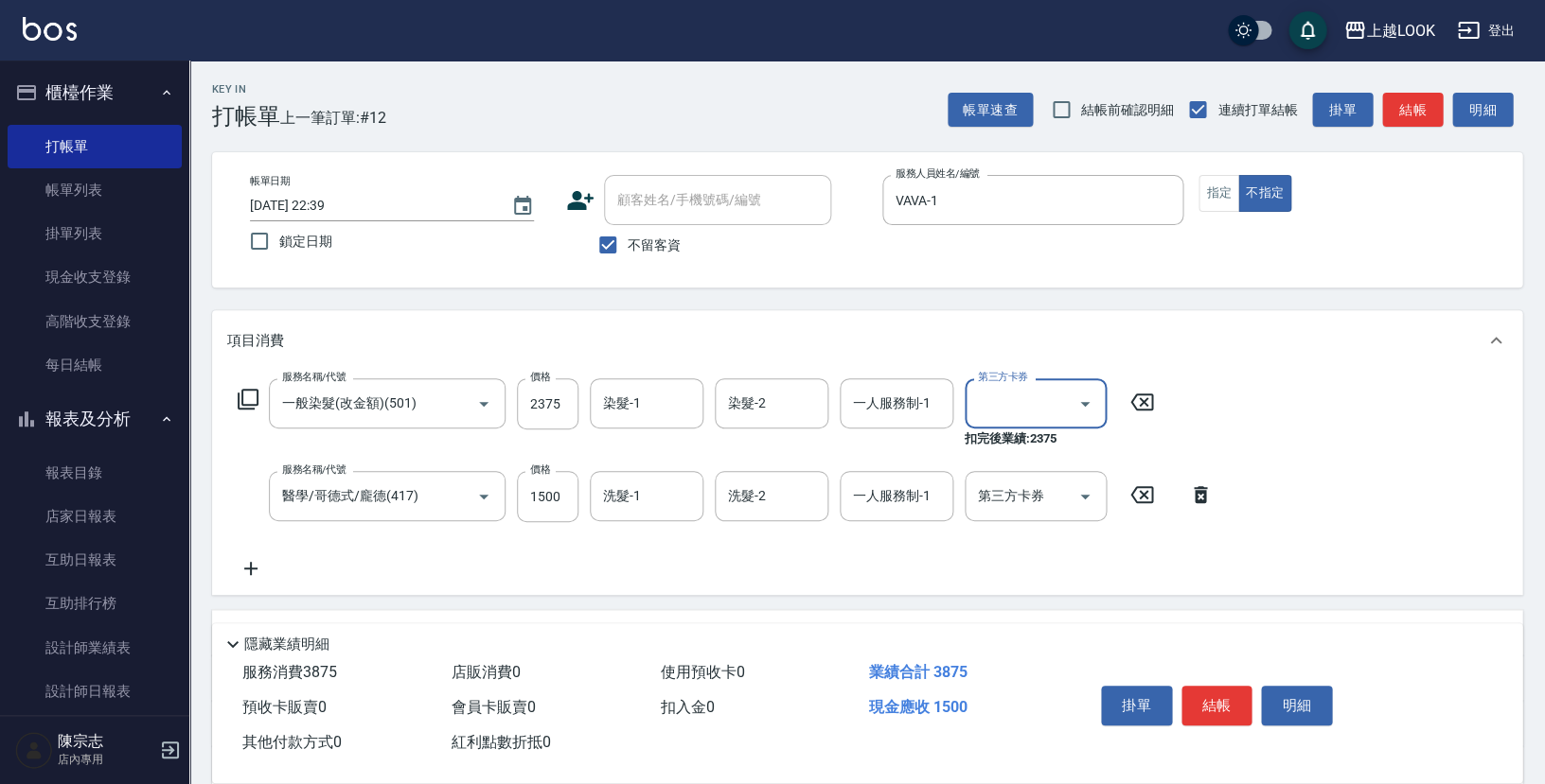
type input "儲值卡"
click at [1092, 488] on icon "Open" at bounding box center [1084, 496] width 23 height 23
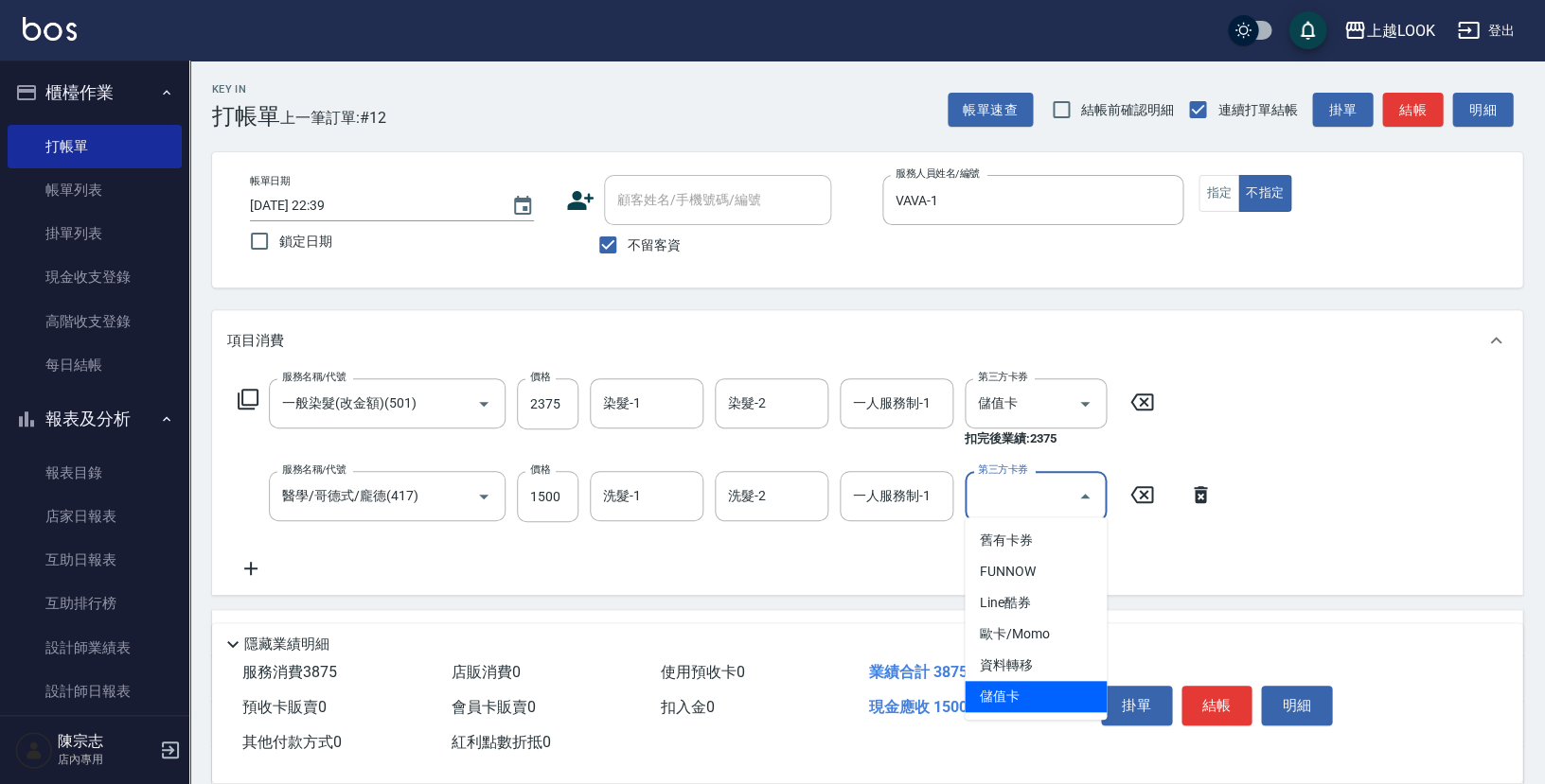
click at [1011, 688] on span "儲值卡" at bounding box center [1035, 696] width 142 height 31
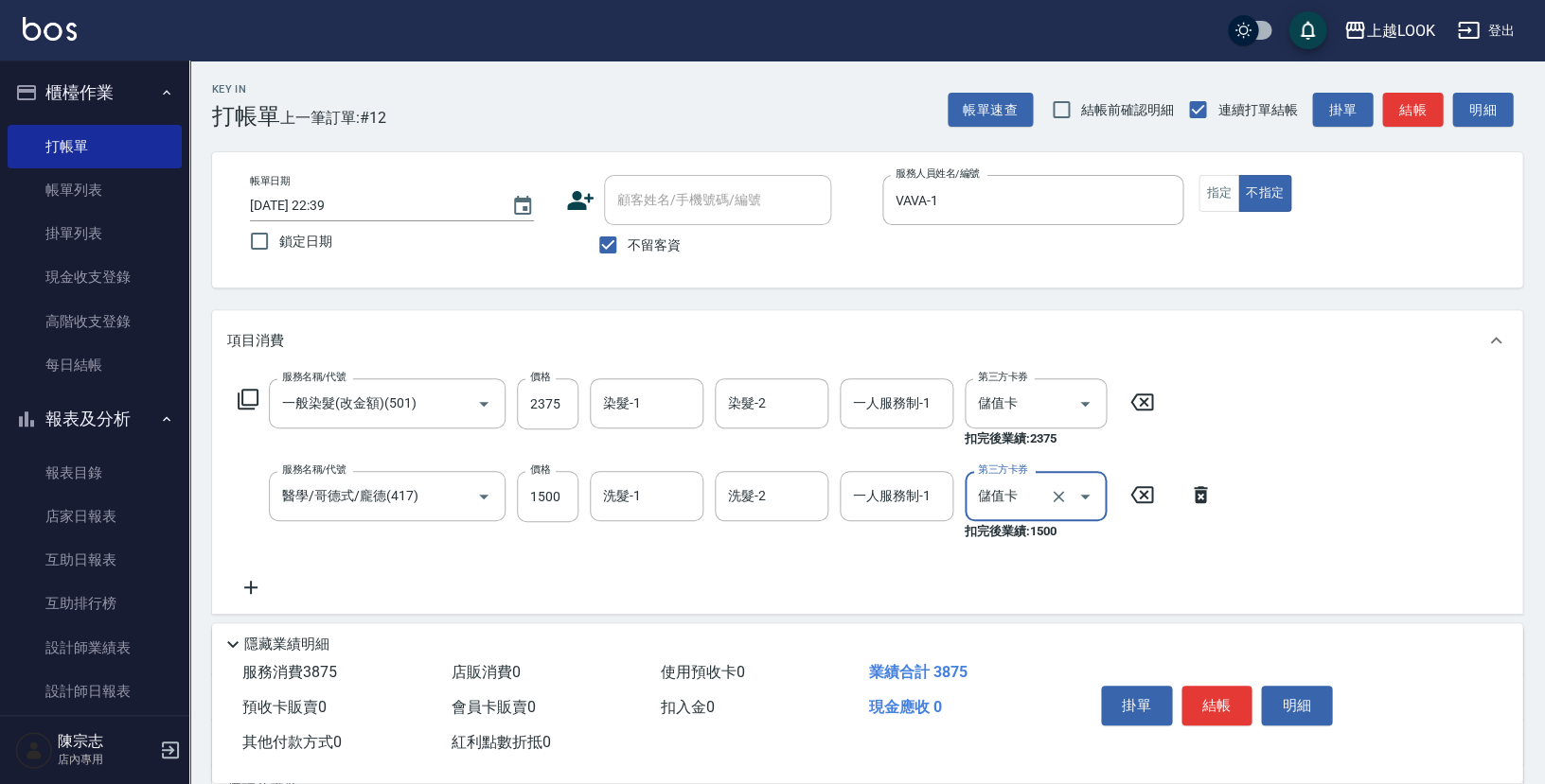
type input "儲值卡"
click at [1217, 699] on button "結帳" at bounding box center [1216, 705] width 71 height 40
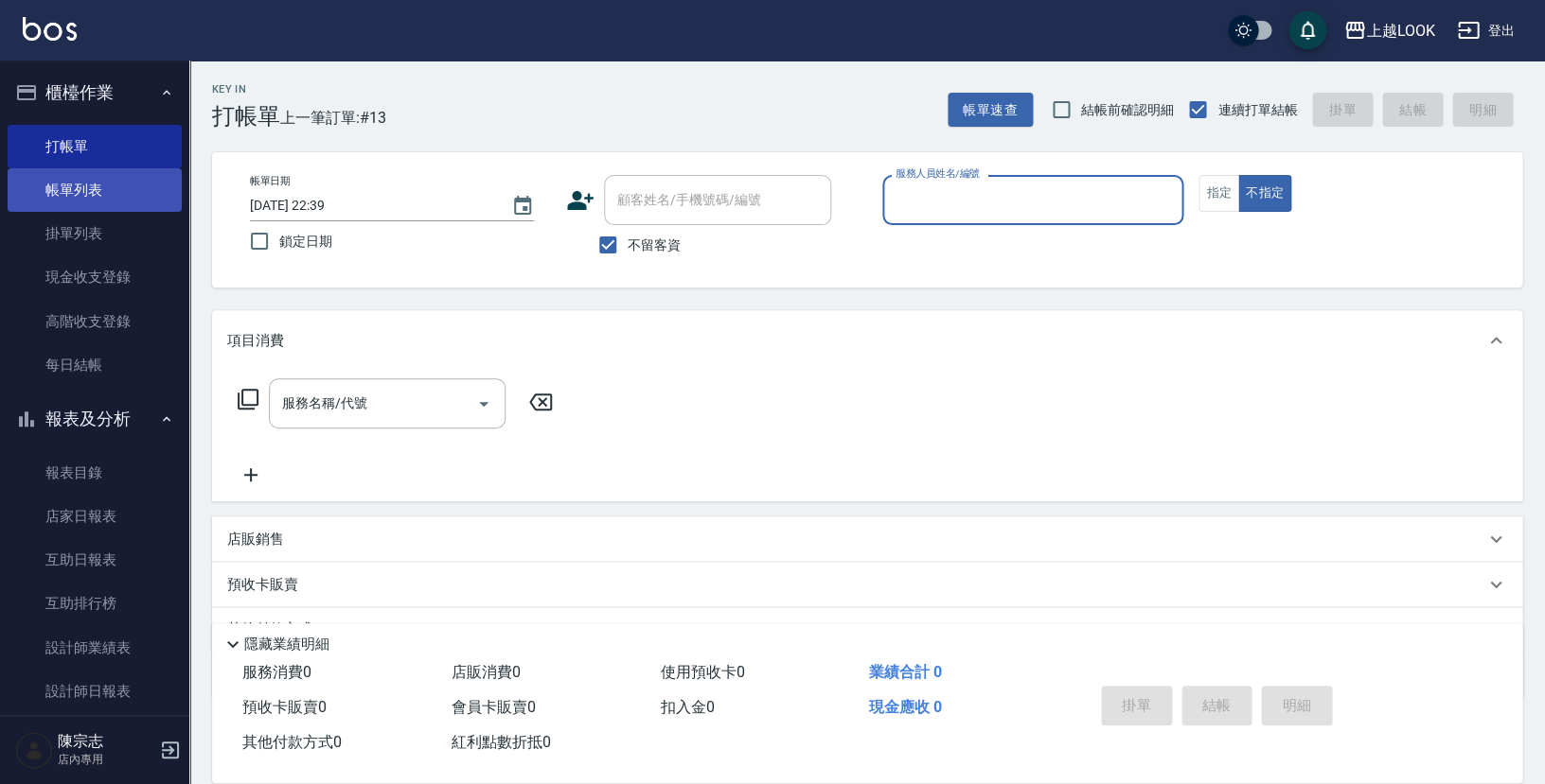
click at [93, 194] on link "帳單列表" at bounding box center [95, 190] width 174 height 44
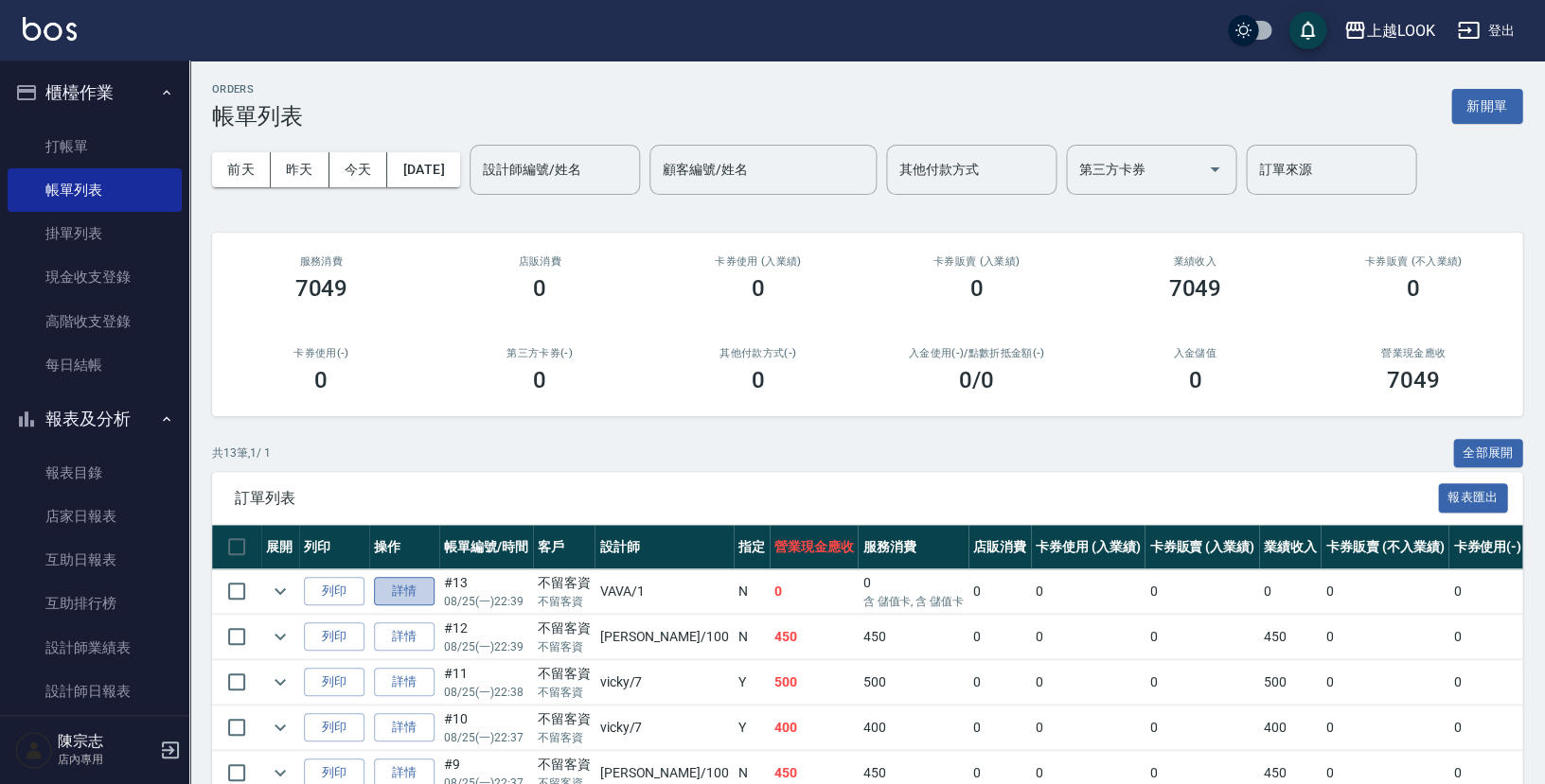
click at [416, 579] on link "詳情" at bounding box center [404, 591] width 61 height 29
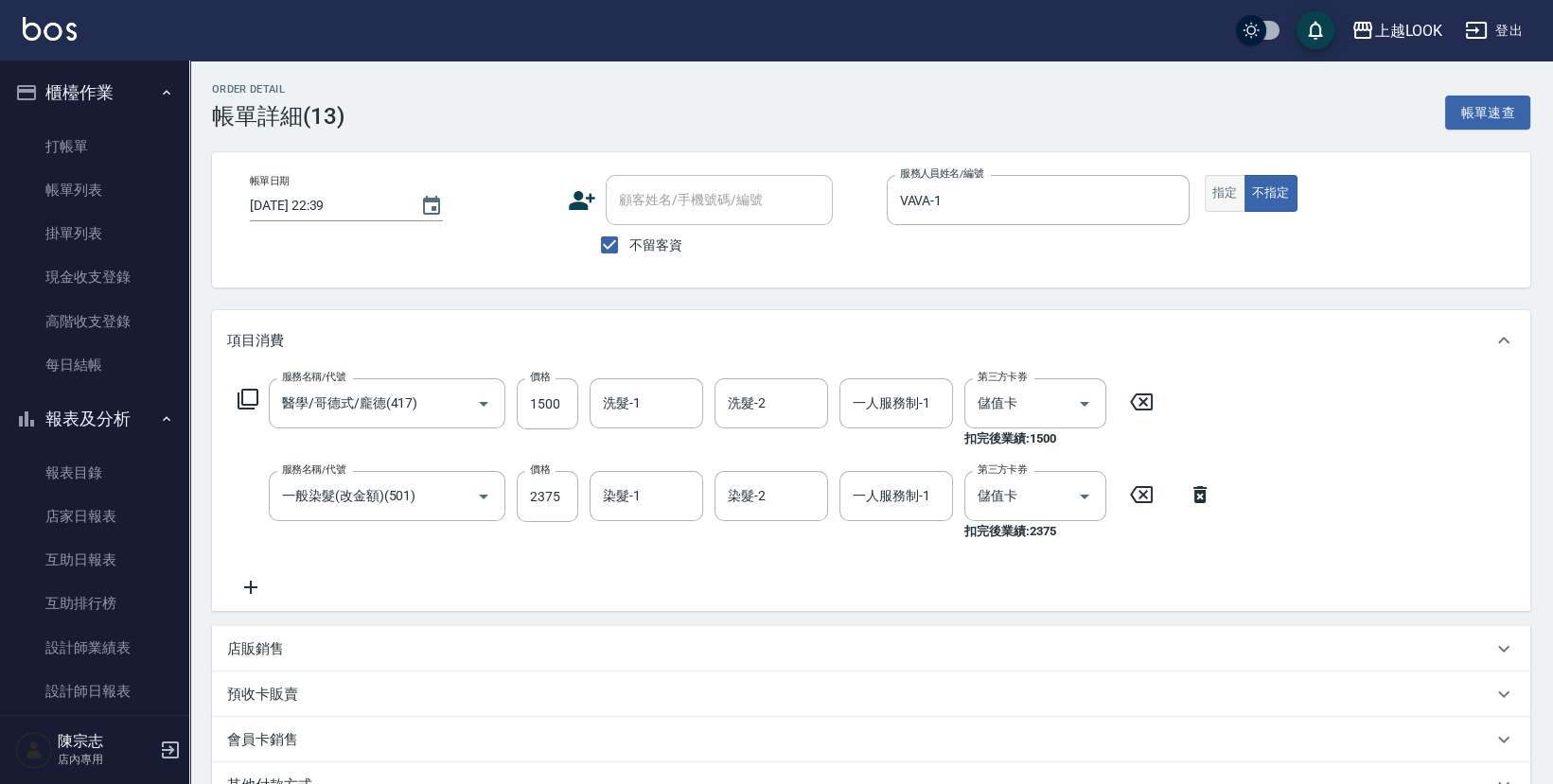
click at [1224, 195] on button "指定" at bounding box center [1225, 193] width 41 height 37
type input "[DATE] 22:39"
checkbox input "true"
type input "VAVA-1"
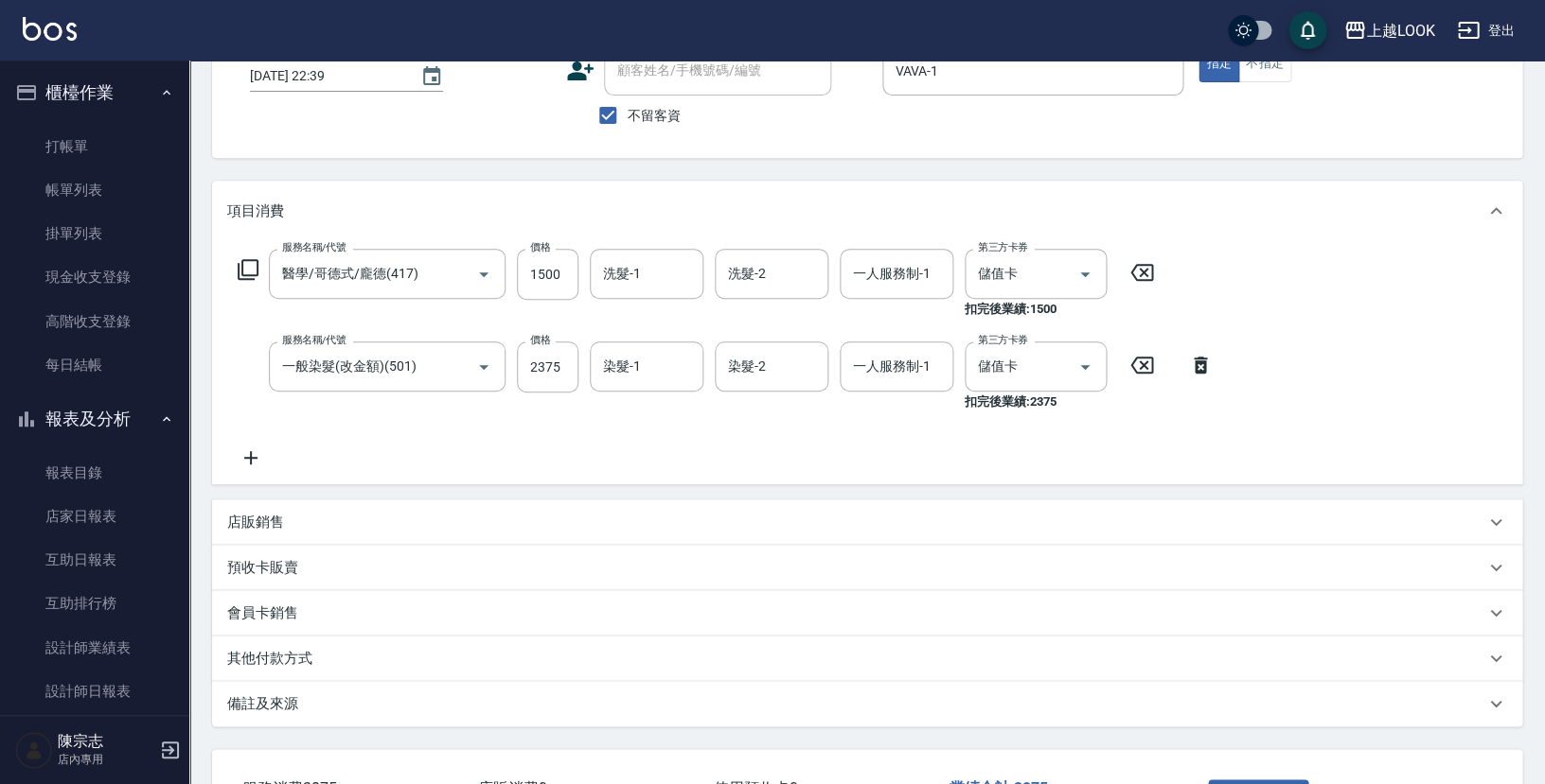
scroll to position [265, 0]
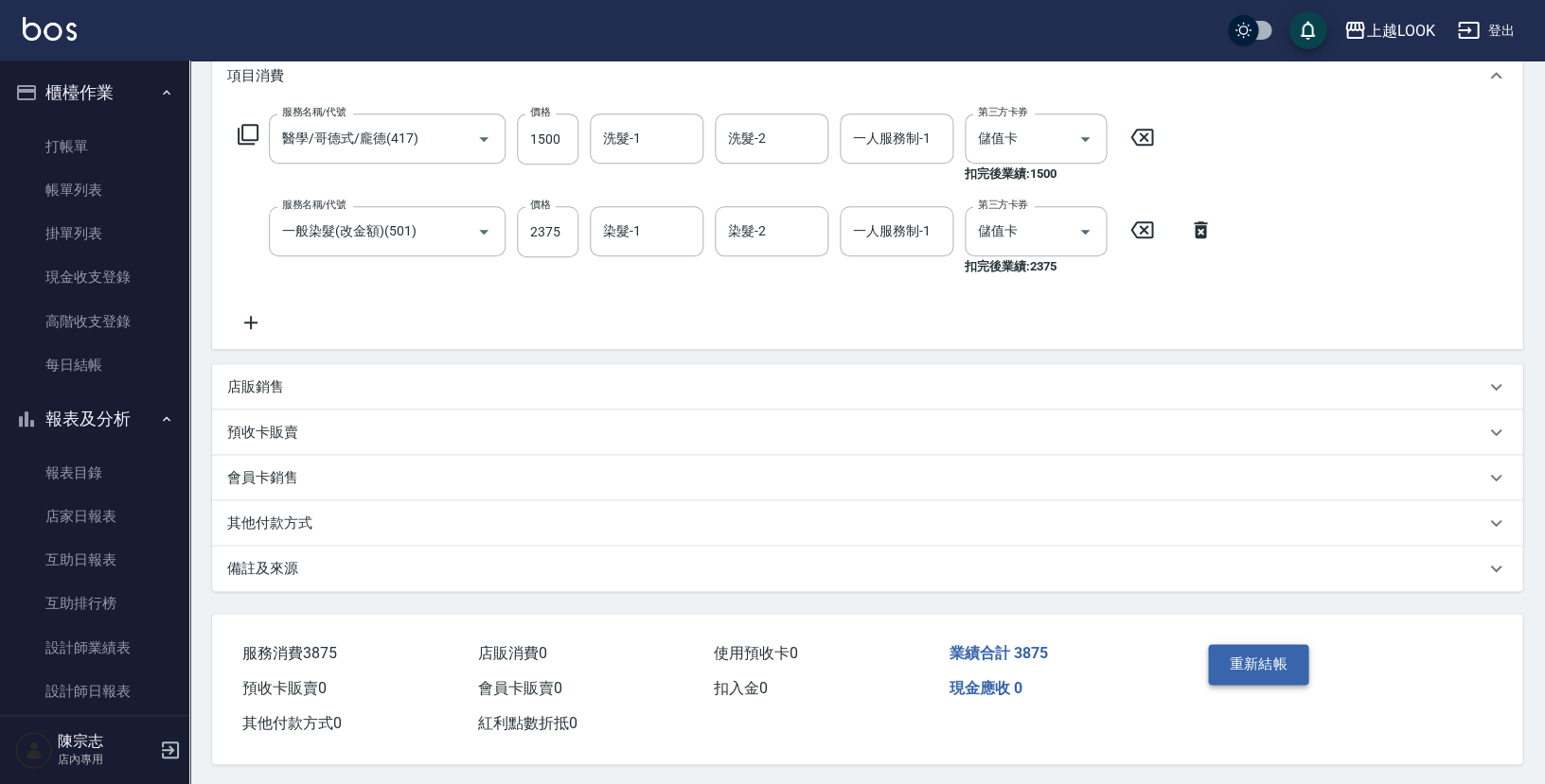
click at [1261, 653] on button "重新結帳" at bounding box center [1257, 665] width 101 height 40
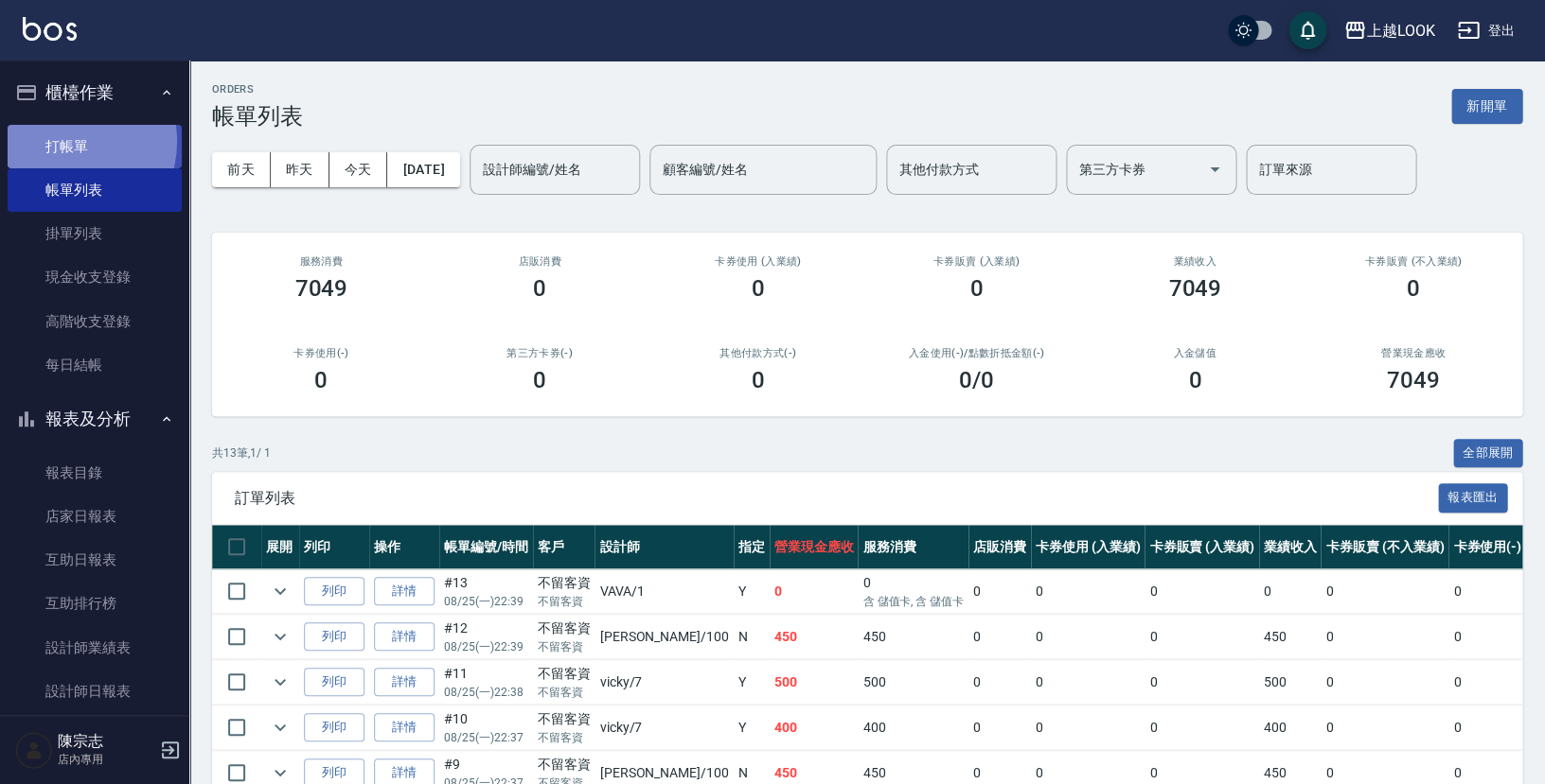
click at [66, 141] on link "打帳單" at bounding box center [95, 147] width 174 height 44
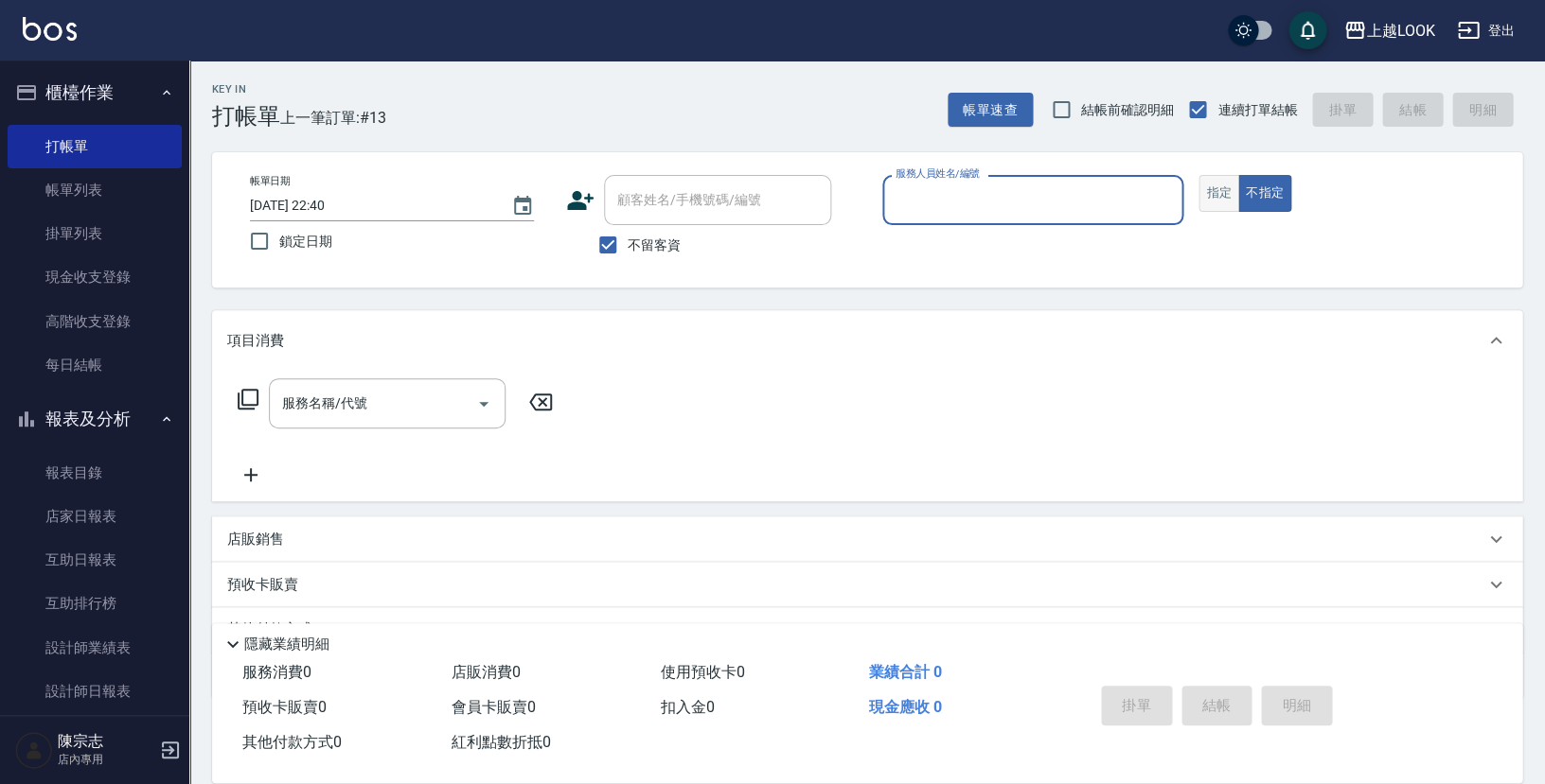
click at [1209, 196] on button "指定" at bounding box center [1218, 193] width 41 height 37
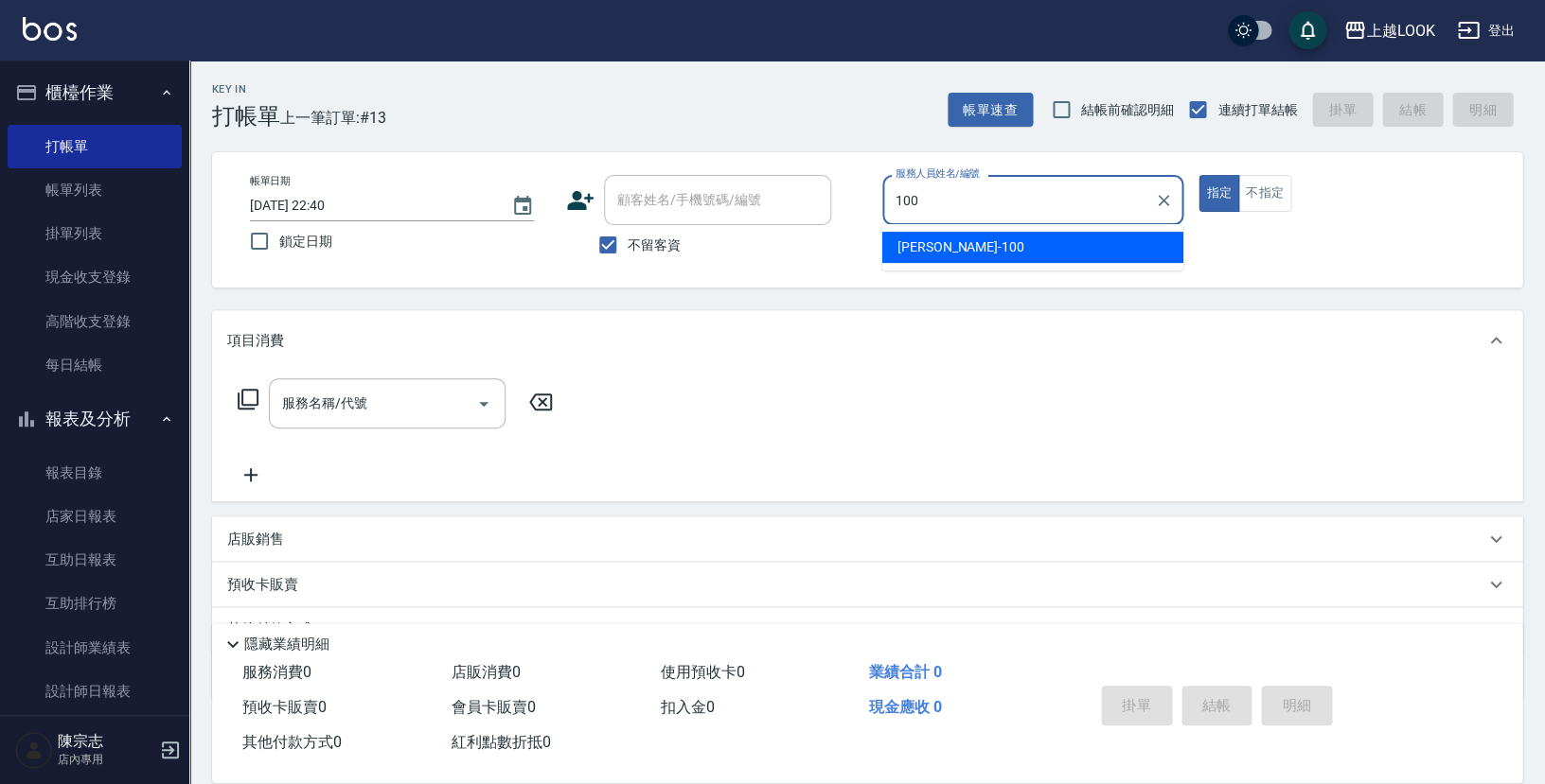
type input "[PERSON_NAME]-100"
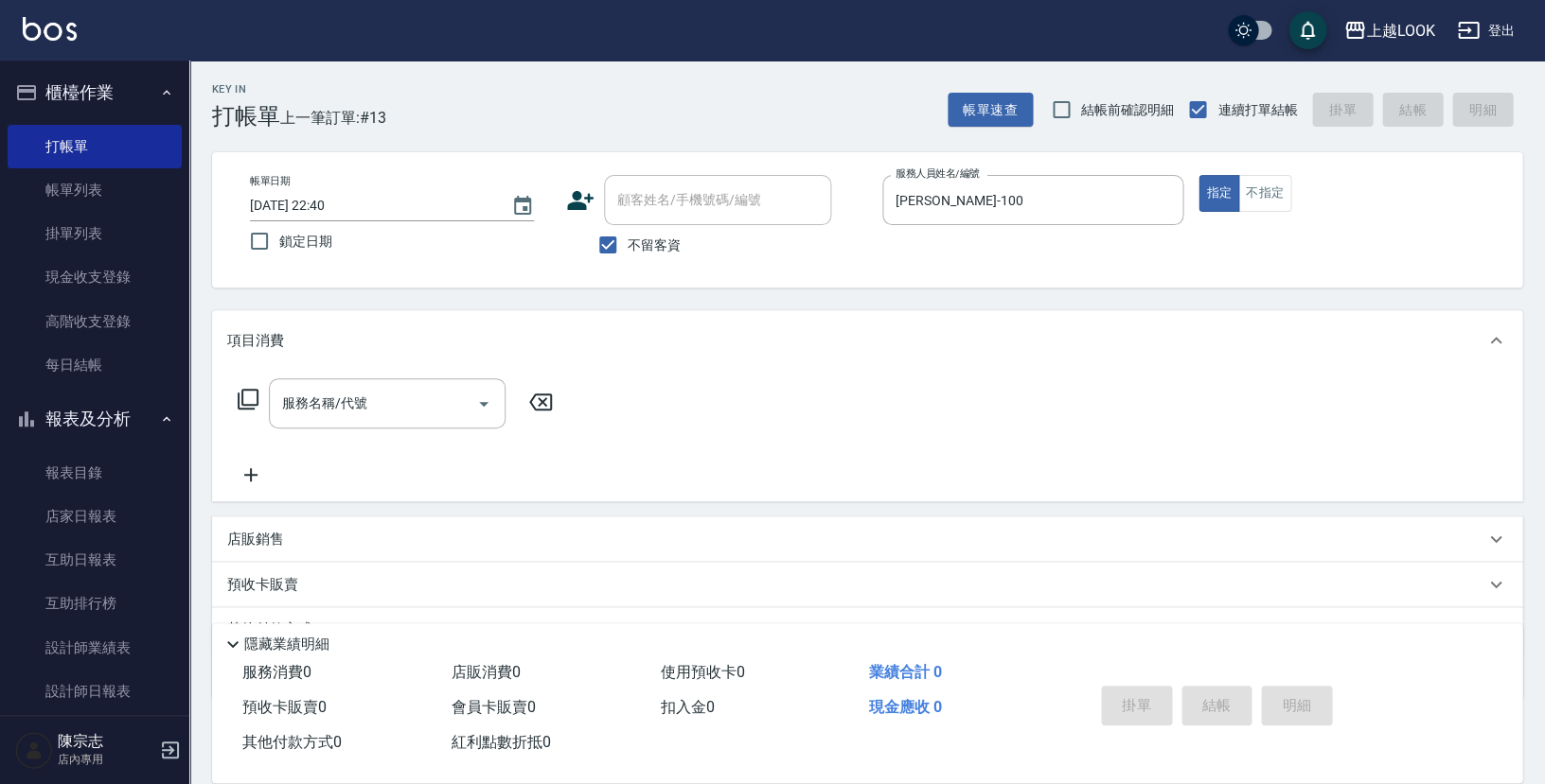
type button "true"
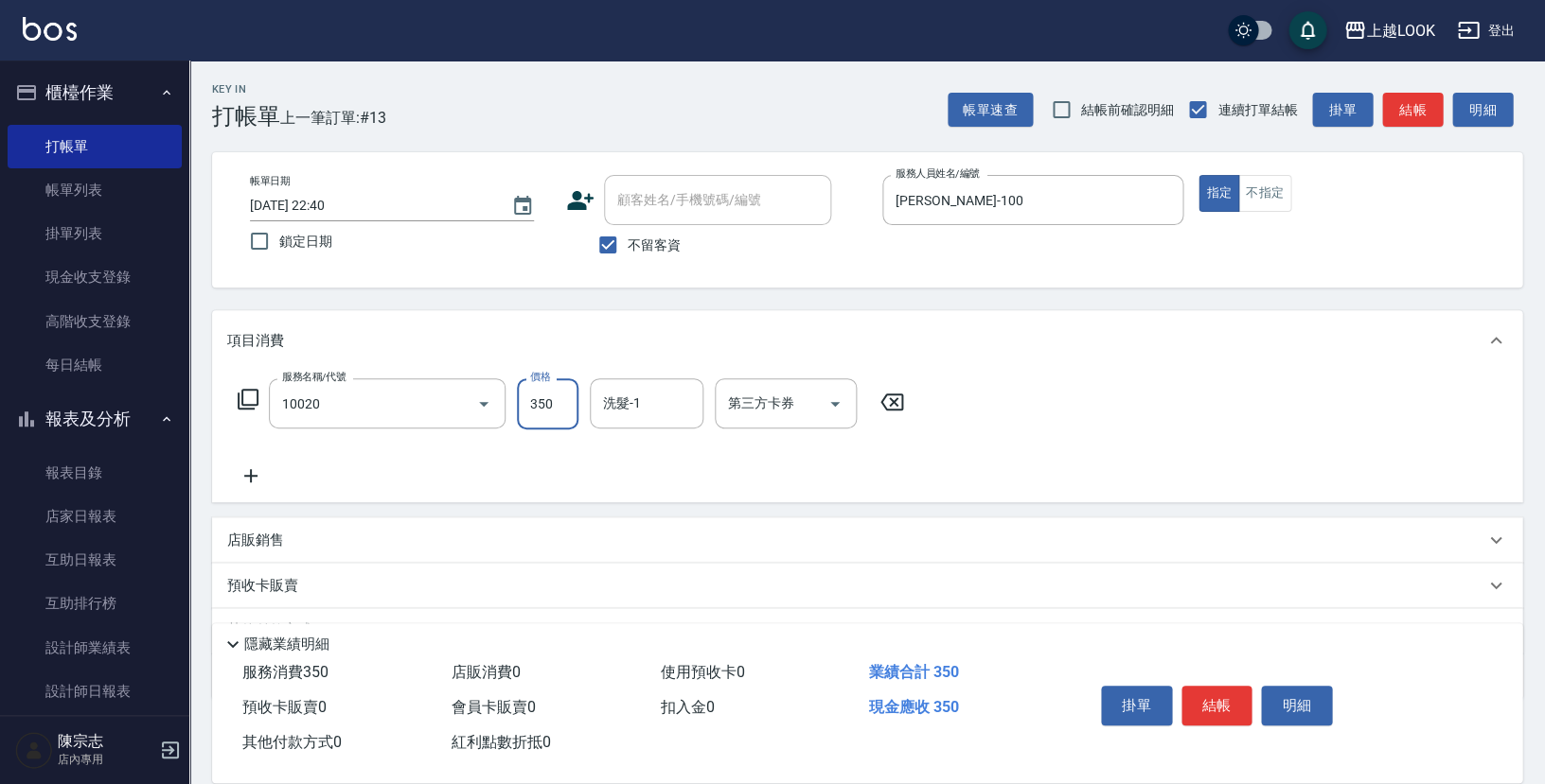
type input "淨化350洗(10020)"
click at [1235, 700] on button "結帳" at bounding box center [1216, 705] width 71 height 40
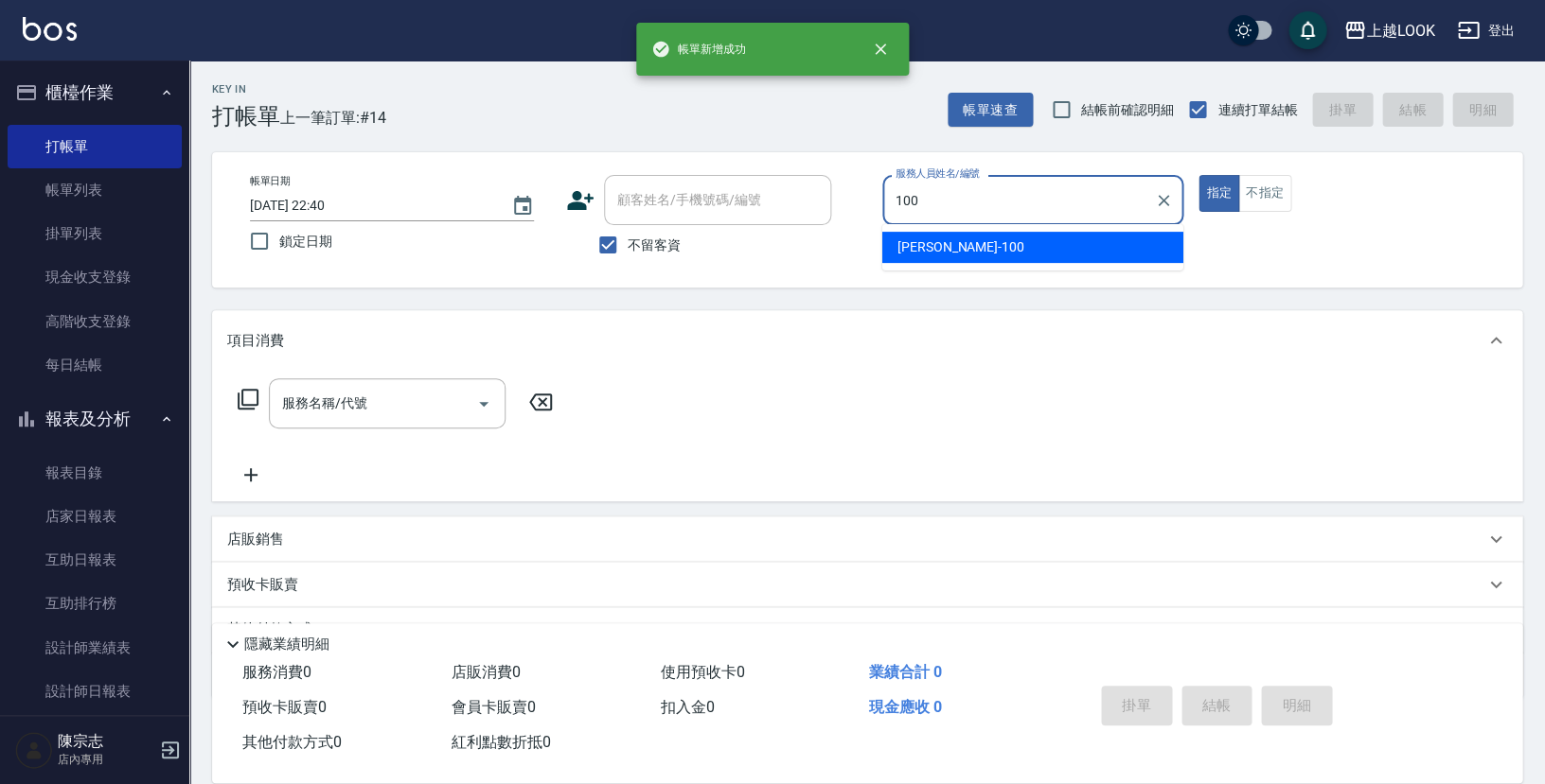
type input "[PERSON_NAME]-100"
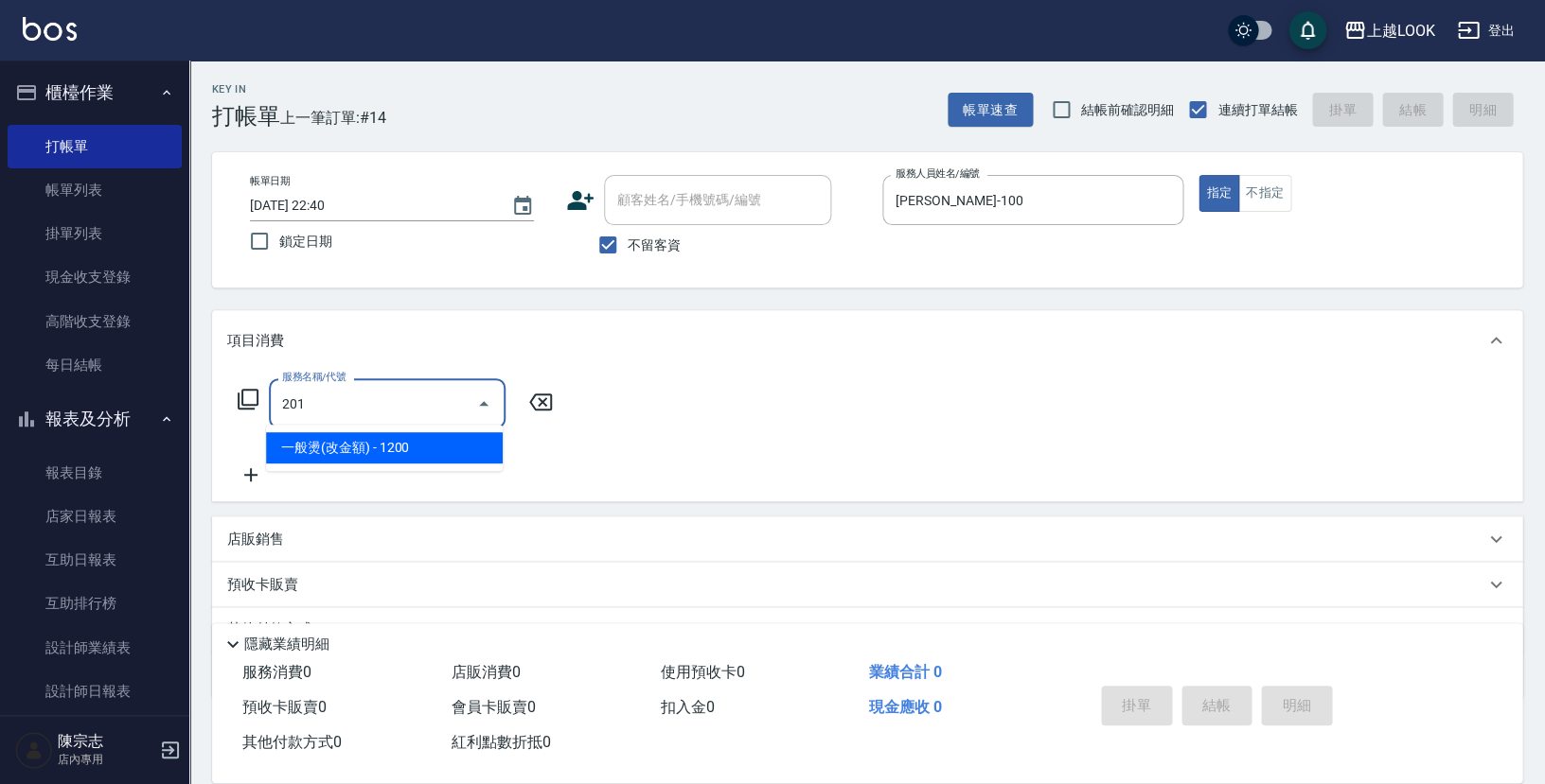
type input "一般燙(改金額)(201)"
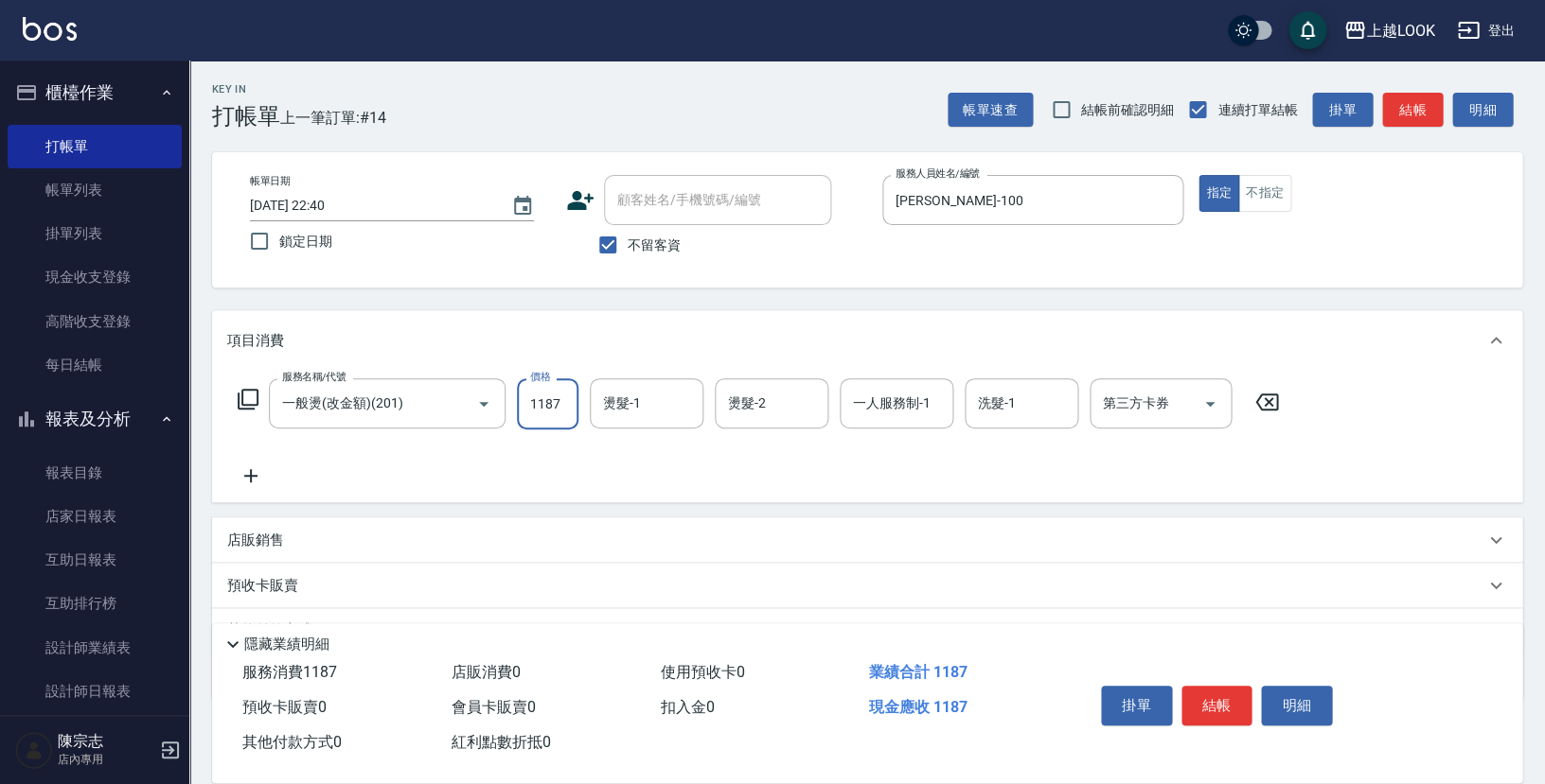
type input "1187"
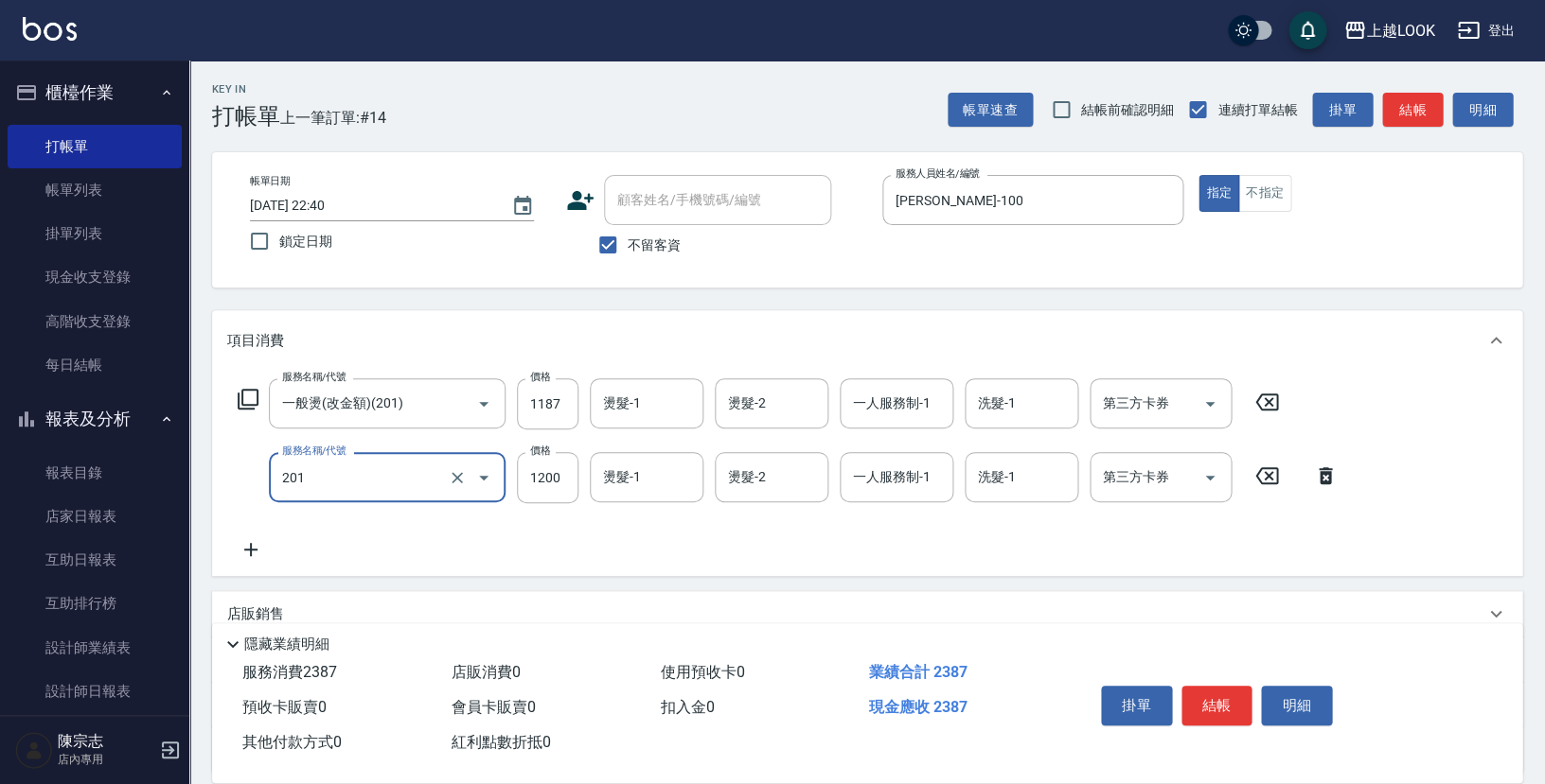
type input "一般燙(改金額)(201)"
type input "1313"
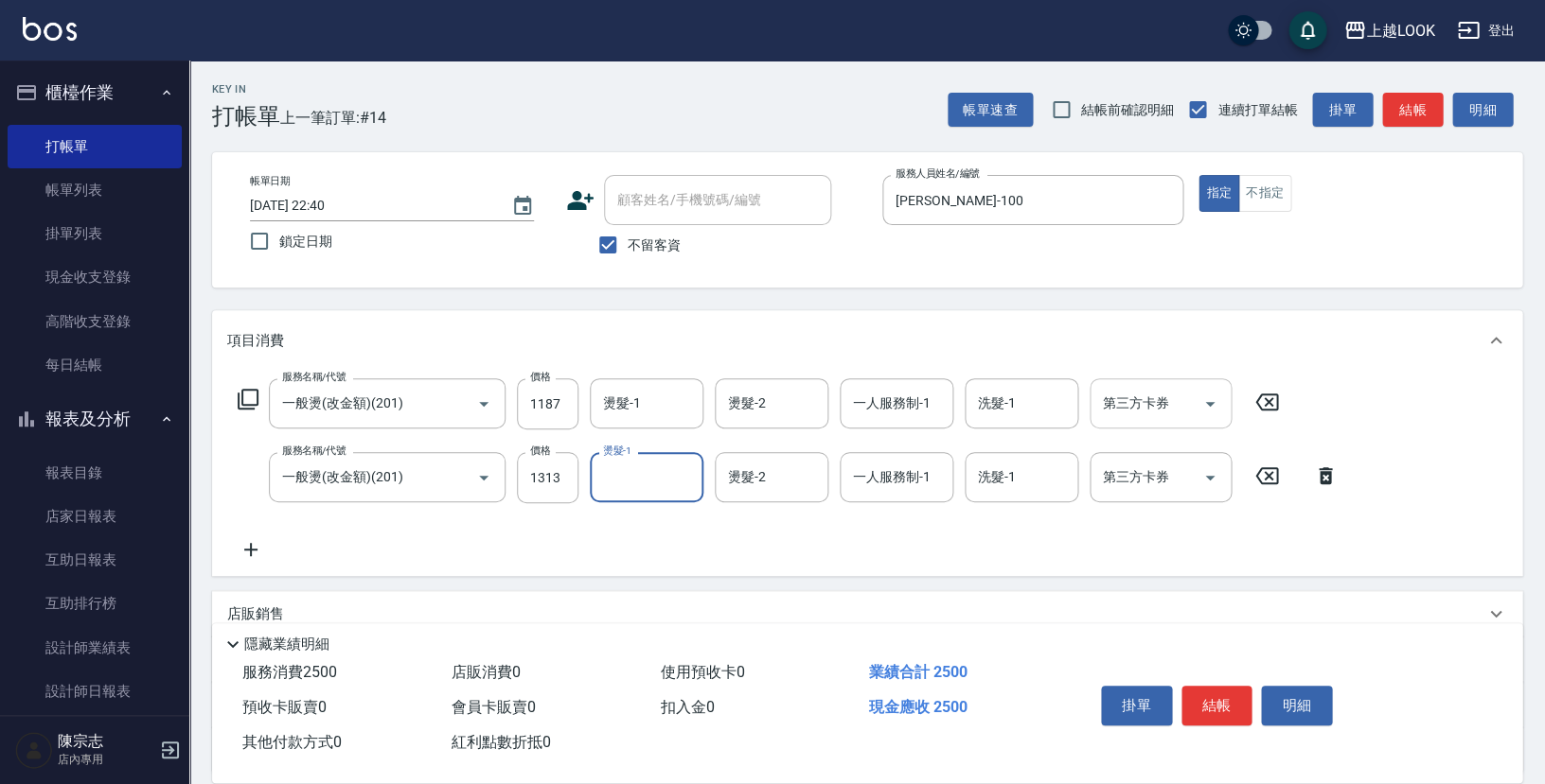
click at [1209, 402] on icon "Open" at bounding box center [1211, 404] width 10 height 5
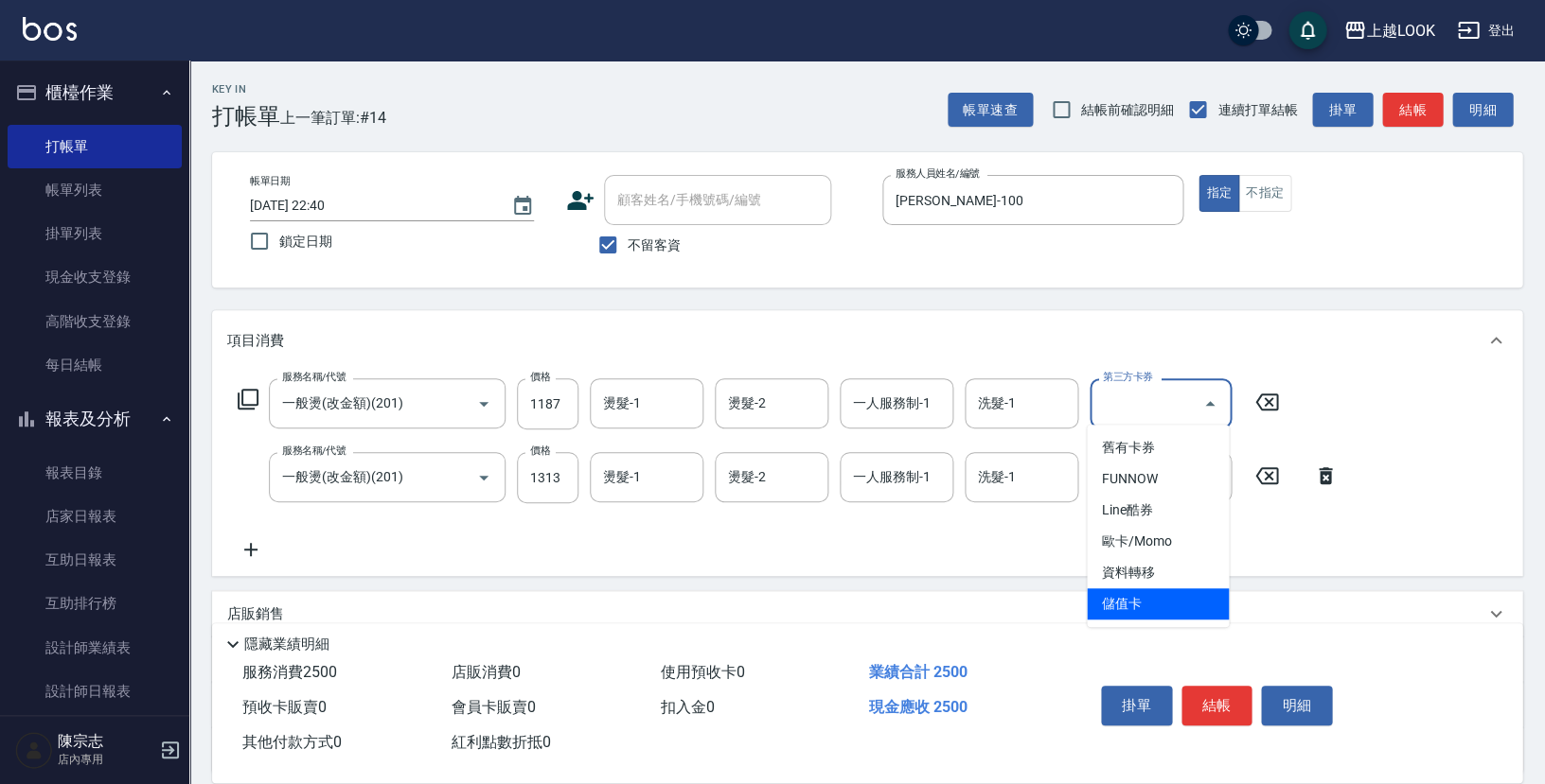
click at [1155, 591] on span "儲值卡" at bounding box center [1158, 603] width 142 height 31
type input "儲值卡"
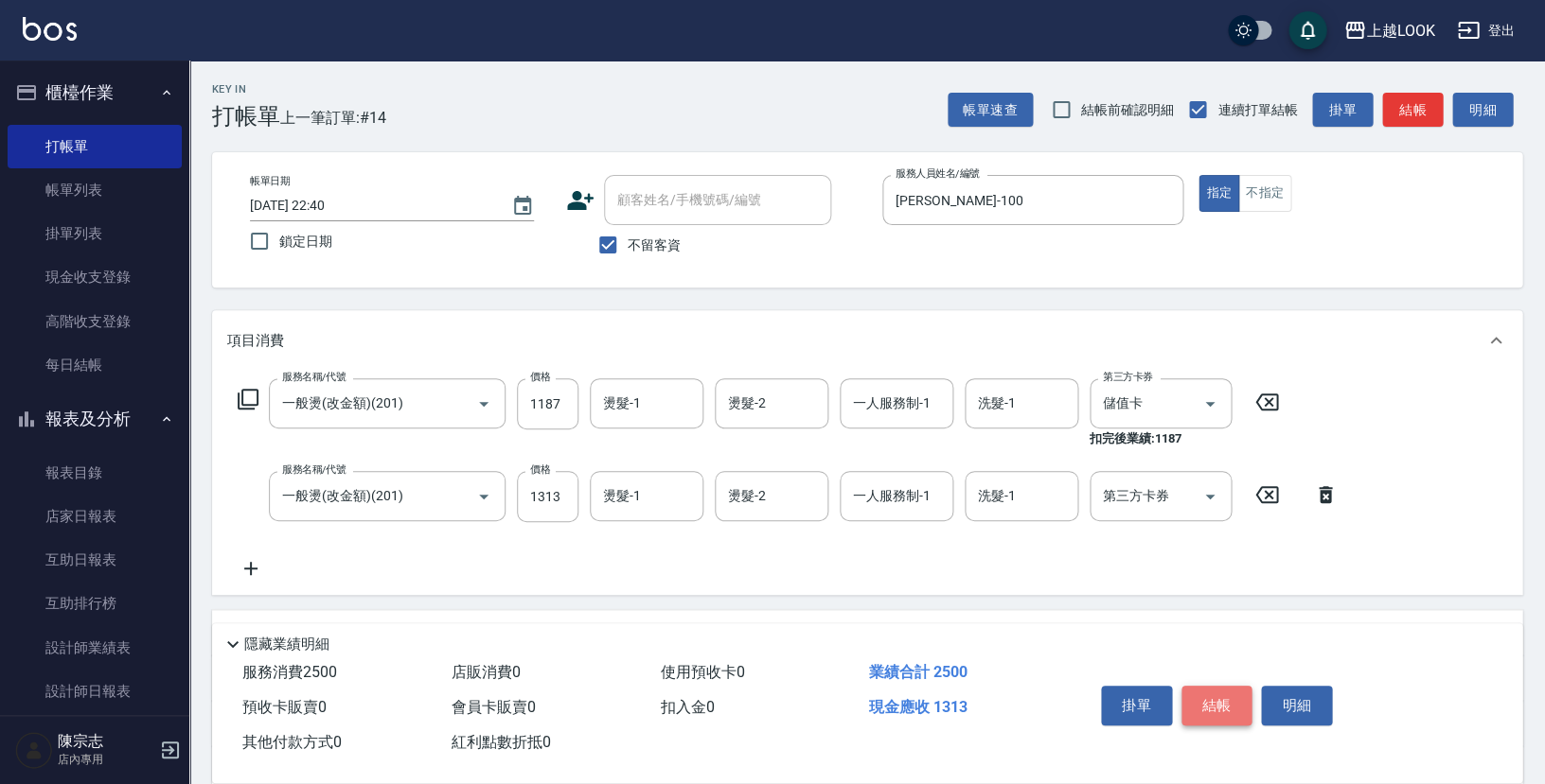
click at [1217, 693] on button "結帳" at bounding box center [1216, 705] width 71 height 40
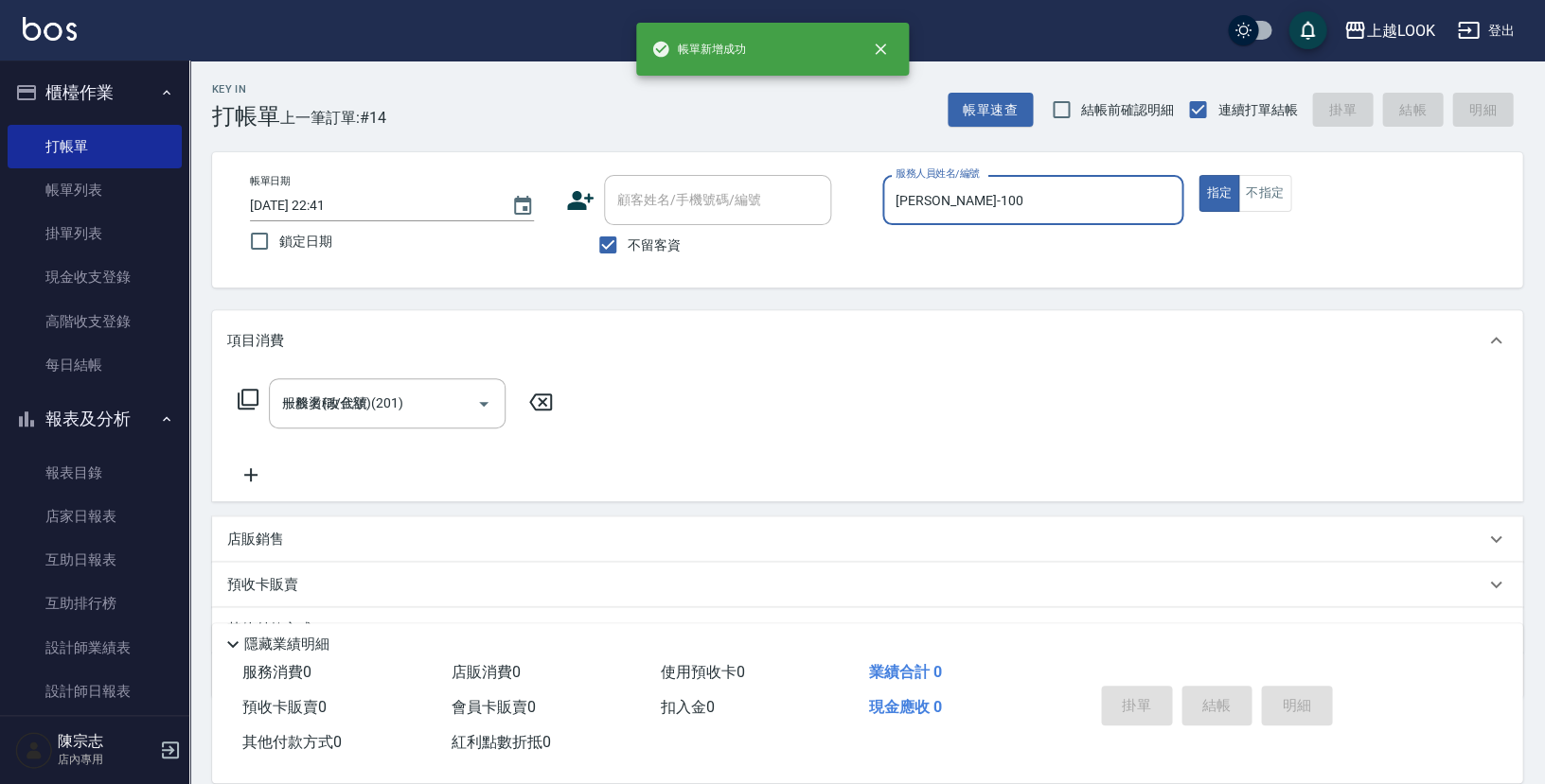
type input "[DATE] 22:41"
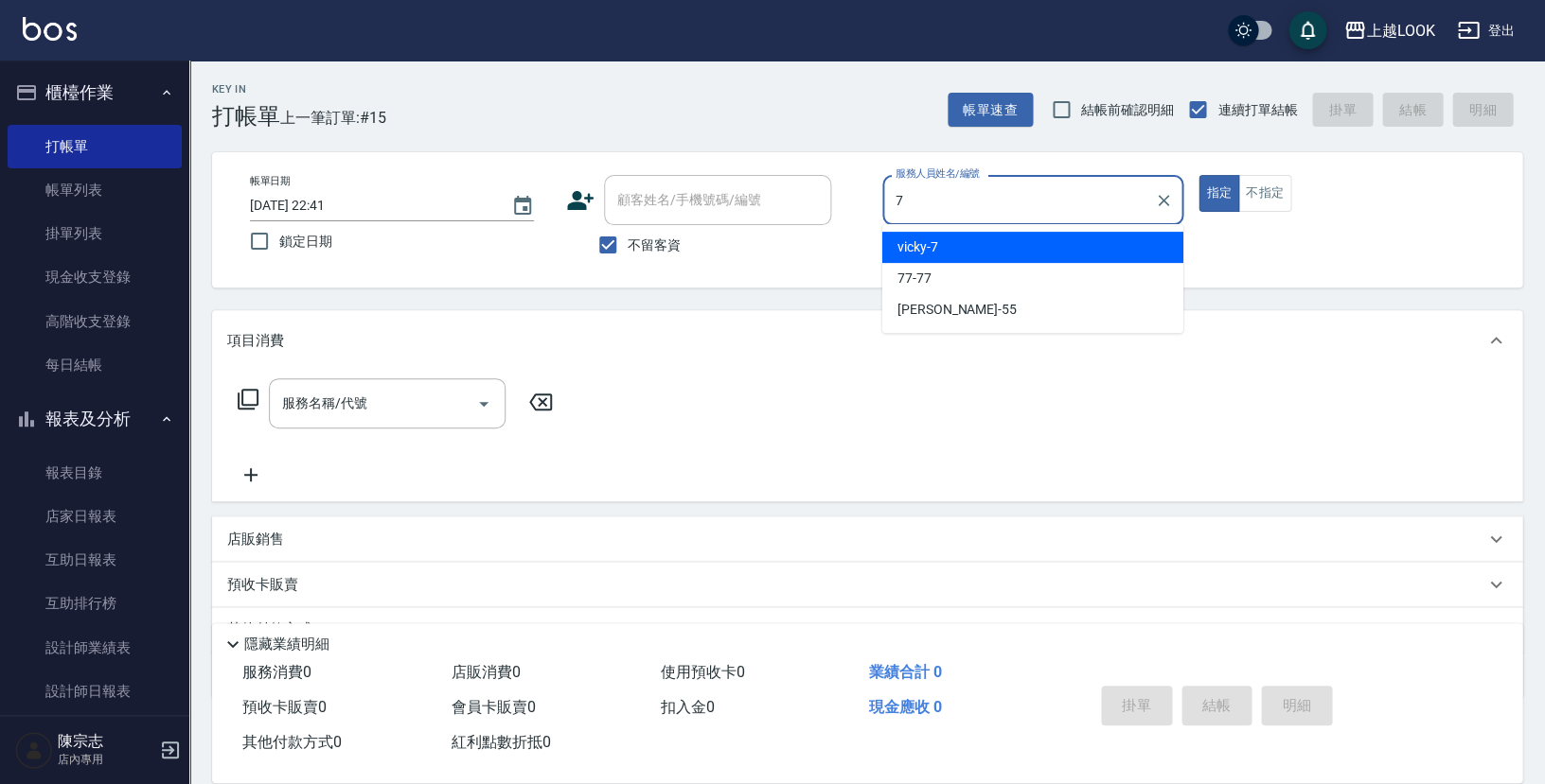
type input "vicky-7"
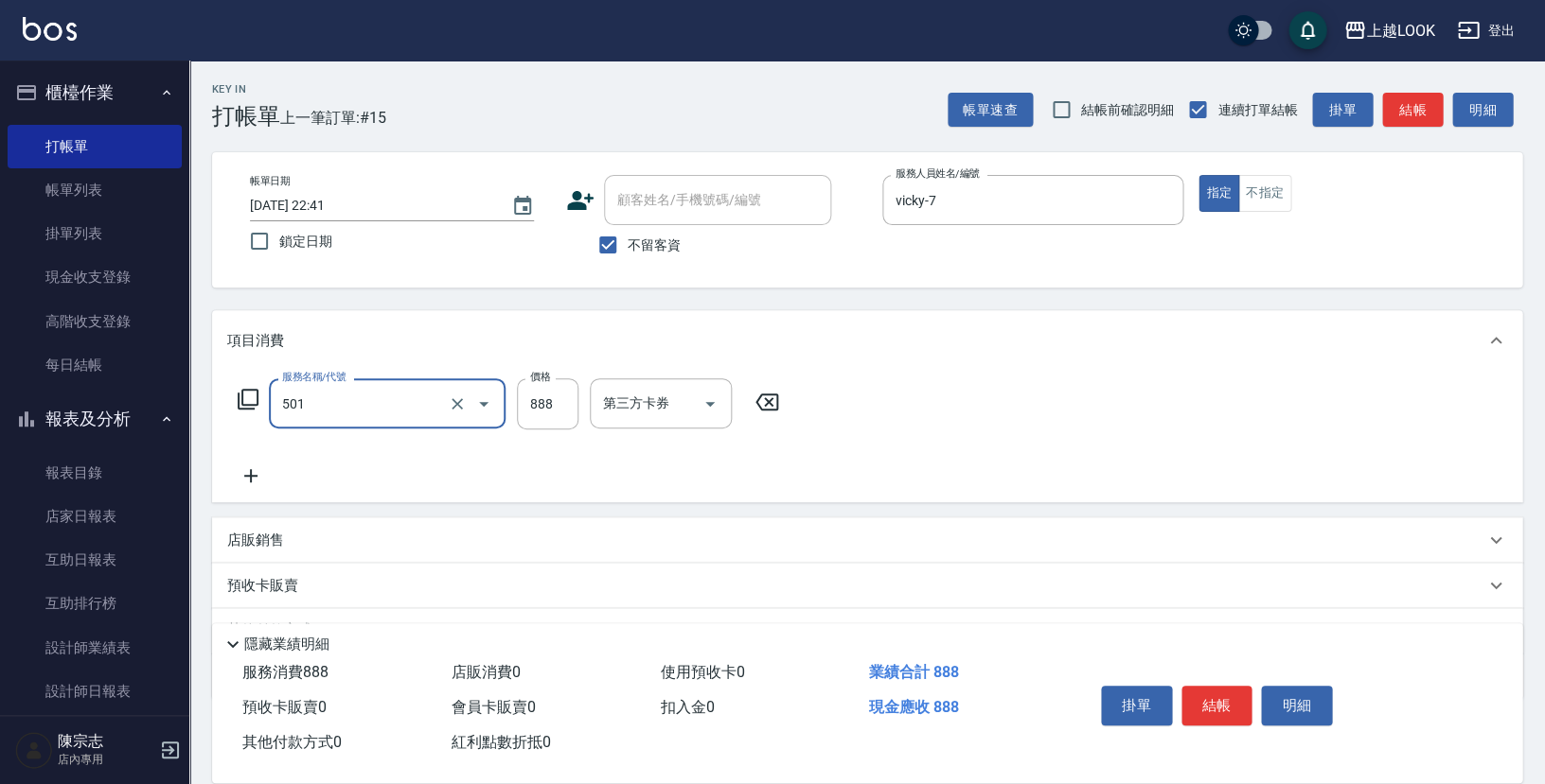
type input "一般染髮(改金額)(501)"
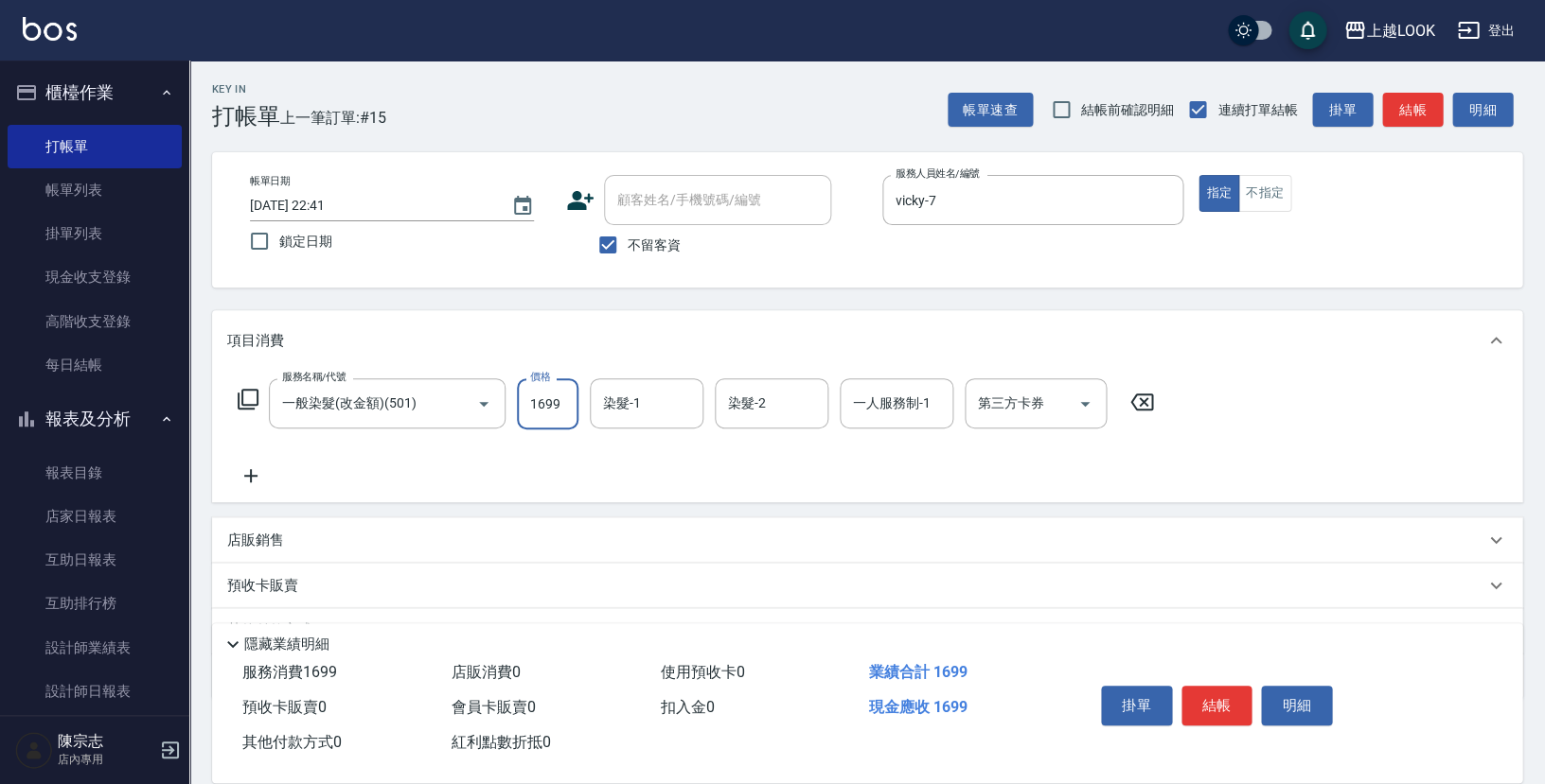
type input "1699"
click at [1220, 694] on button "結帳" at bounding box center [1216, 705] width 71 height 40
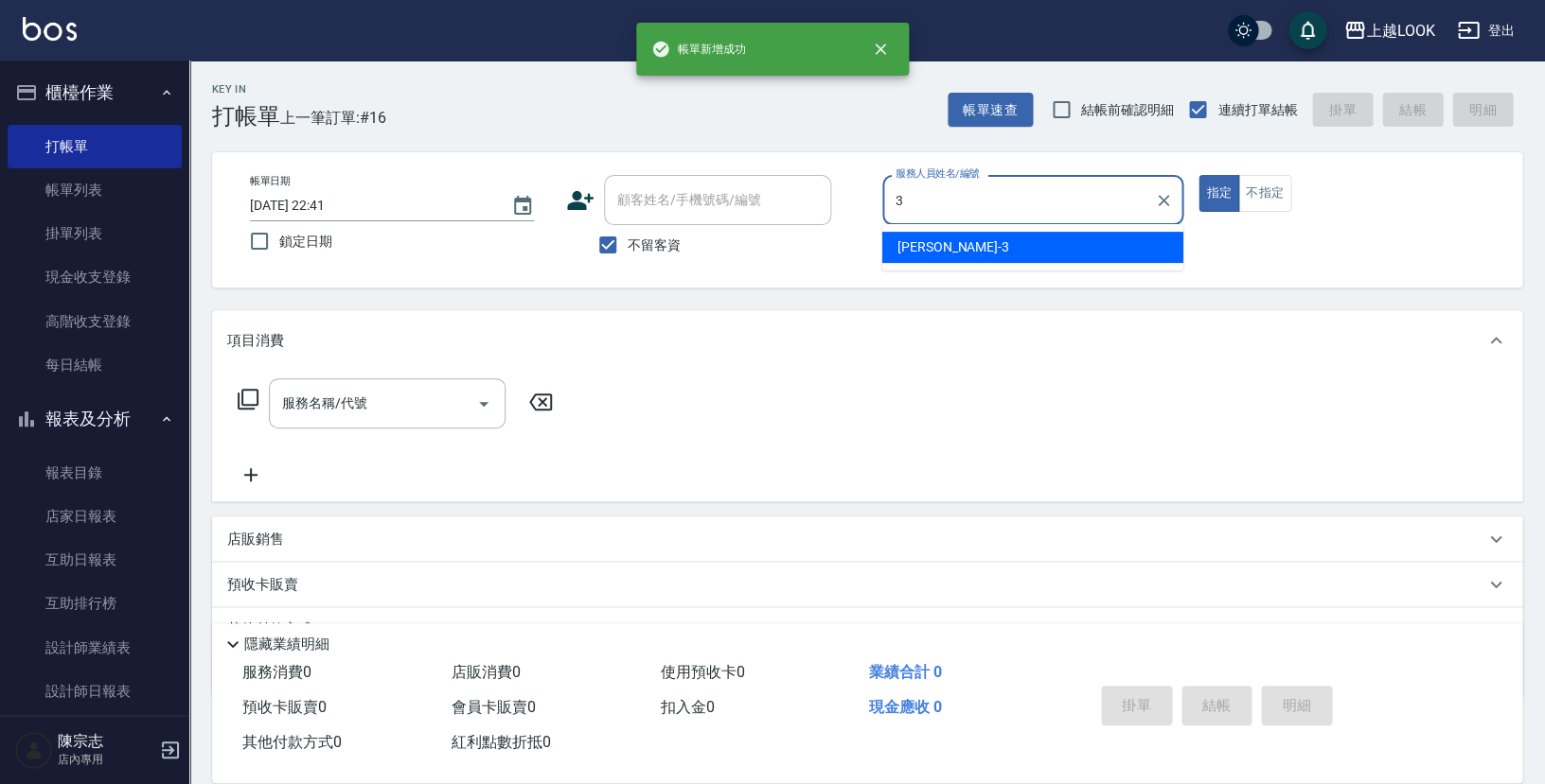
type input "[PERSON_NAME]-3"
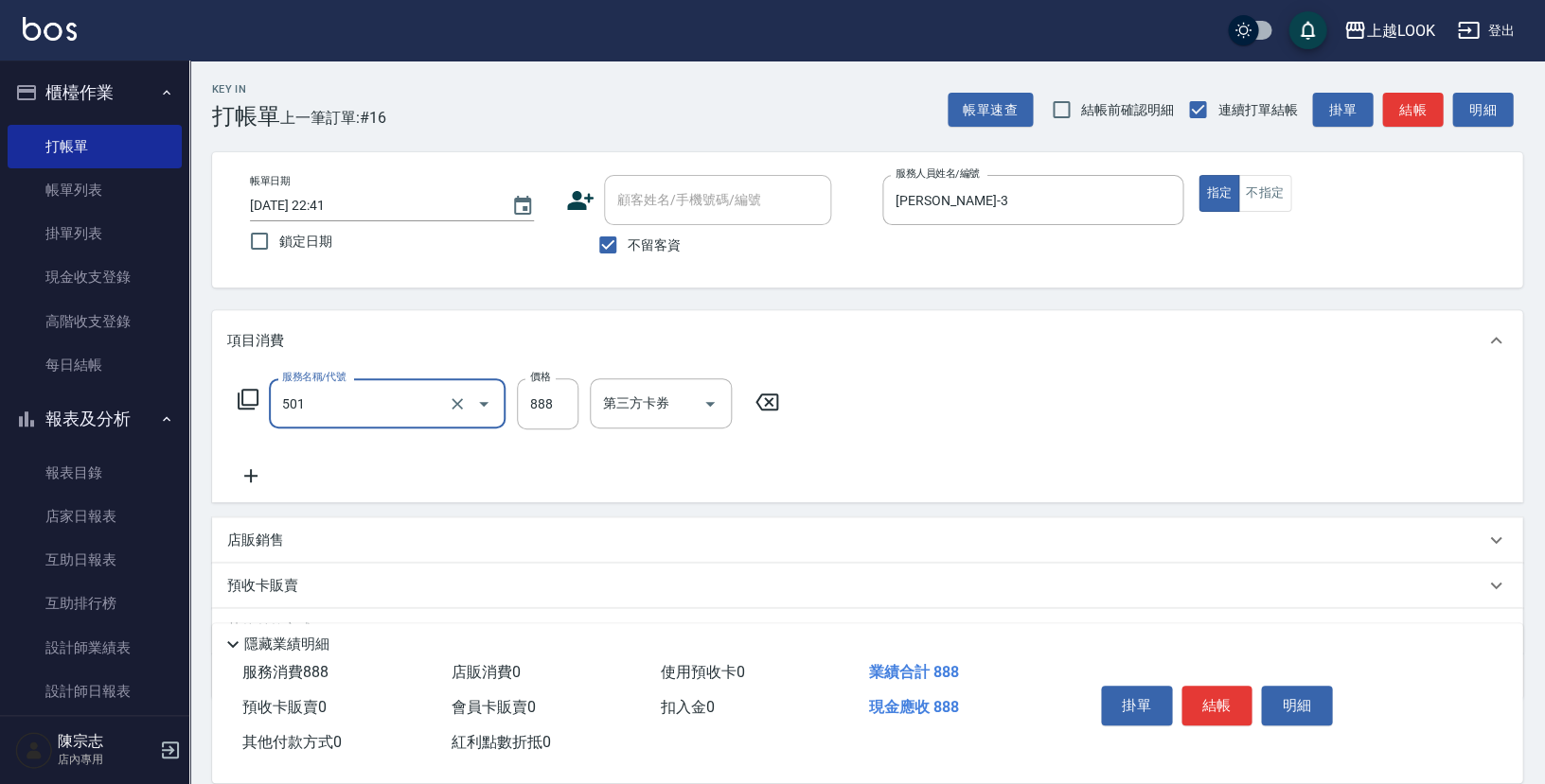
type input "一般染髮(改金額)(501)"
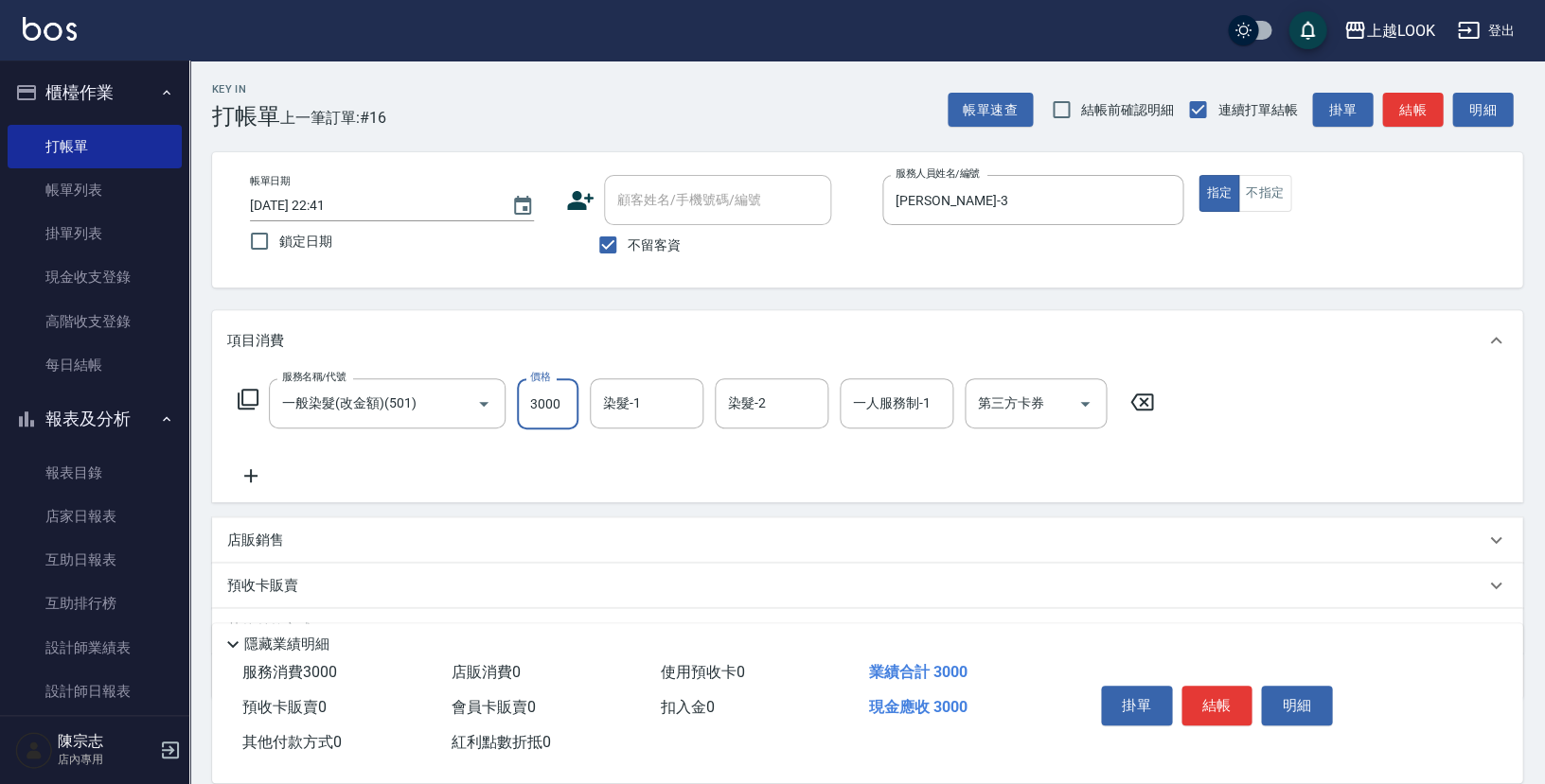
type input "3000"
click at [244, 393] on icon at bounding box center [248, 399] width 23 height 23
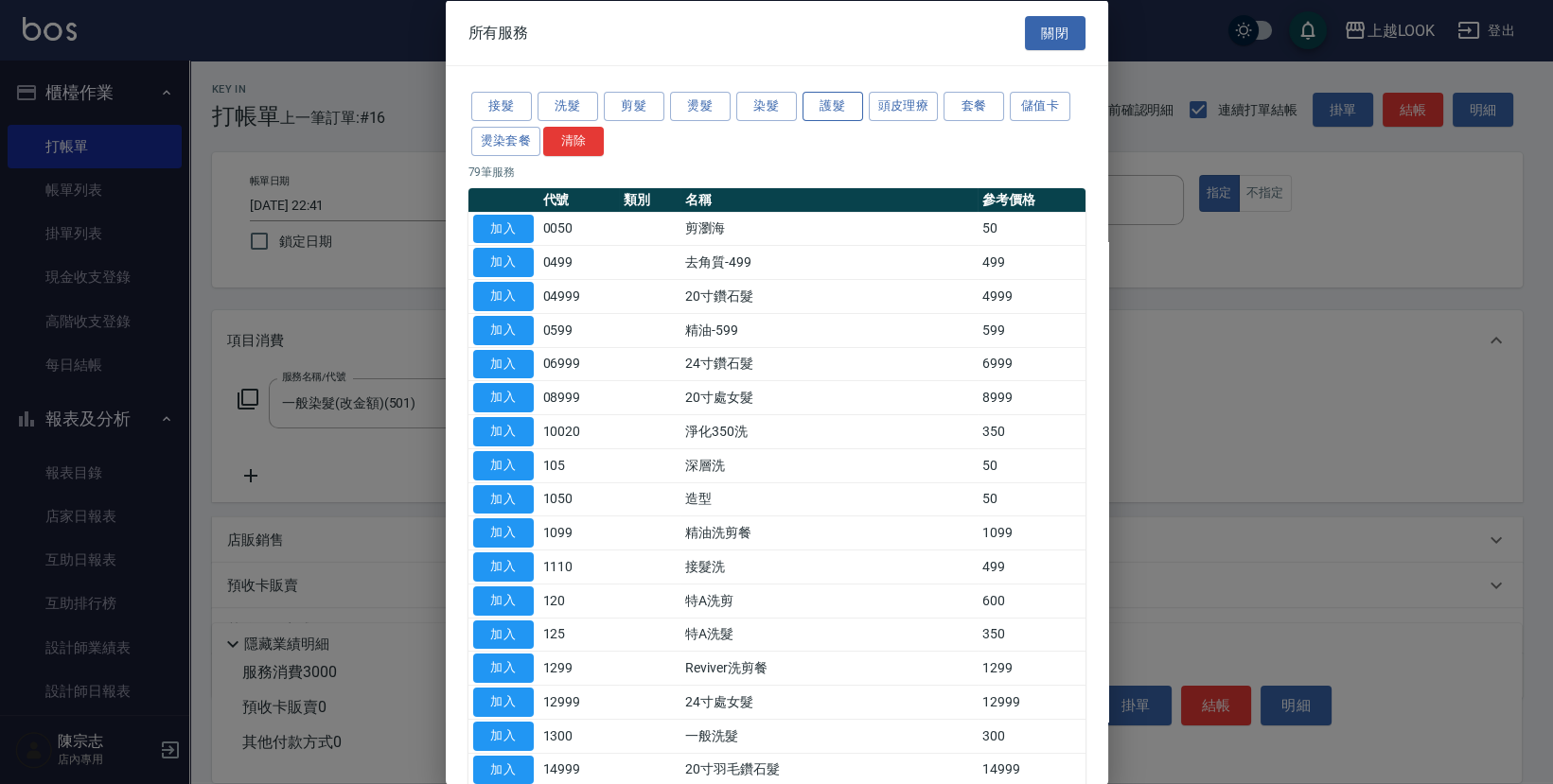
click at [824, 101] on button "護髮" at bounding box center [832, 105] width 61 height 29
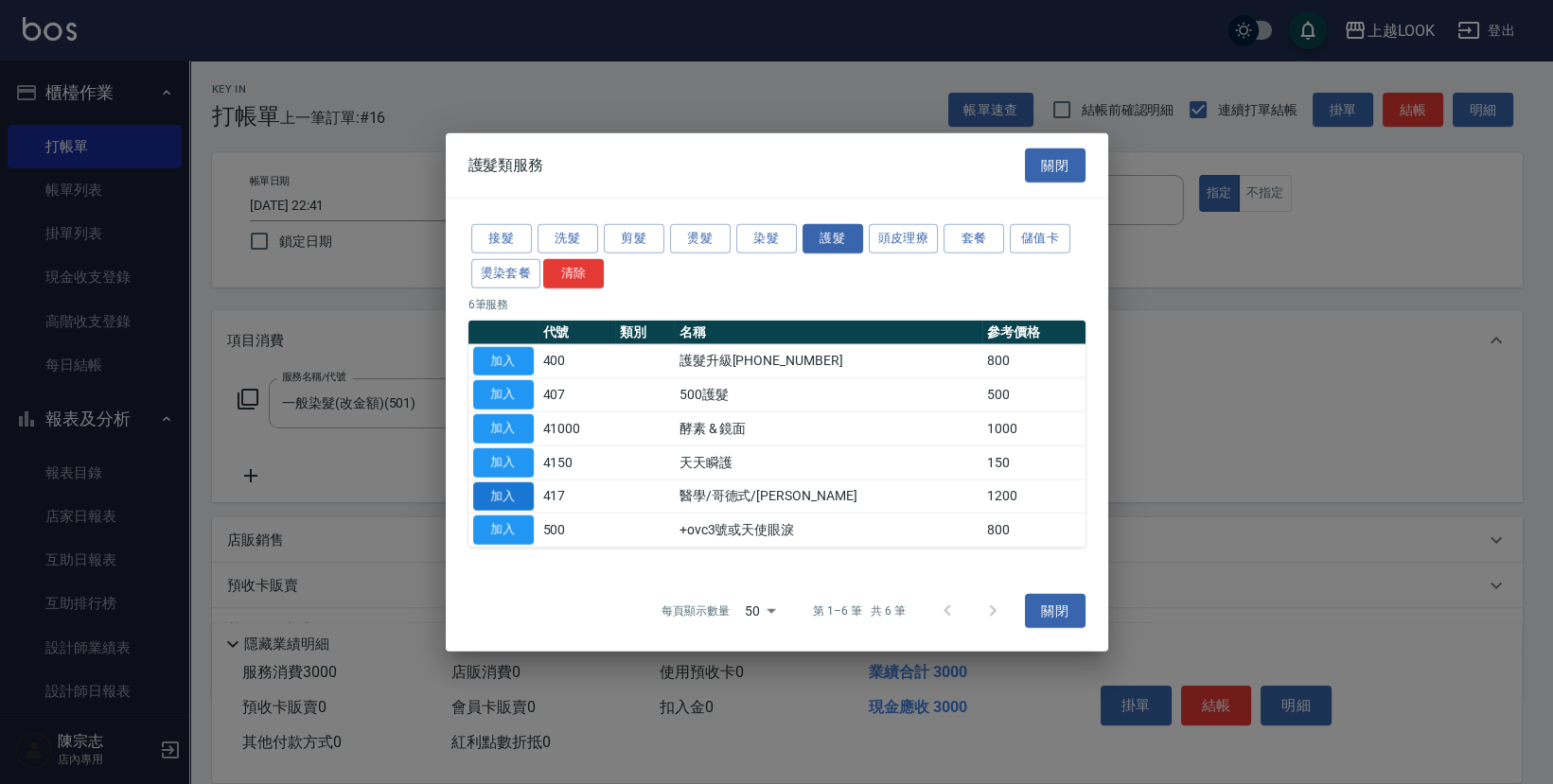
click at [525, 492] on button "加入" at bounding box center [503, 495] width 61 height 29
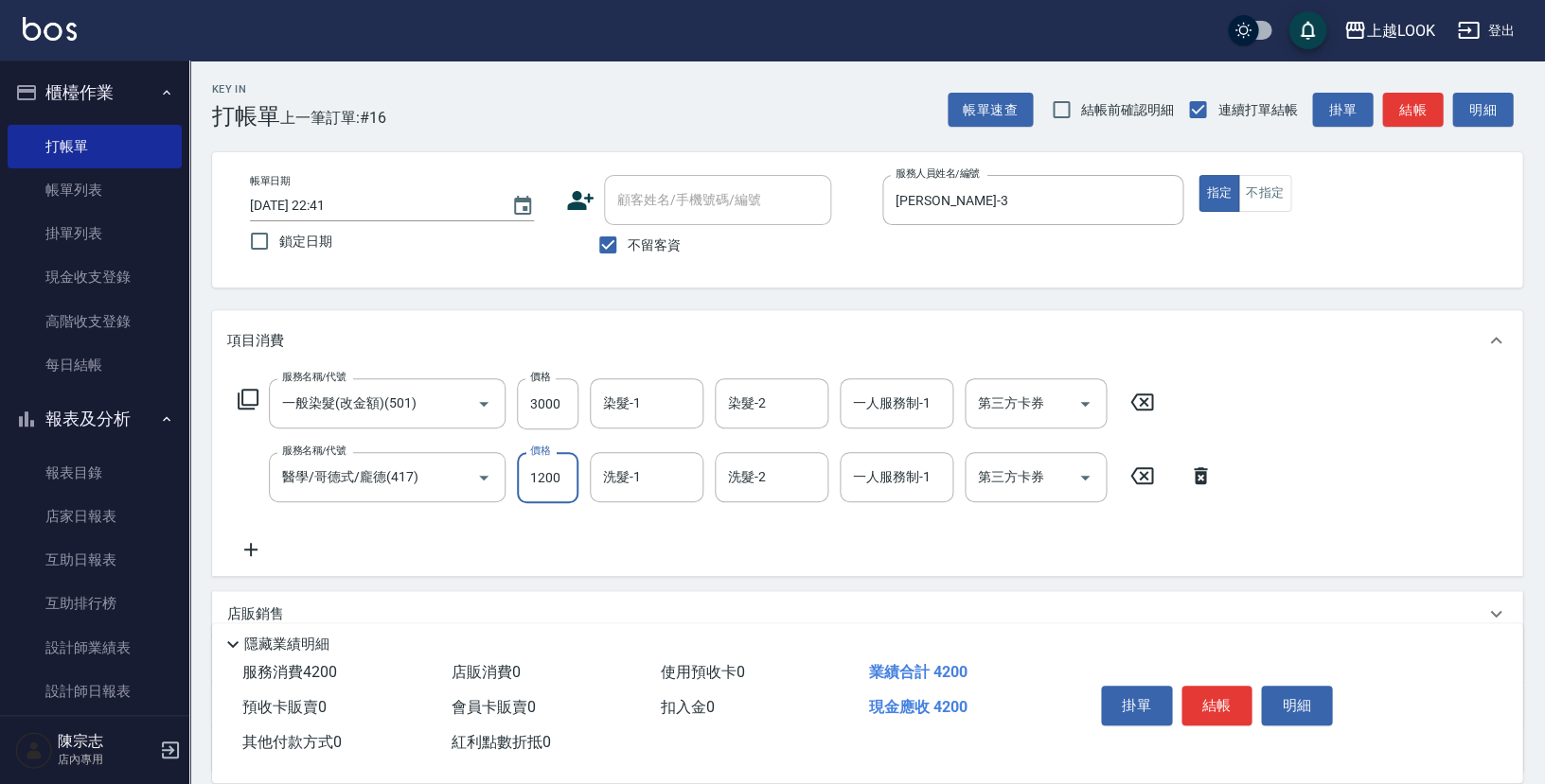
click at [566, 484] on input "1200" at bounding box center [548, 478] width 62 height 51
type input "1500"
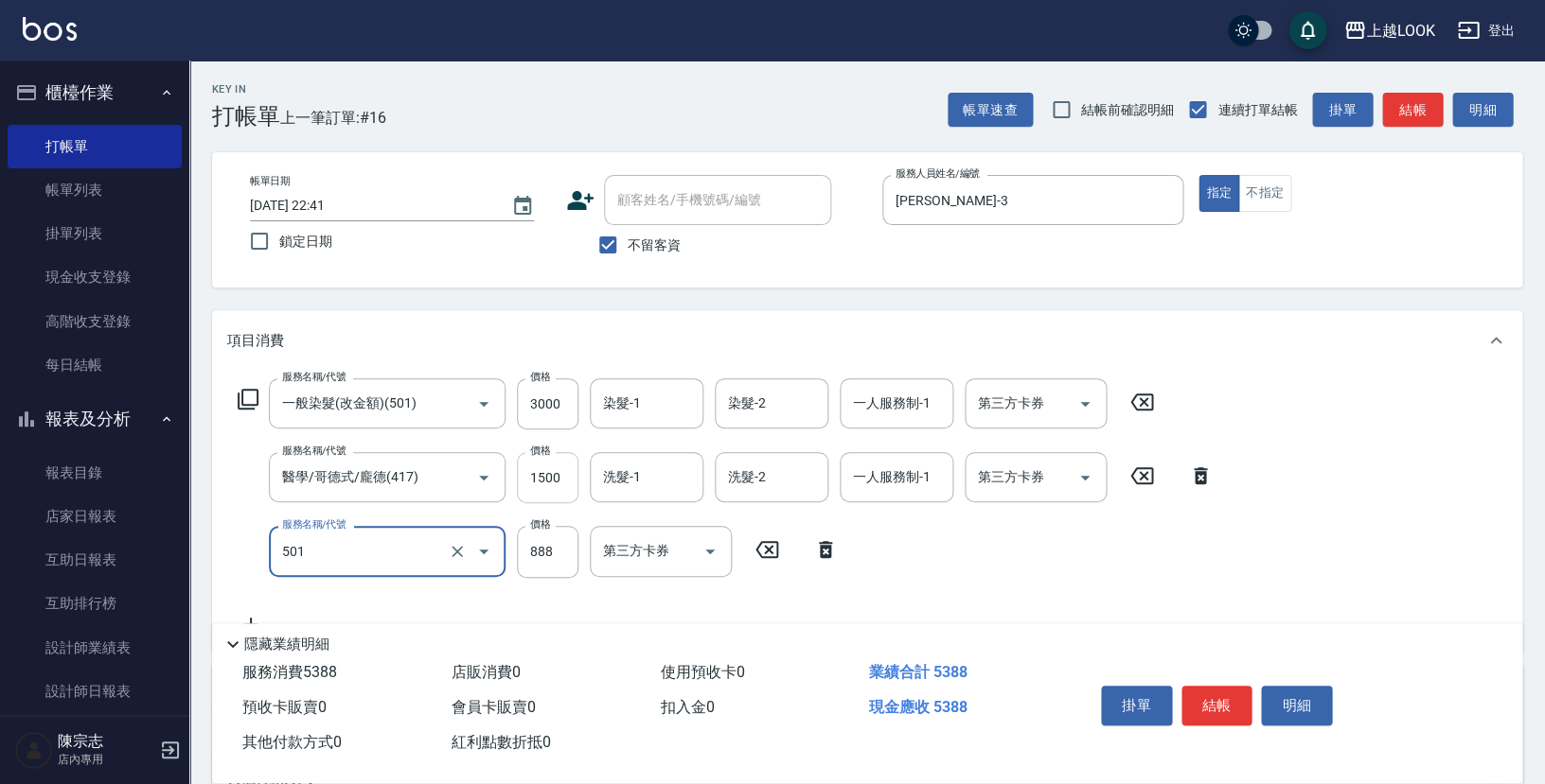
type input "一般染髮(改金額)(501)"
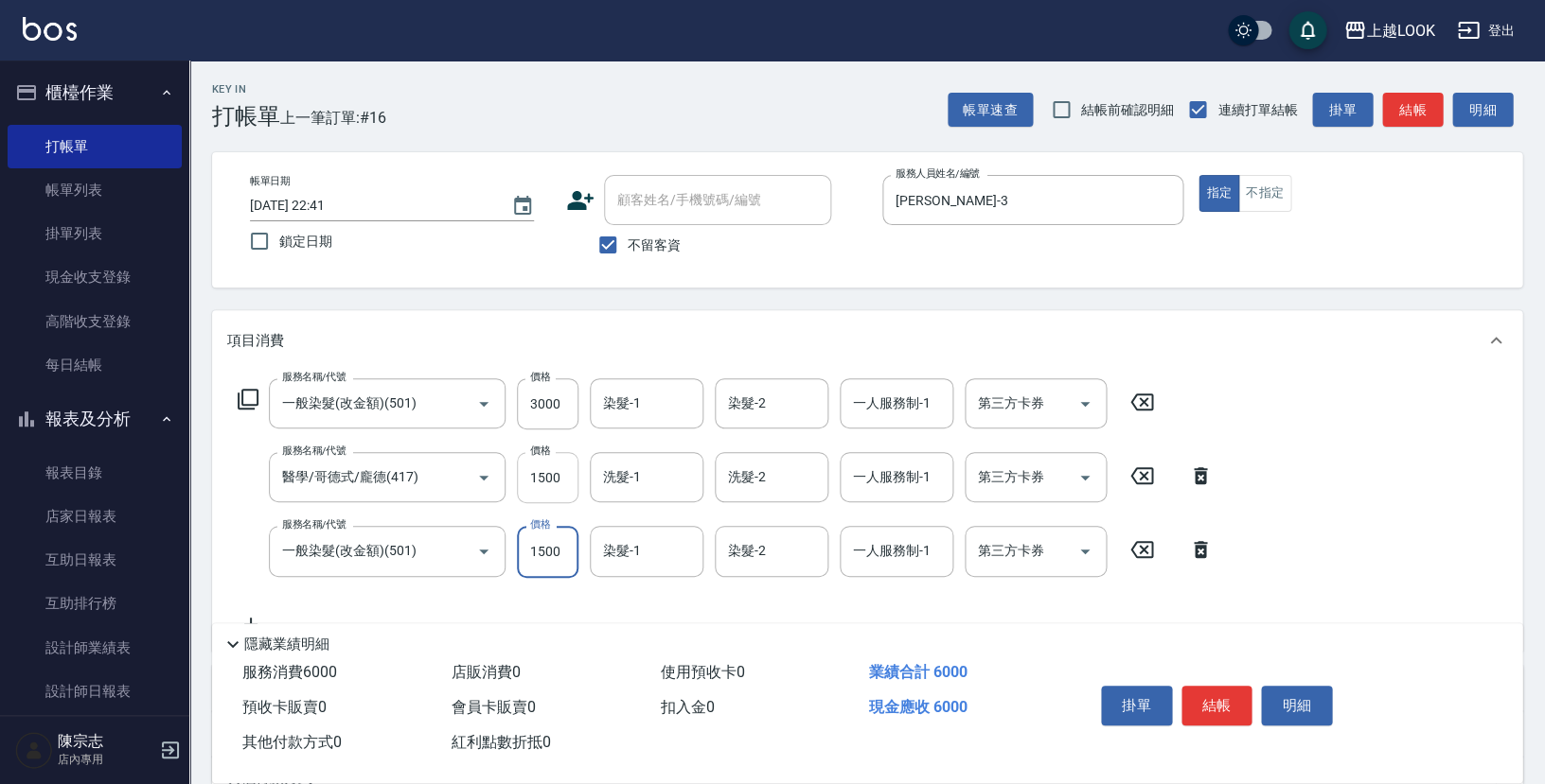
type input "1500"
click at [1214, 703] on button "結帳" at bounding box center [1216, 705] width 71 height 40
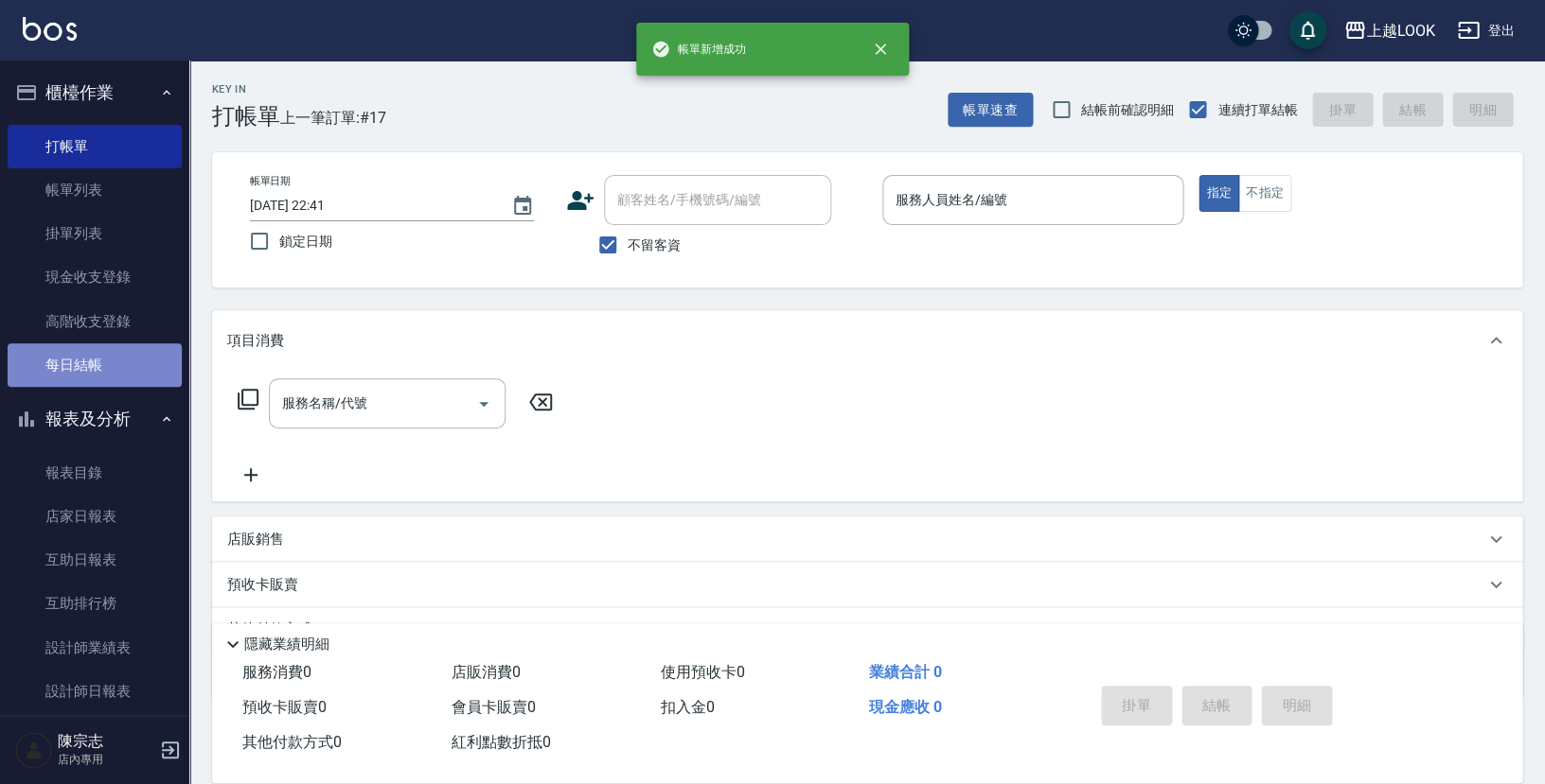
click at [152, 352] on link "每日結帳" at bounding box center [95, 365] width 174 height 44
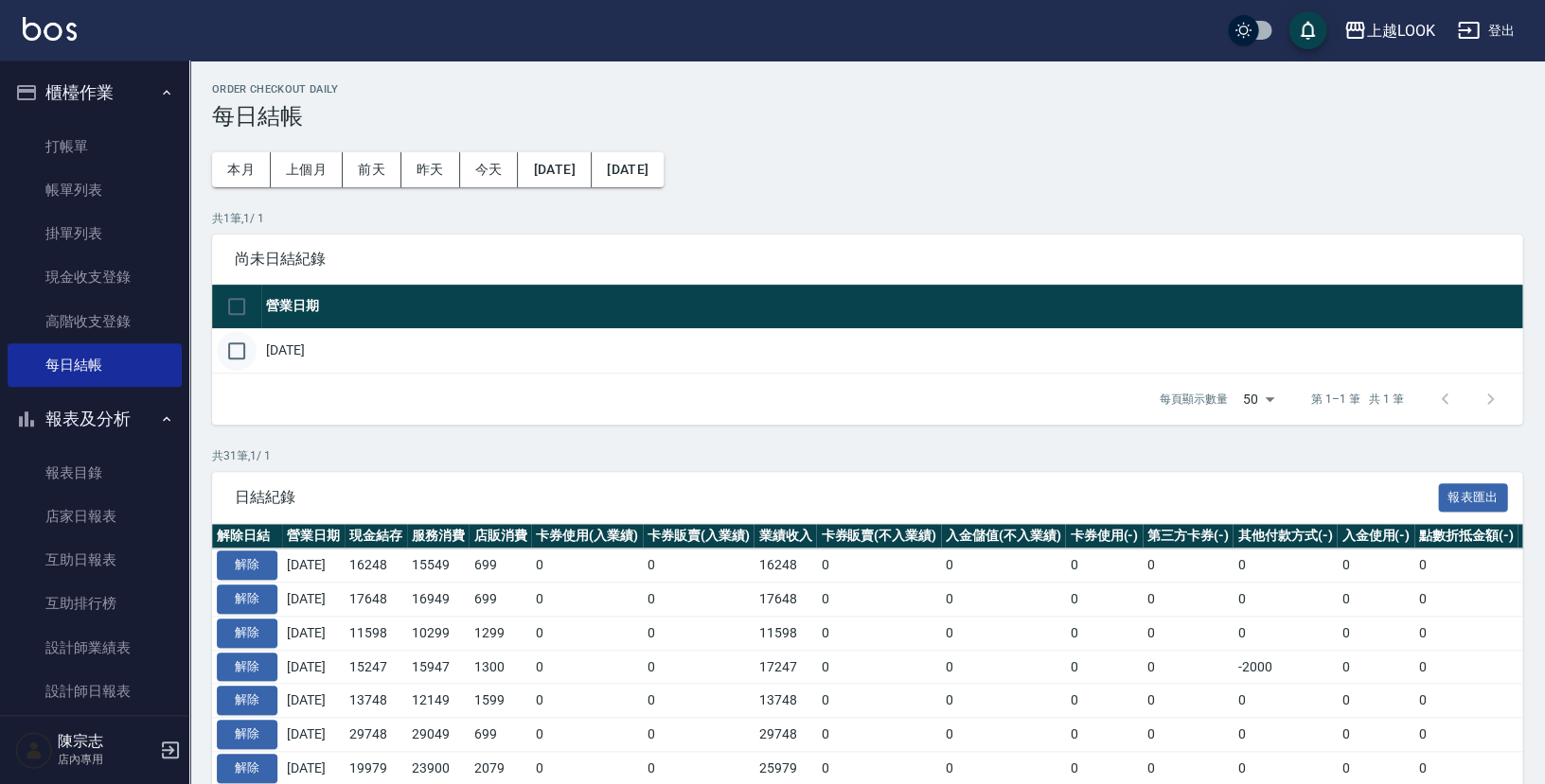
click at [232, 347] on input "checkbox" at bounding box center [237, 351] width 40 height 40
checkbox input "true"
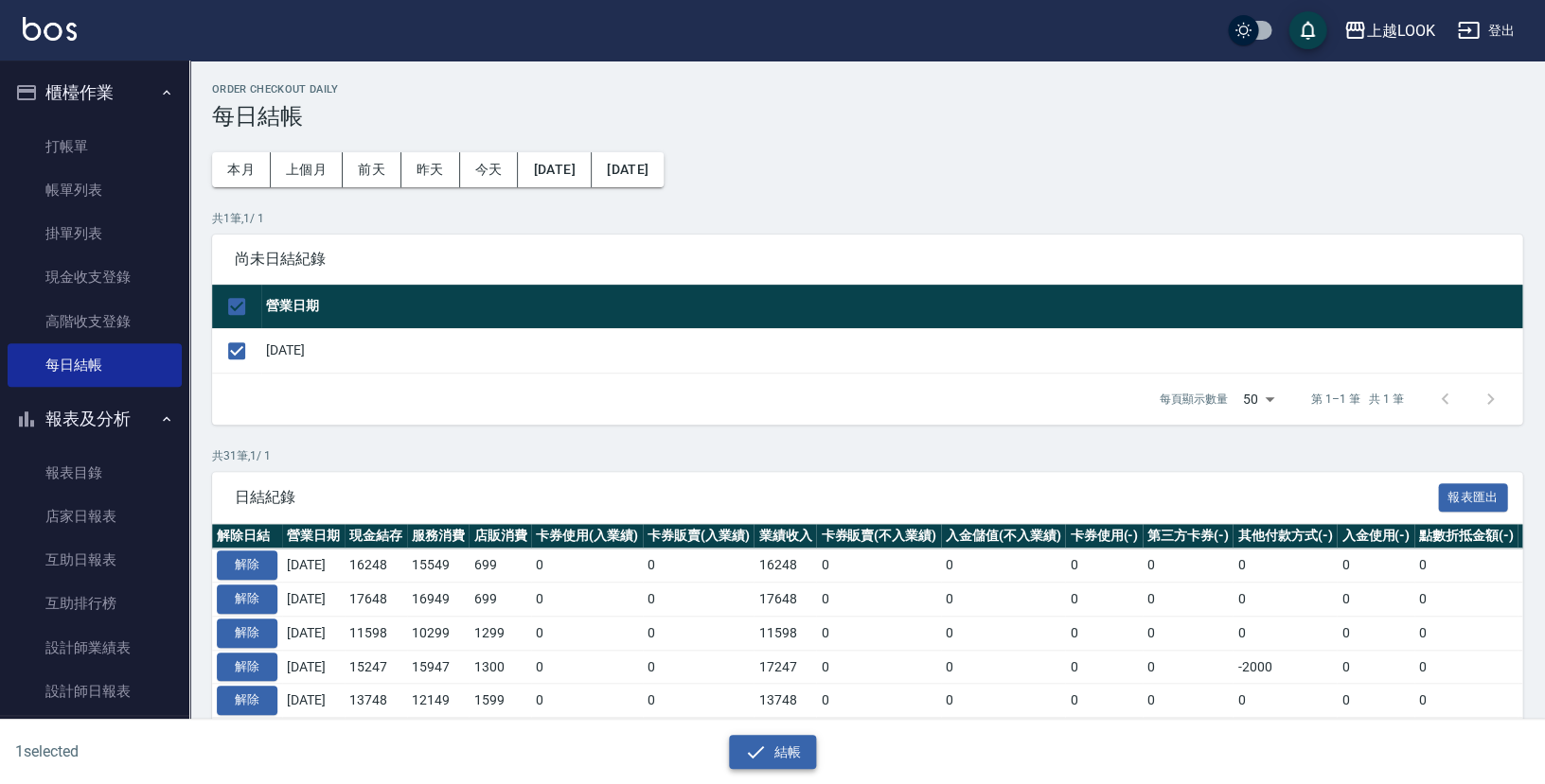
click at [762, 750] on icon "button" at bounding box center [755, 752] width 23 height 23
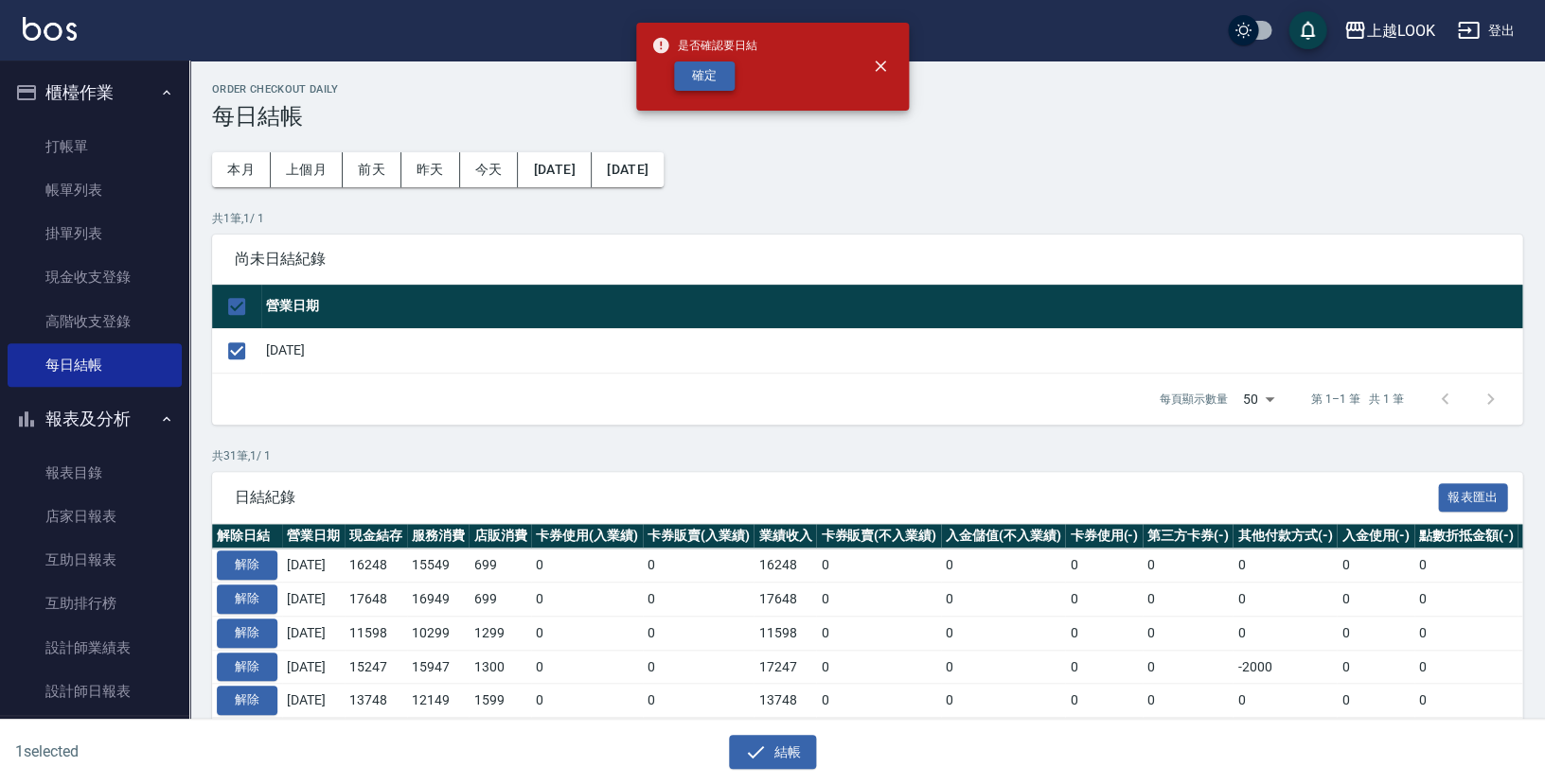
click at [718, 80] on button "確定" at bounding box center [704, 76] width 61 height 29
checkbox input "false"
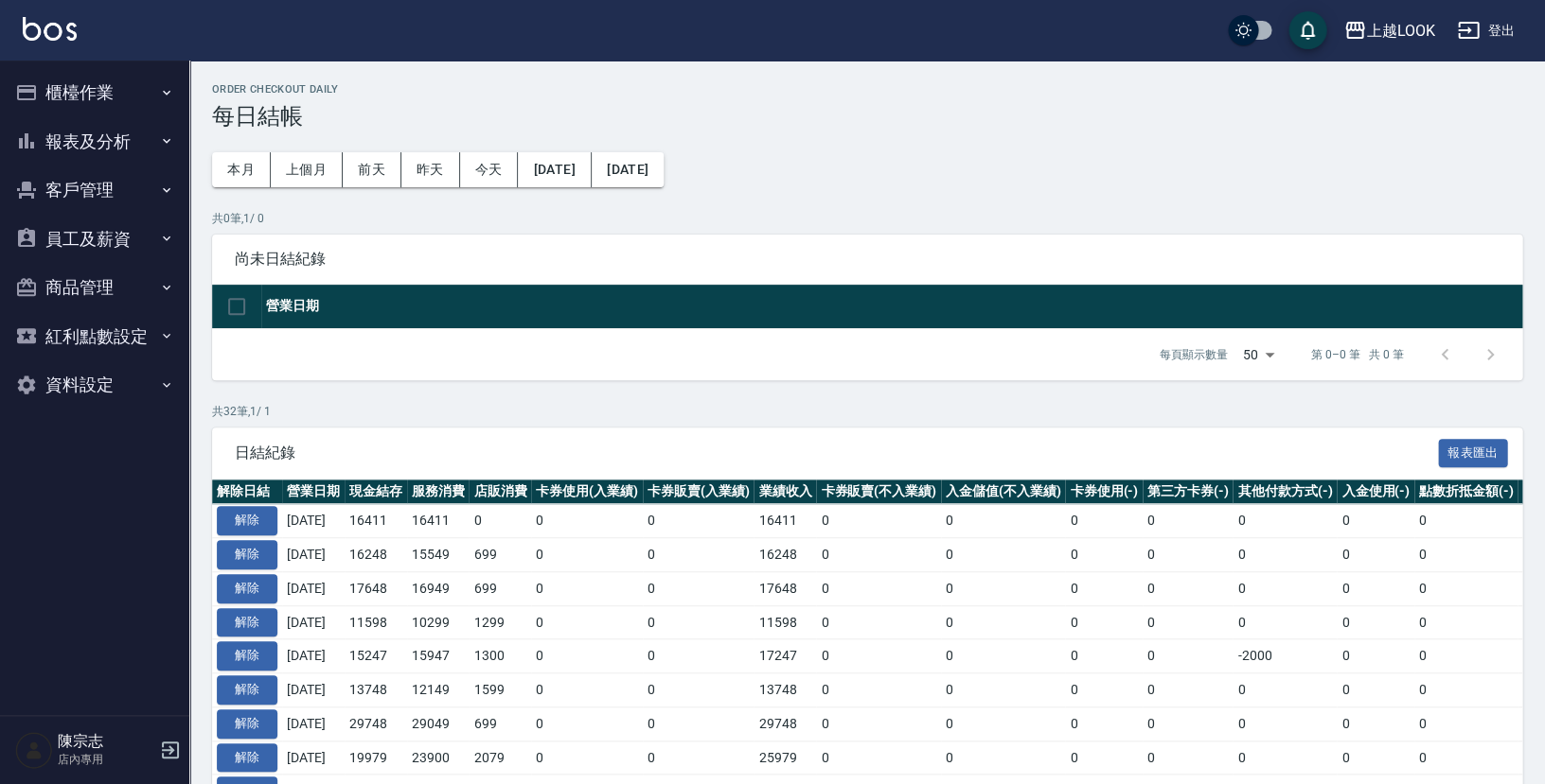
click at [87, 138] on button "報表及分析" at bounding box center [95, 141] width 174 height 49
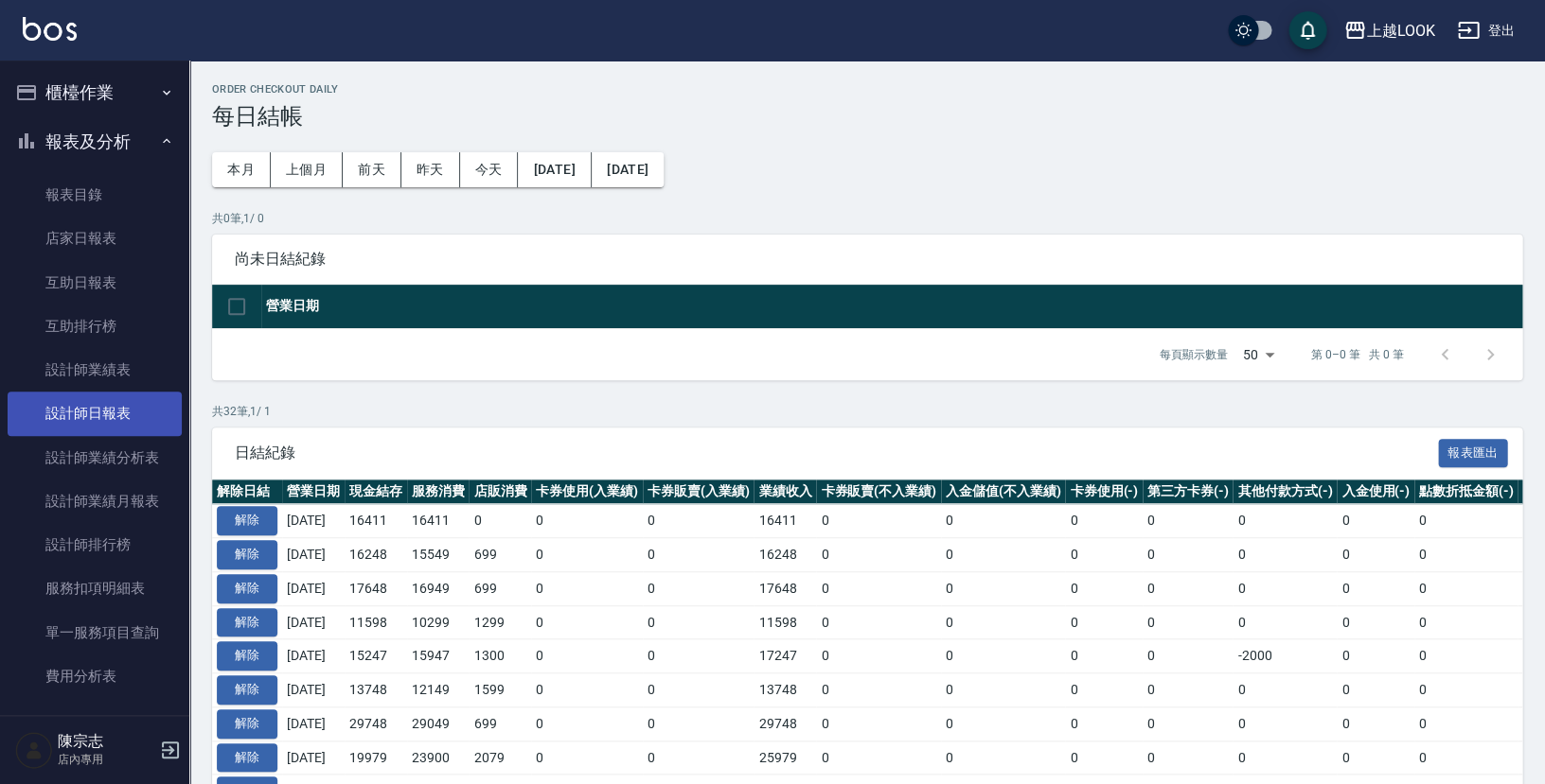
click at [110, 414] on link "設計師日報表" at bounding box center [95, 414] width 174 height 44
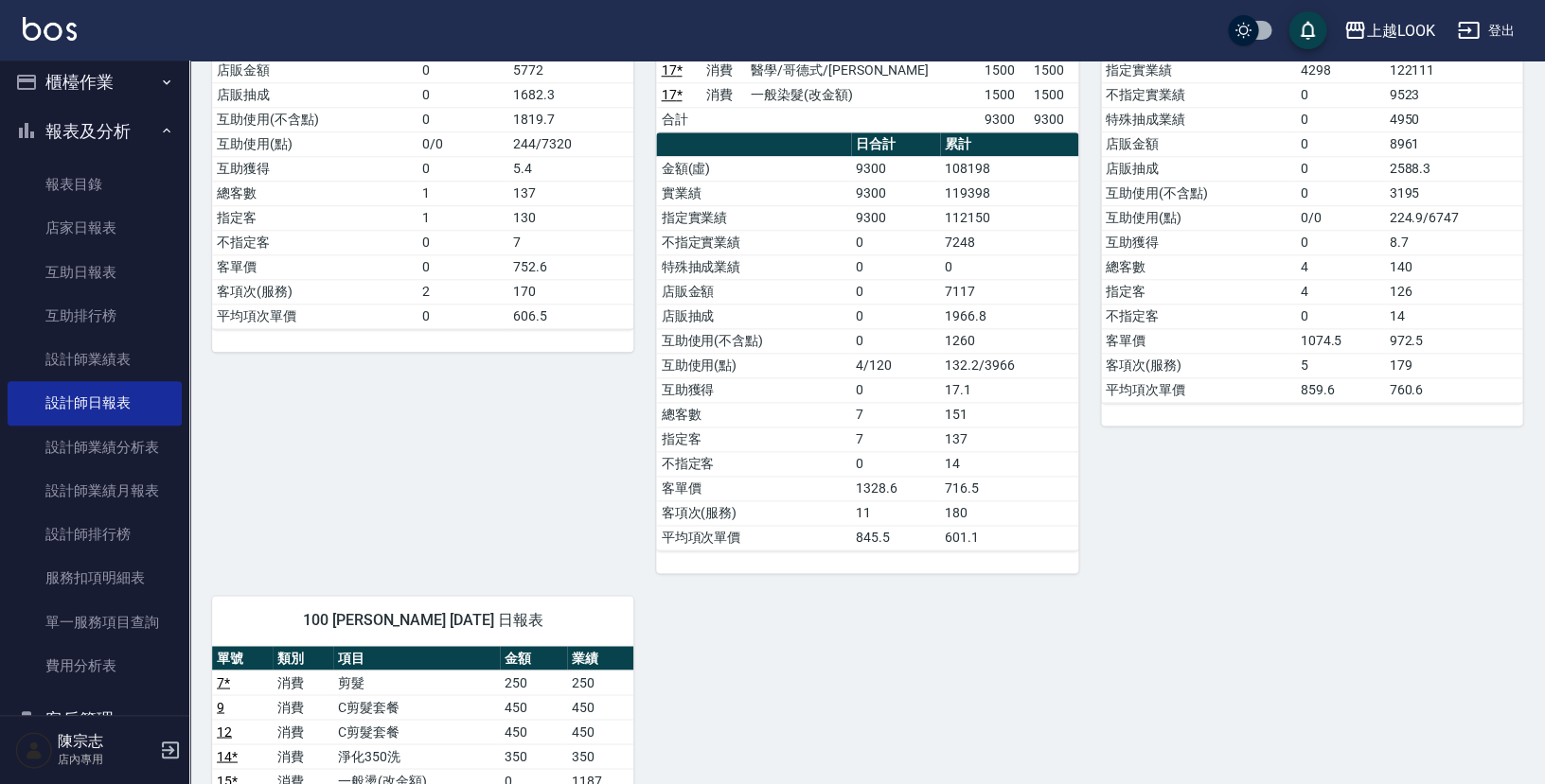
scroll to position [302, 0]
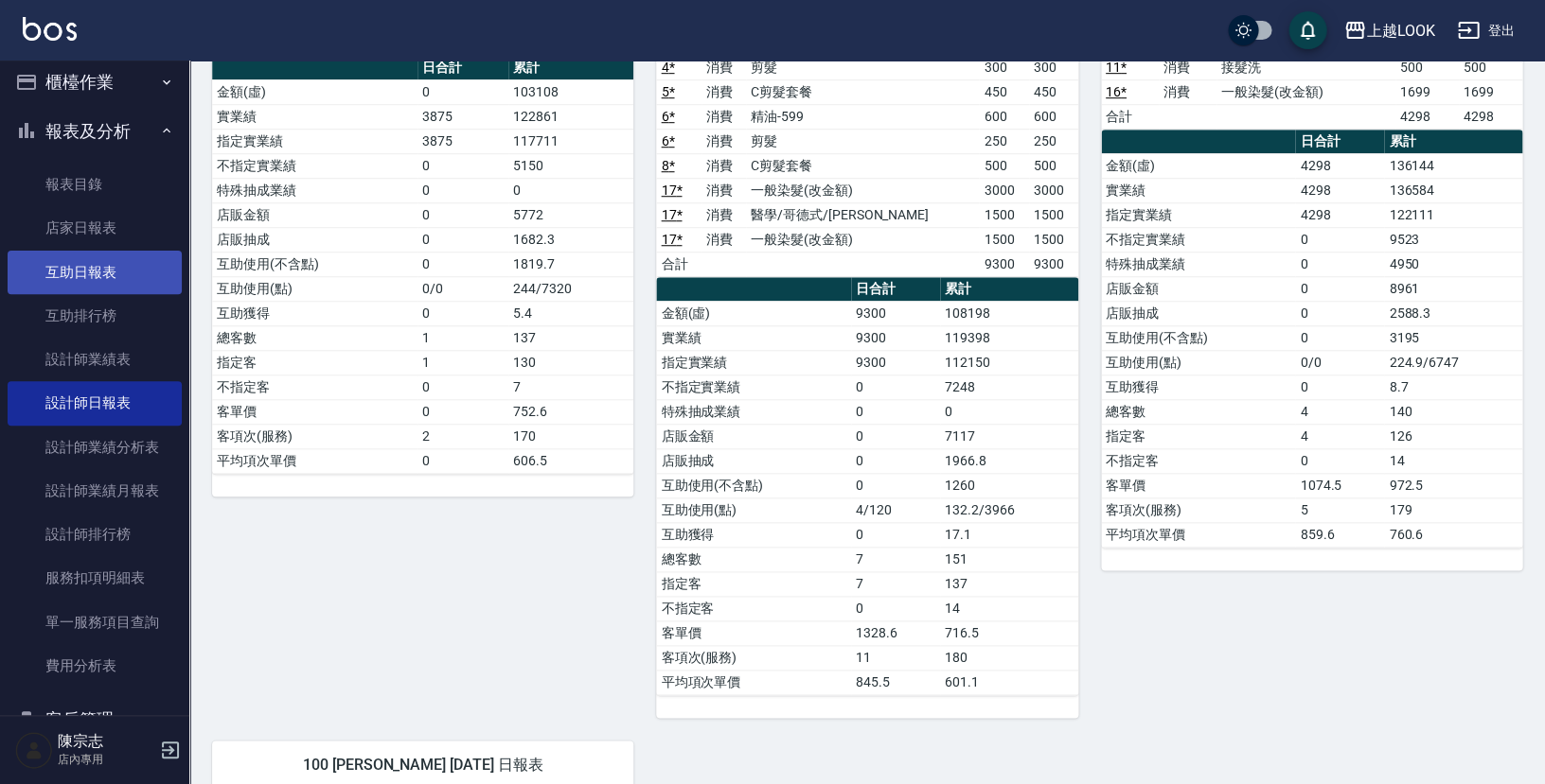
click at [134, 257] on link "互助日報表" at bounding box center [95, 273] width 174 height 44
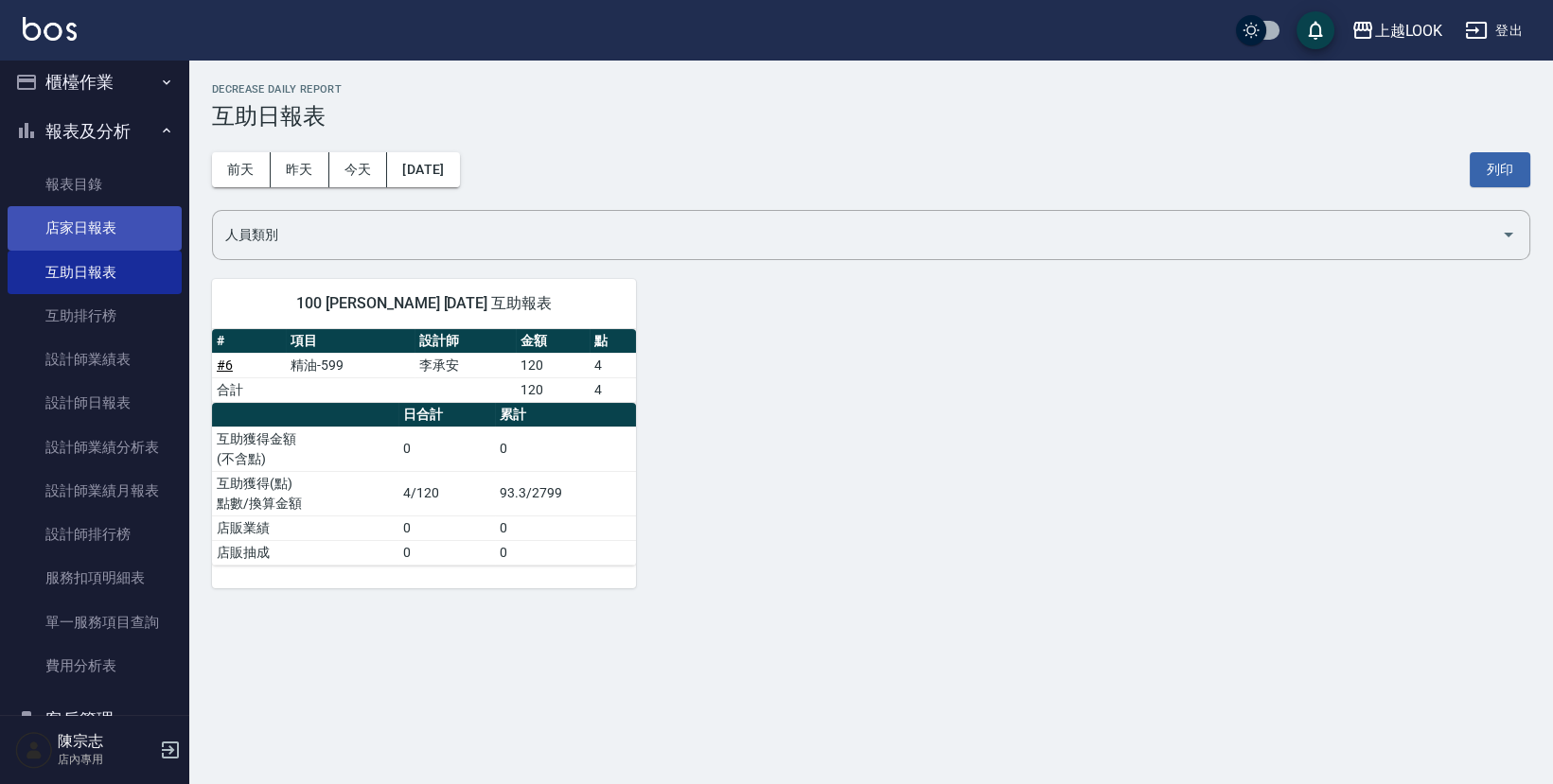
click at [110, 221] on link "店家日報表" at bounding box center [95, 228] width 174 height 44
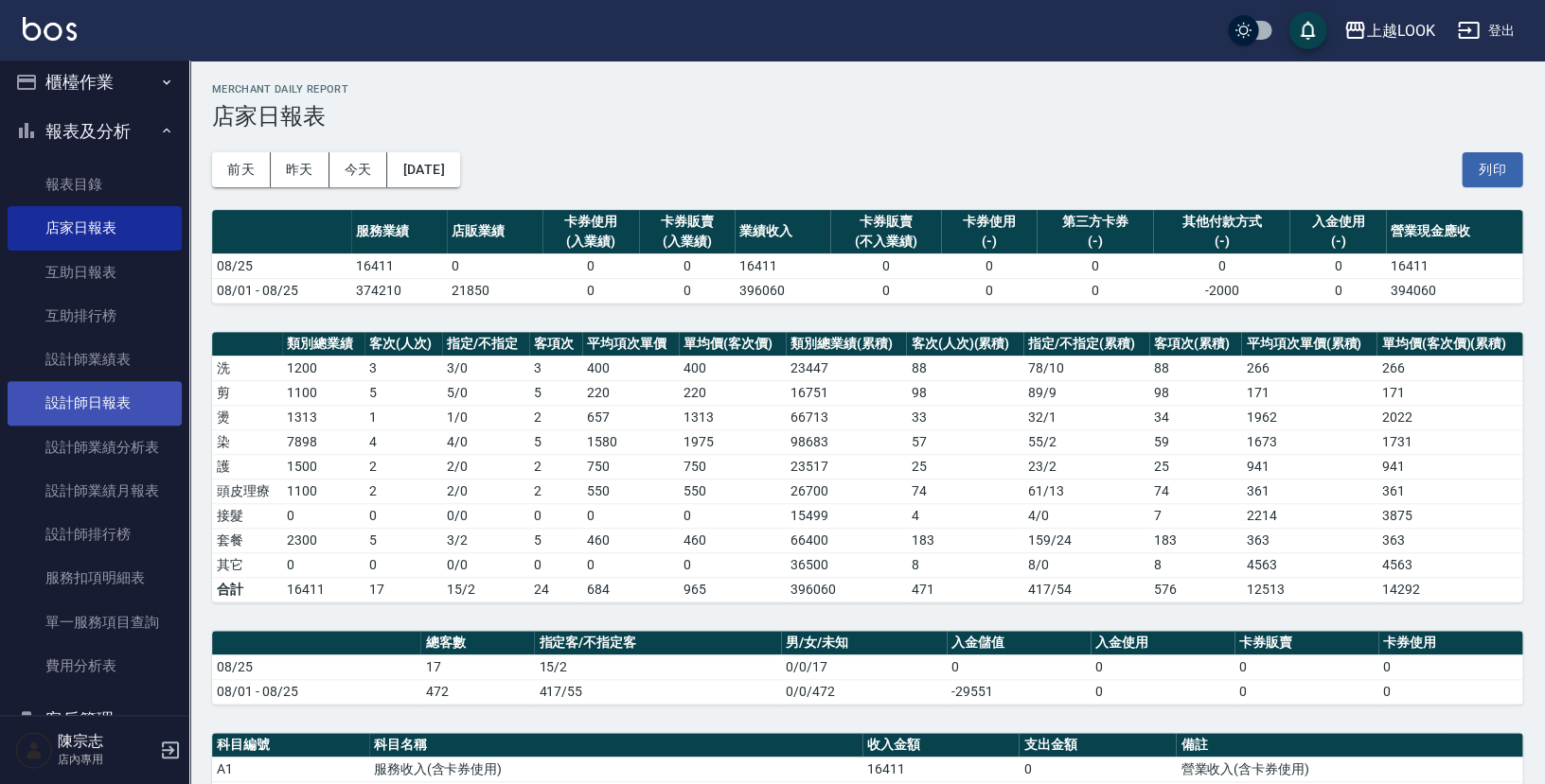
click at [118, 393] on link "設計師日報表" at bounding box center [95, 403] width 174 height 44
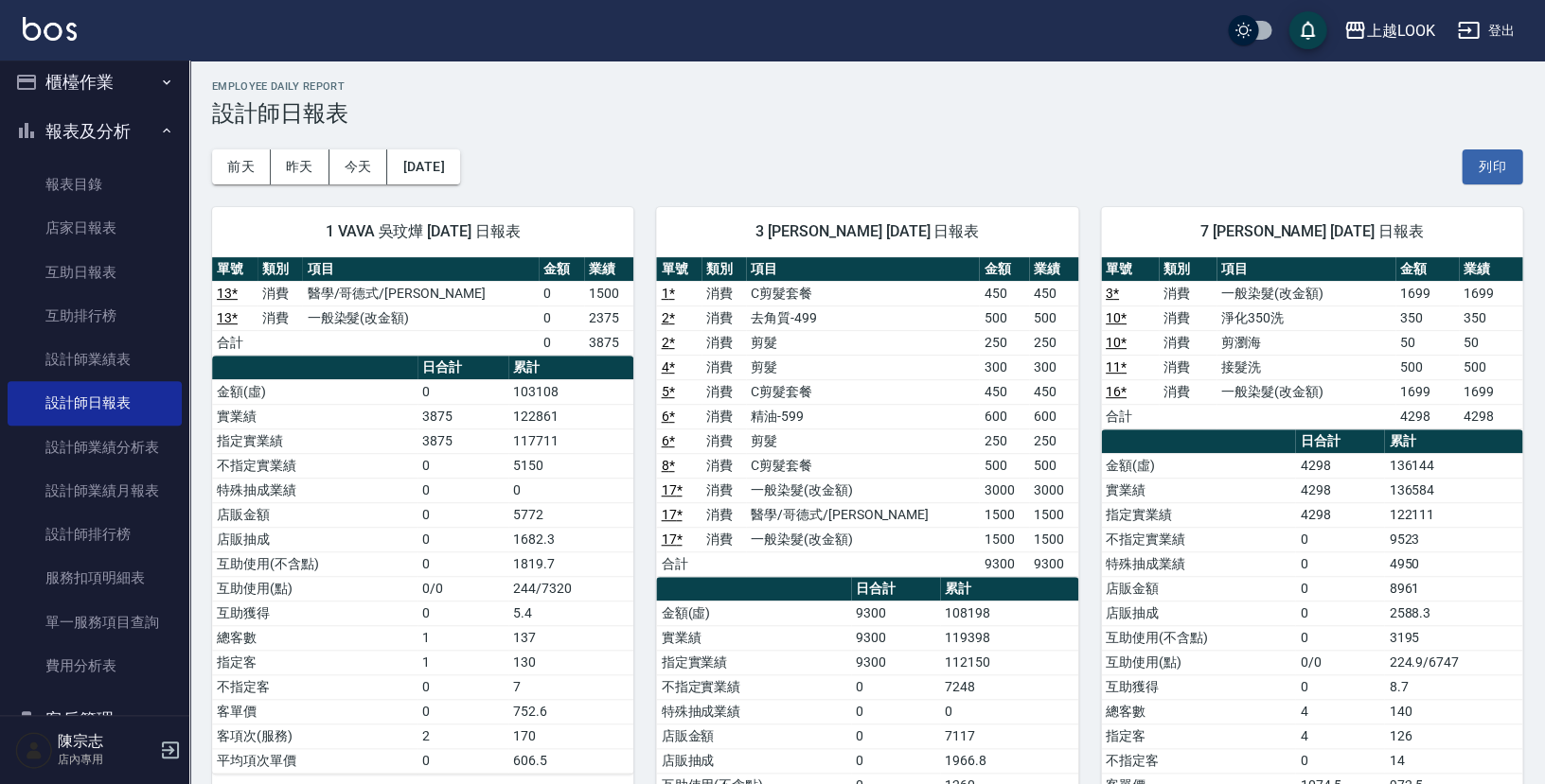
scroll to position [106, 0]
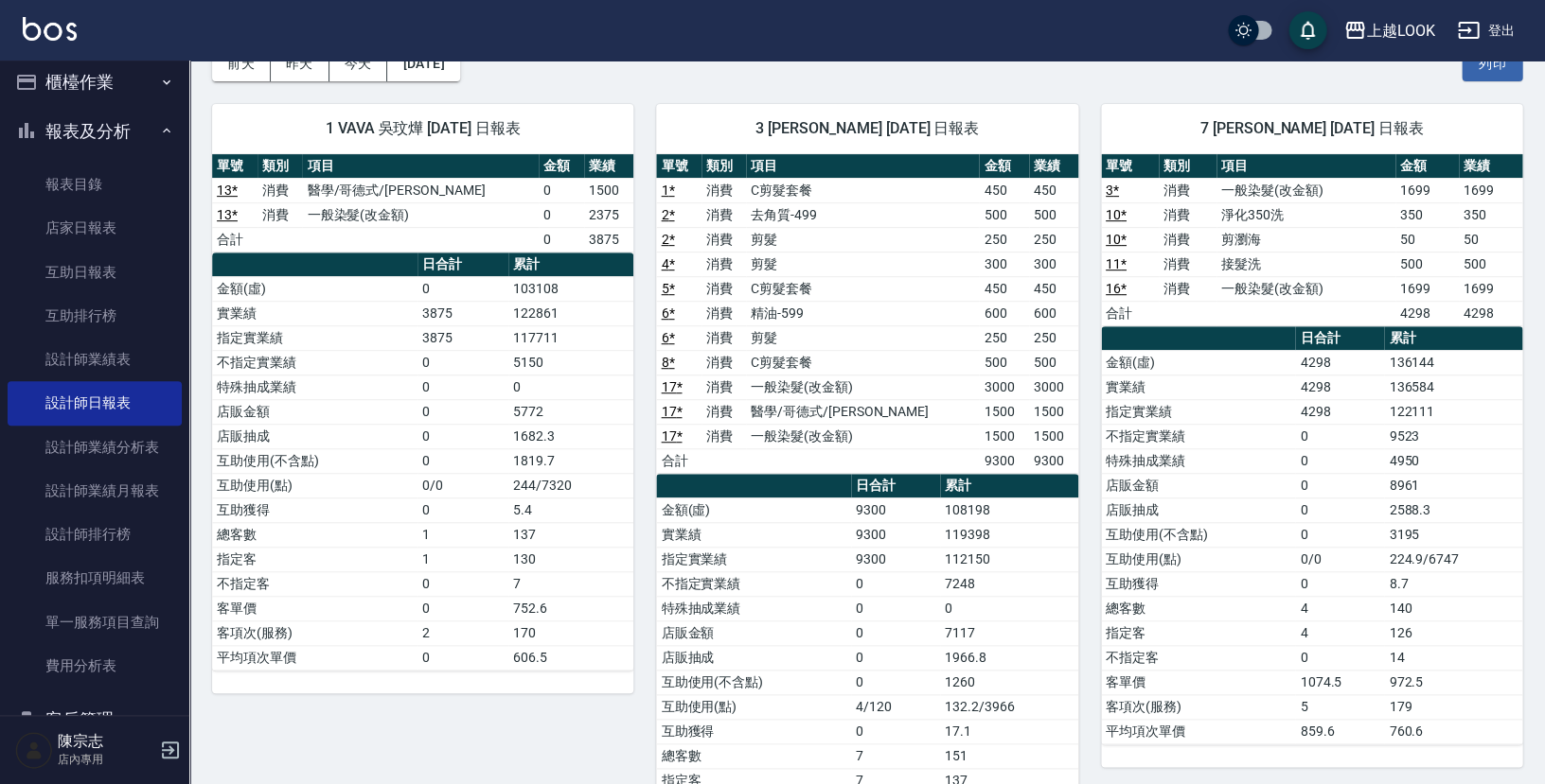
click at [663, 2] on div "上越LOOK 登出" at bounding box center [772, 30] width 1545 height 61
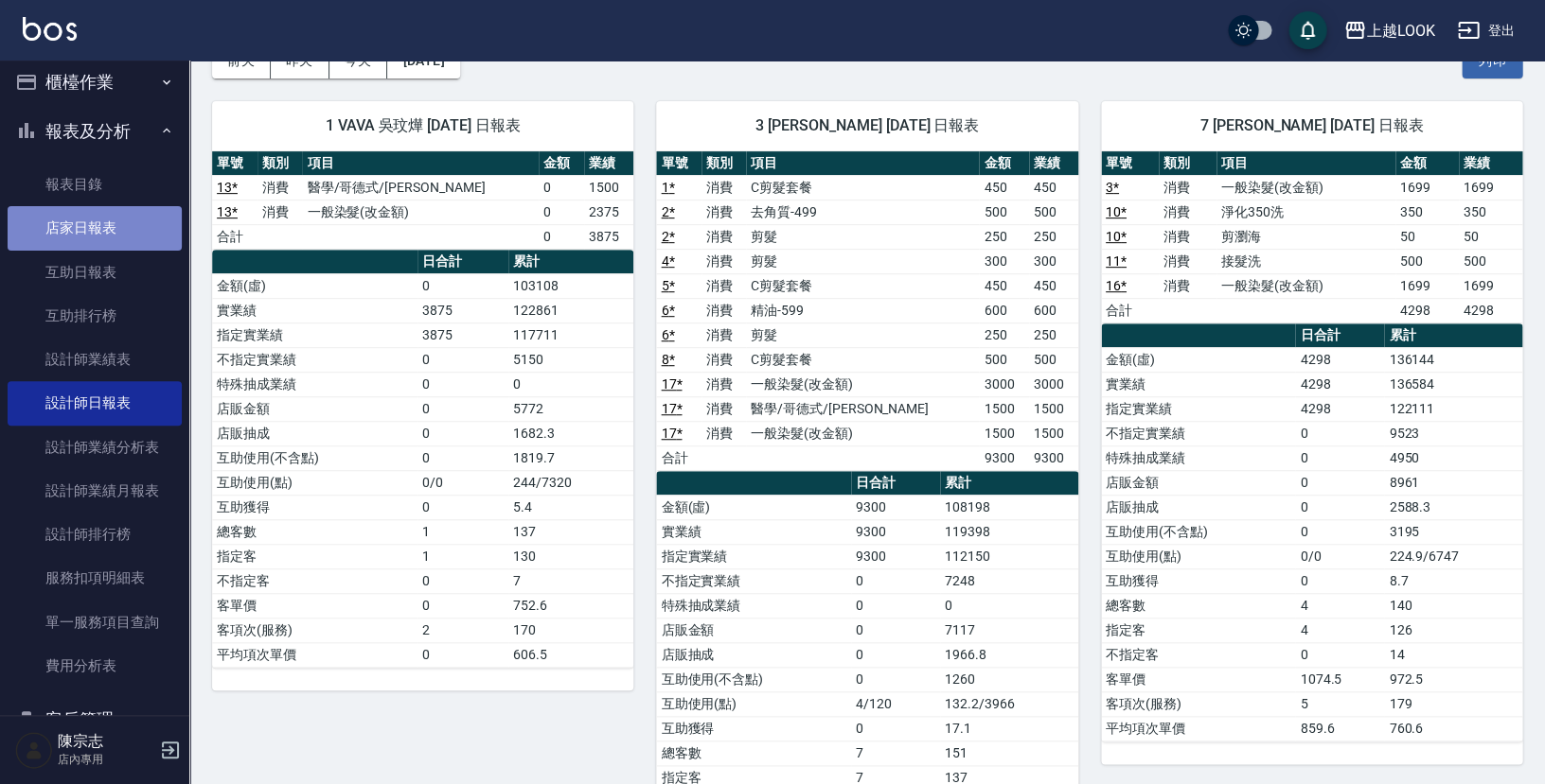
click at [107, 223] on link "店家日報表" at bounding box center [95, 228] width 174 height 44
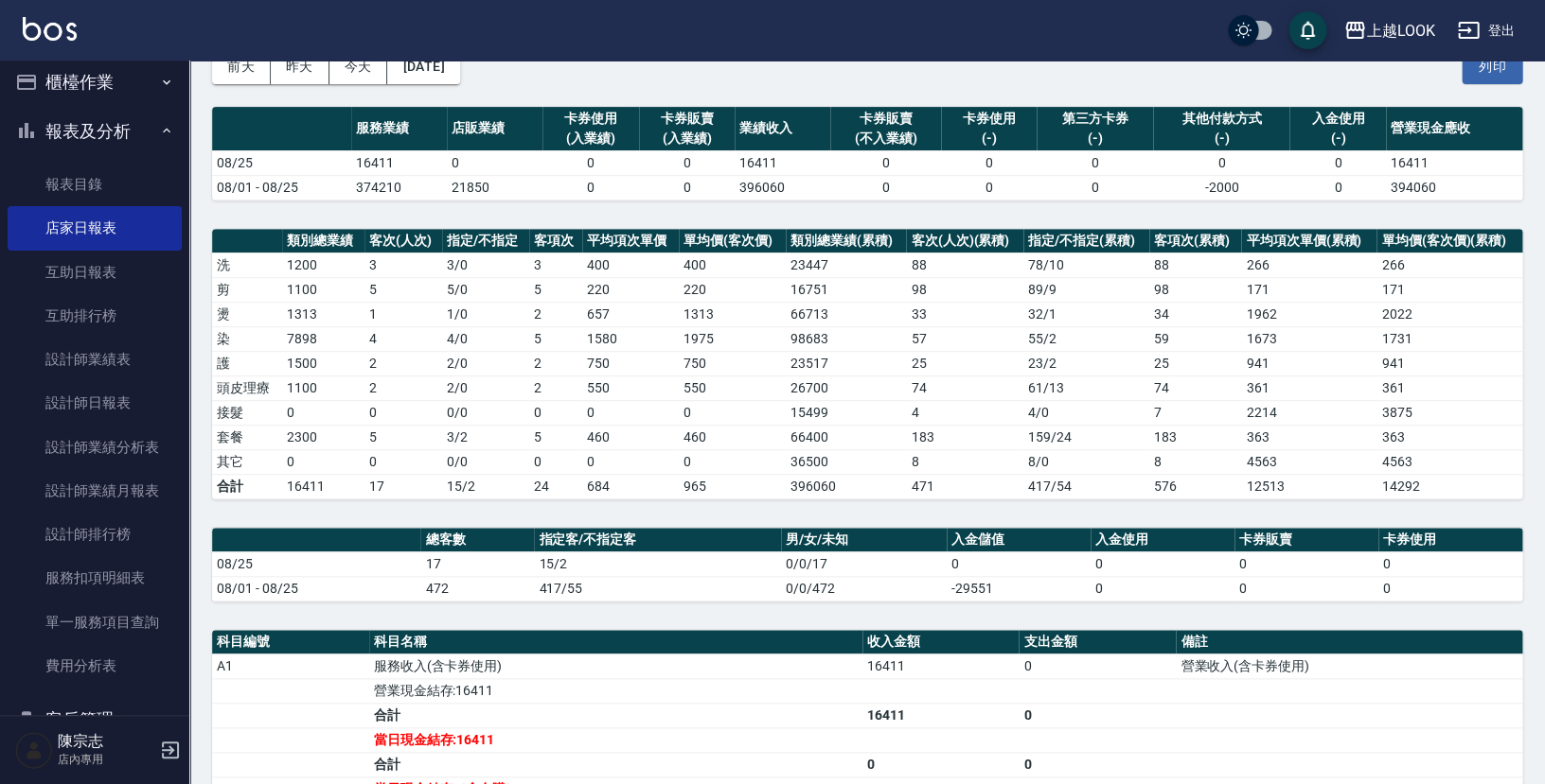
scroll to position [164, 0]
